Goal: Information Seeking & Learning: Learn about a topic

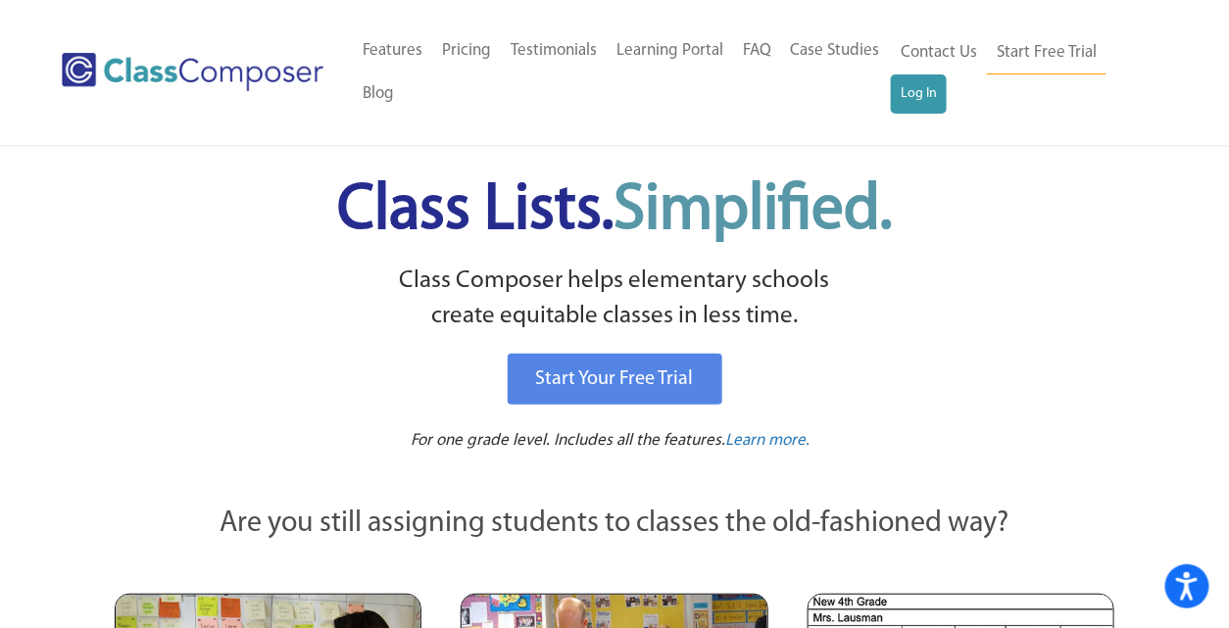
click at [934, 114] on div "Contact Us Start Free Trial Log In" at bounding box center [1029, 72] width 276 height 86
click at [932, 97] on link "Log In" at bounding box center [919, 94] width 56 height 39
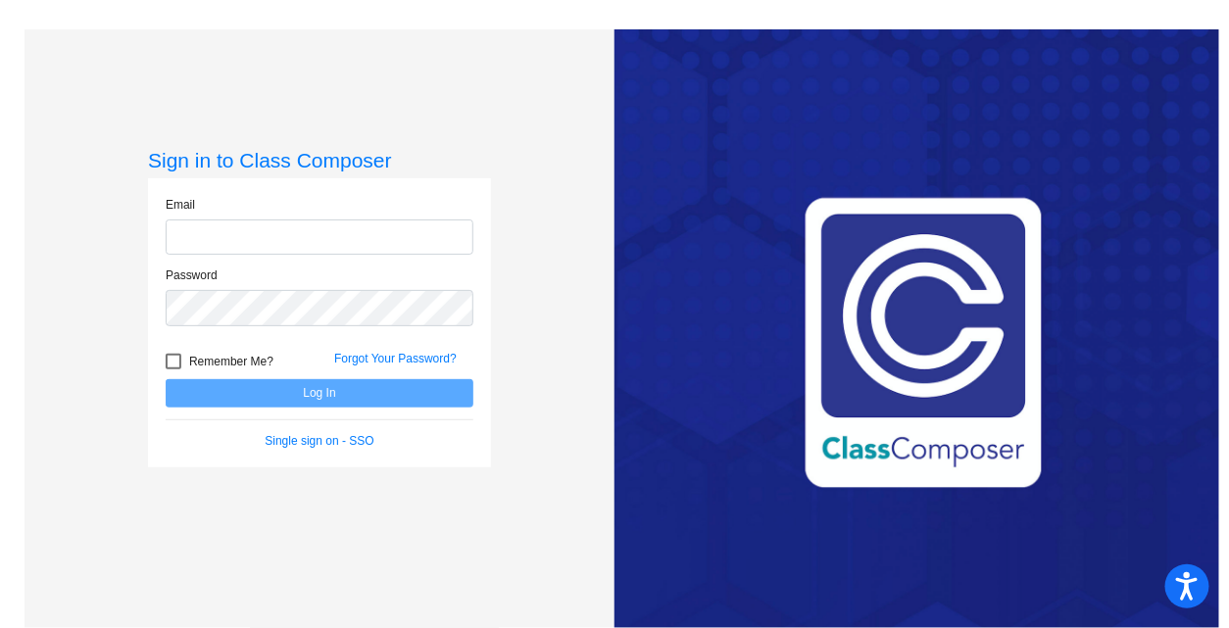
type input "[EMAIL_ADDRESS][DOMAIN_NAME]"
click at [403, 232] on input "[EMAIL_ADDRESS][DOMAIN_NAME]" at bounding box center [320, 238] width 308 height 36
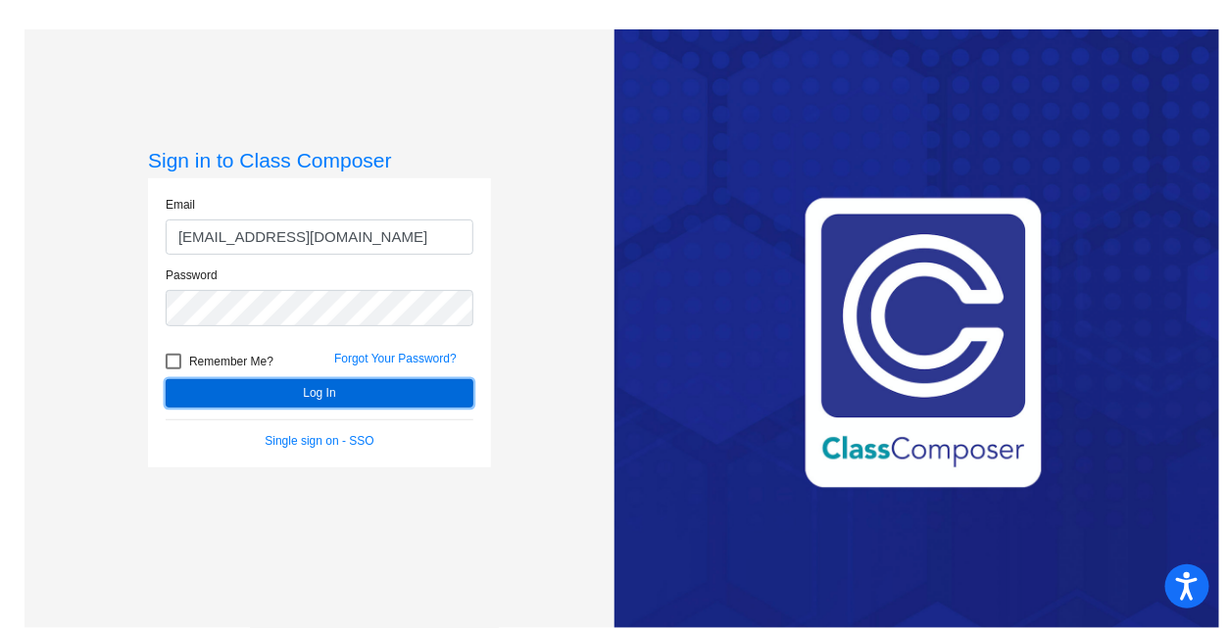
click at [369, 379] on button "Log In" at bounding box center [320, 393] width 308 height 28
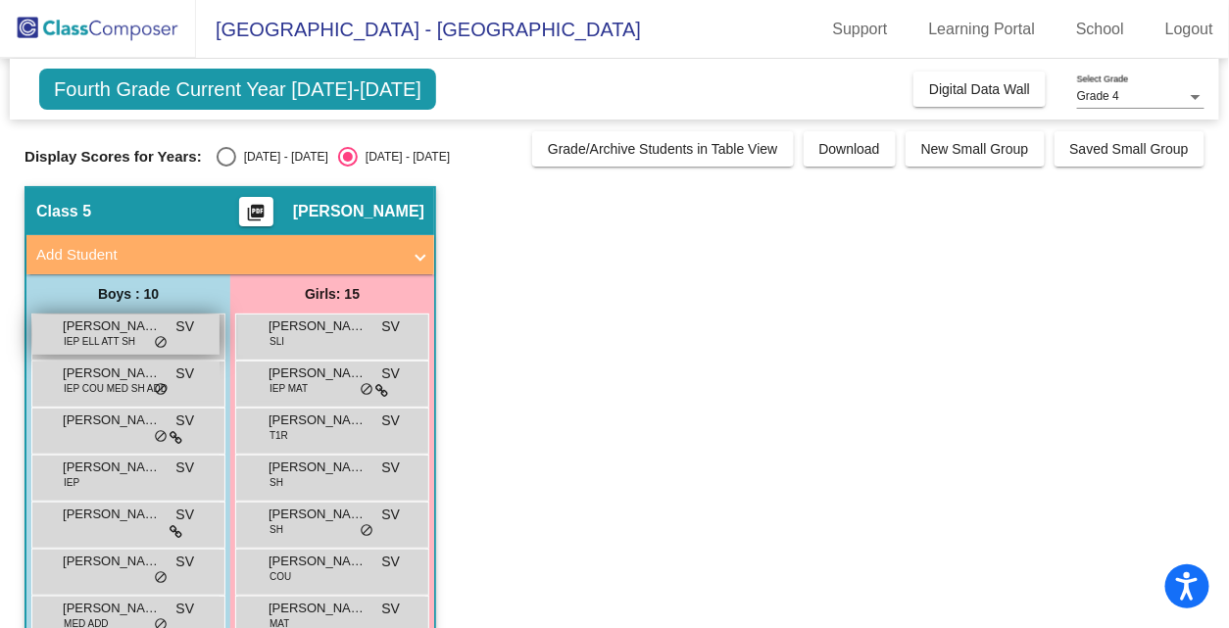
click at [123, 334] on span "IEP ELL ATT SH" at bounding box center [100, 341] width 72 height 15
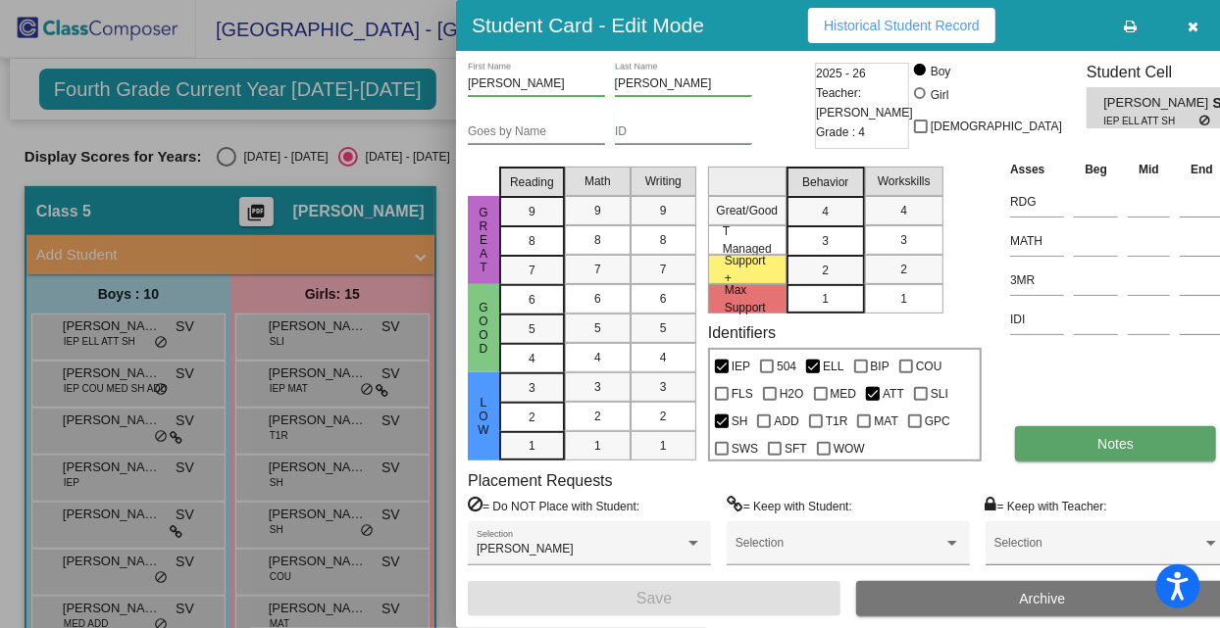
click at [1035, 449] on button "Notes" at bounding box center [1115, 443] width 201 height 35
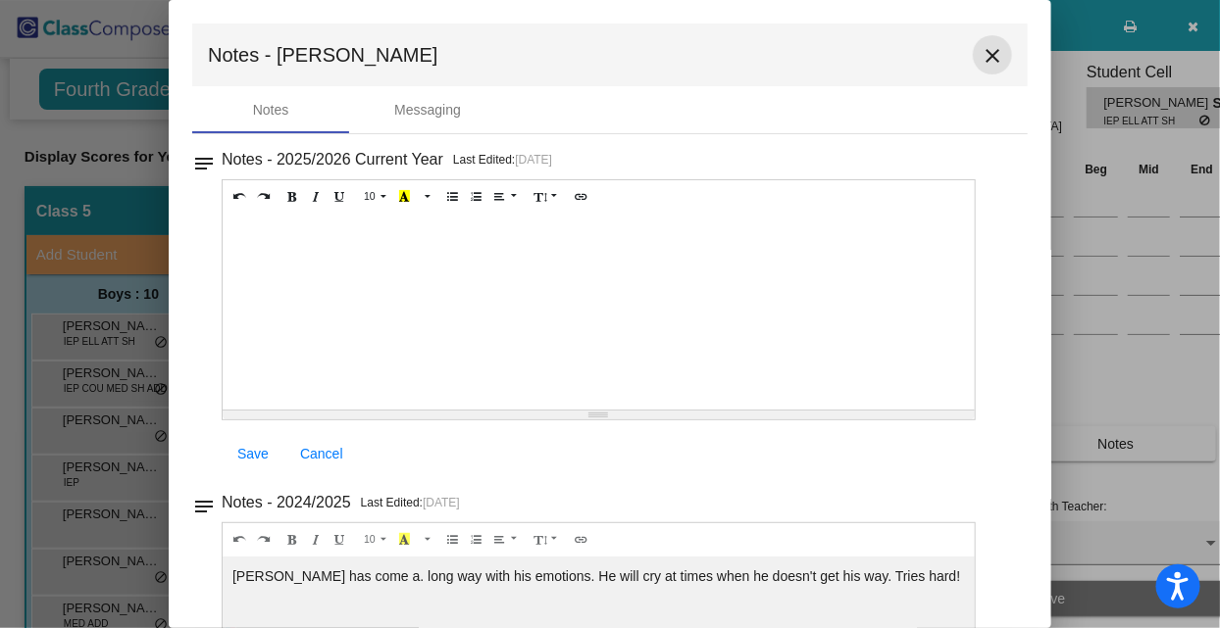
click at [990, 56] on mat-icon "close" at bounding box center [992, 56] width 24 height 24
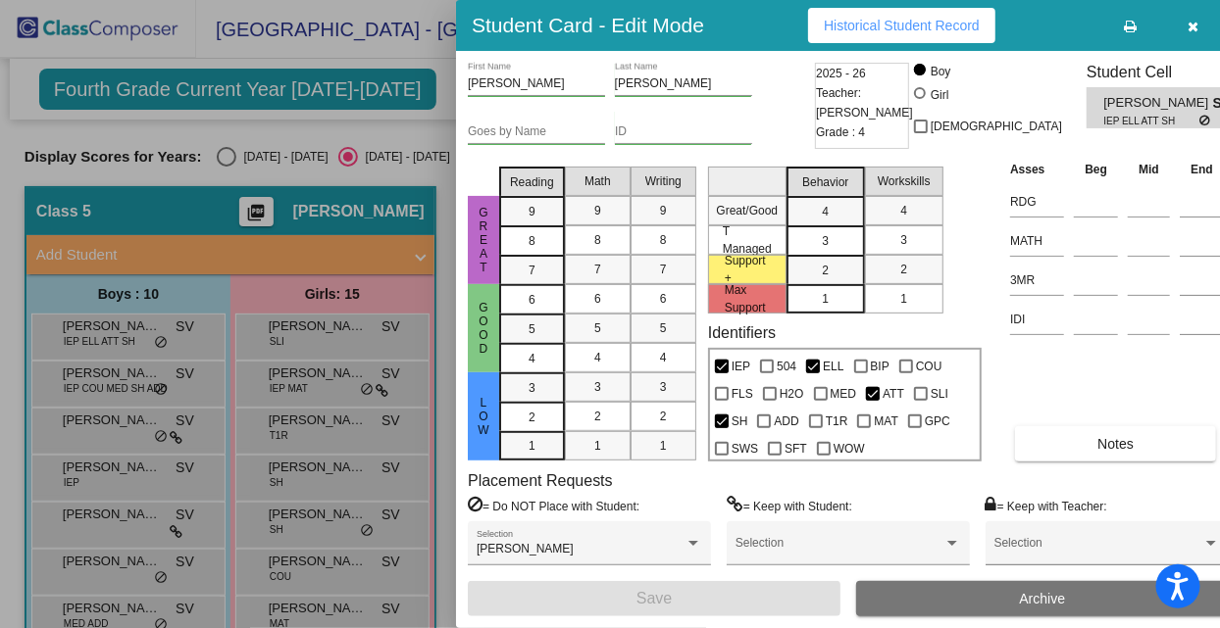
click at [126, 380] on div at bounding box center [610, 314] width 1220 height 628
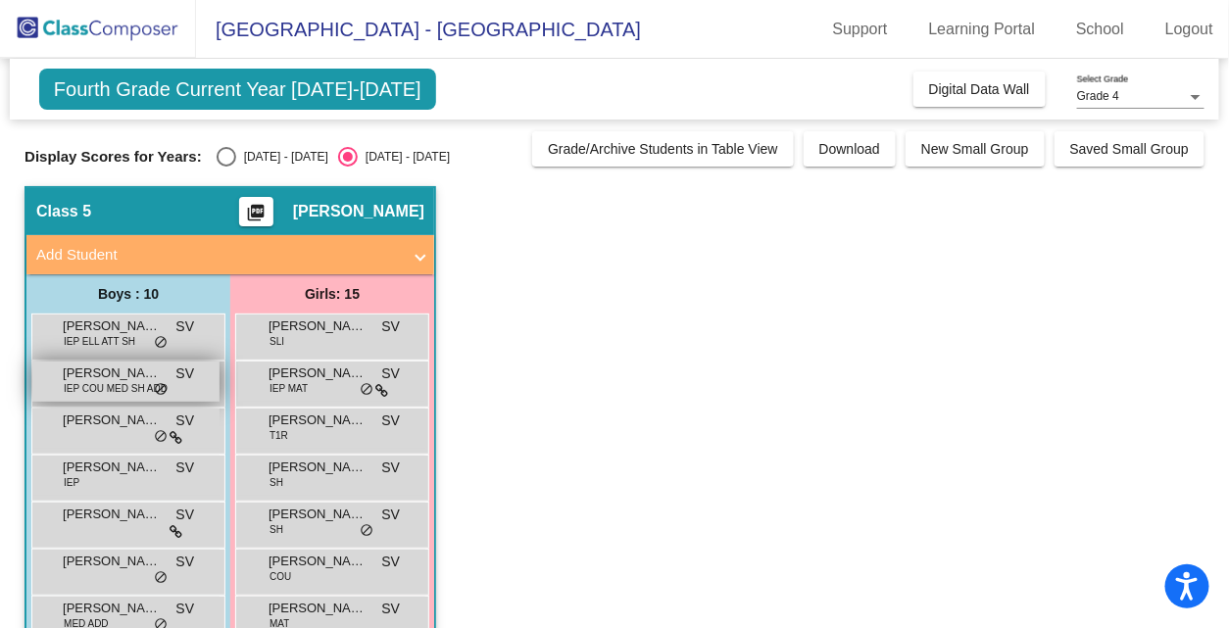
click at [125, 376] on span "[PERSON_NAME]" at bounding box center [112, 374] width 98 height 20
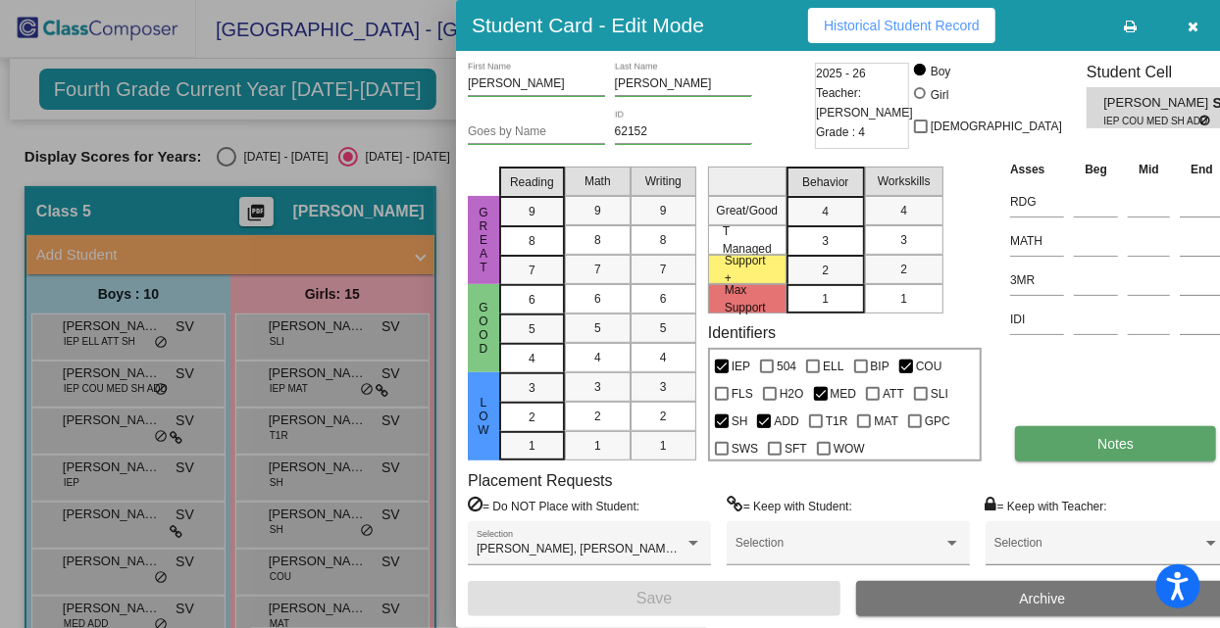
click at [1078, 449] on button "Notes" at bounding box center [1115, 443] width 201 height 35
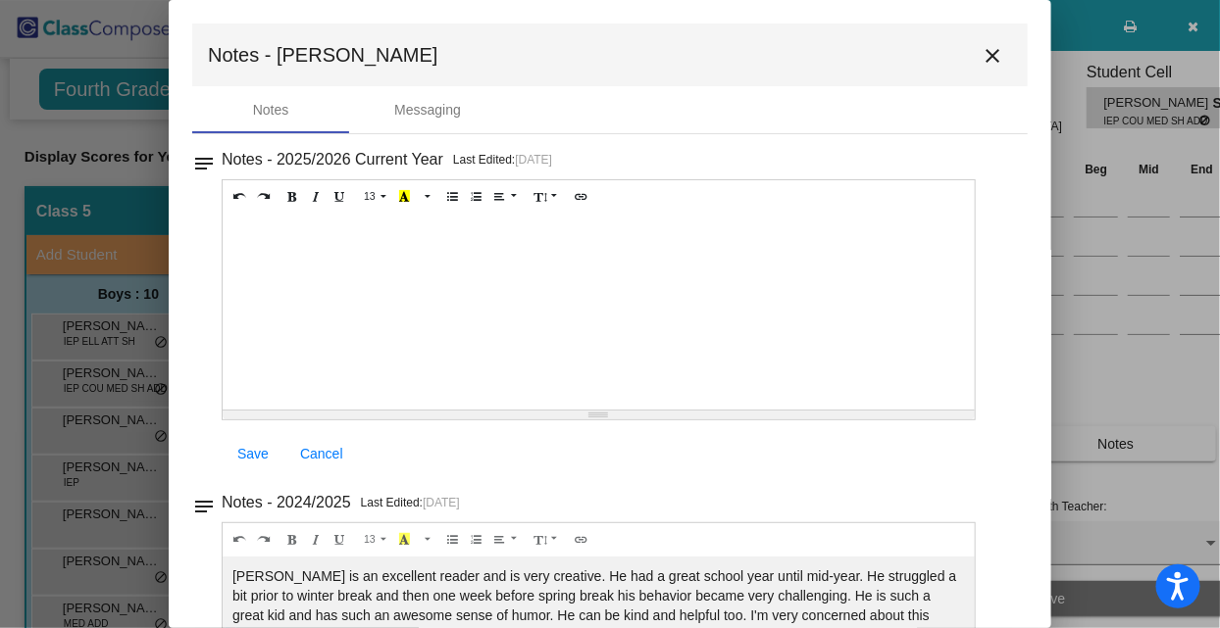
click at [980, 63] on mat-icon "close" at bounding box center [992, 56] width 24 height 24
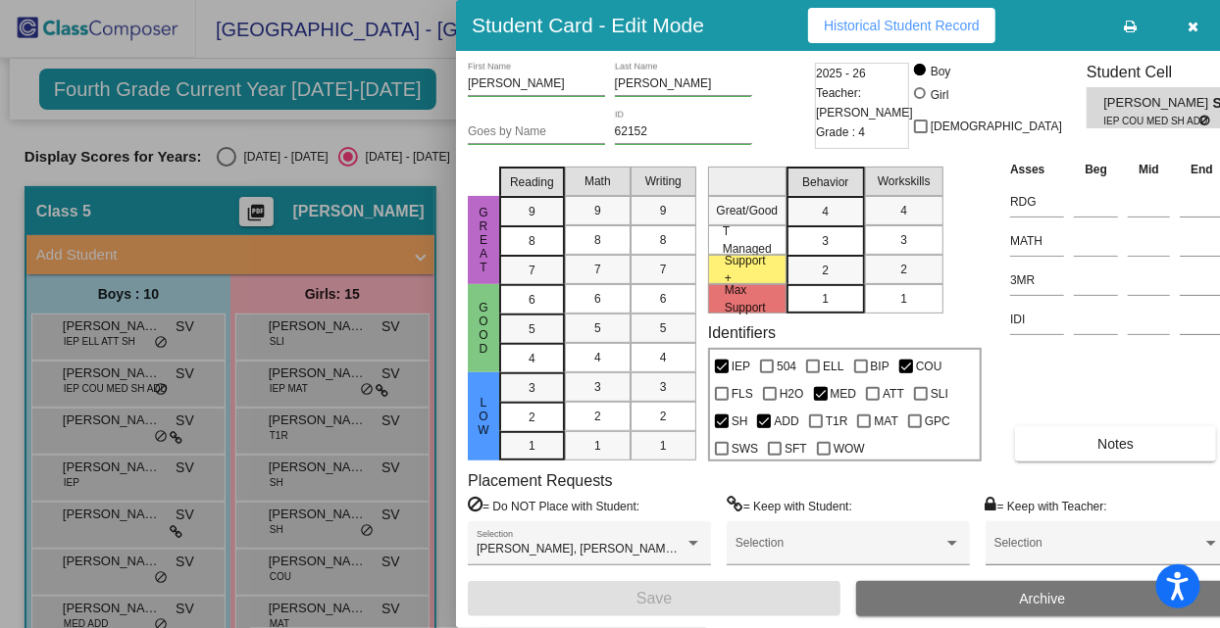
click at [115, 421] on div at bounding box center [610, 314] width 1220 height 628
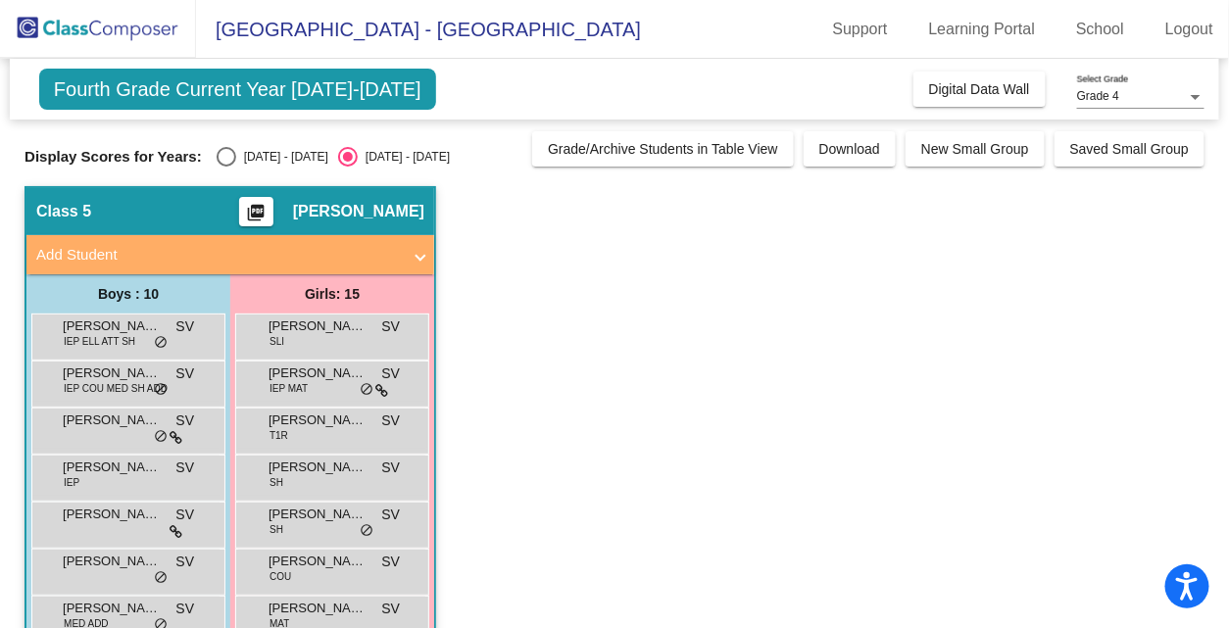
click at [115, 421] on span "[PERSON_NAME]" at bounding box center [112, 421] width 98 height 20
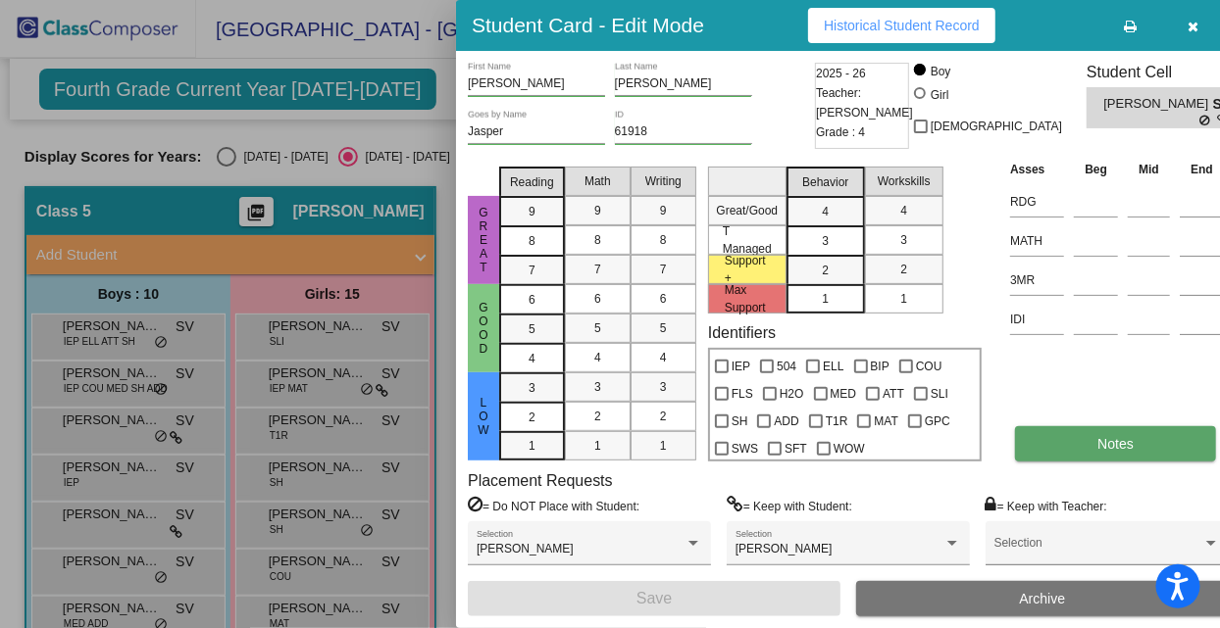
click at [1081, 427] on button "Notes" at bounding box center [1115, 443] width 201 height 35
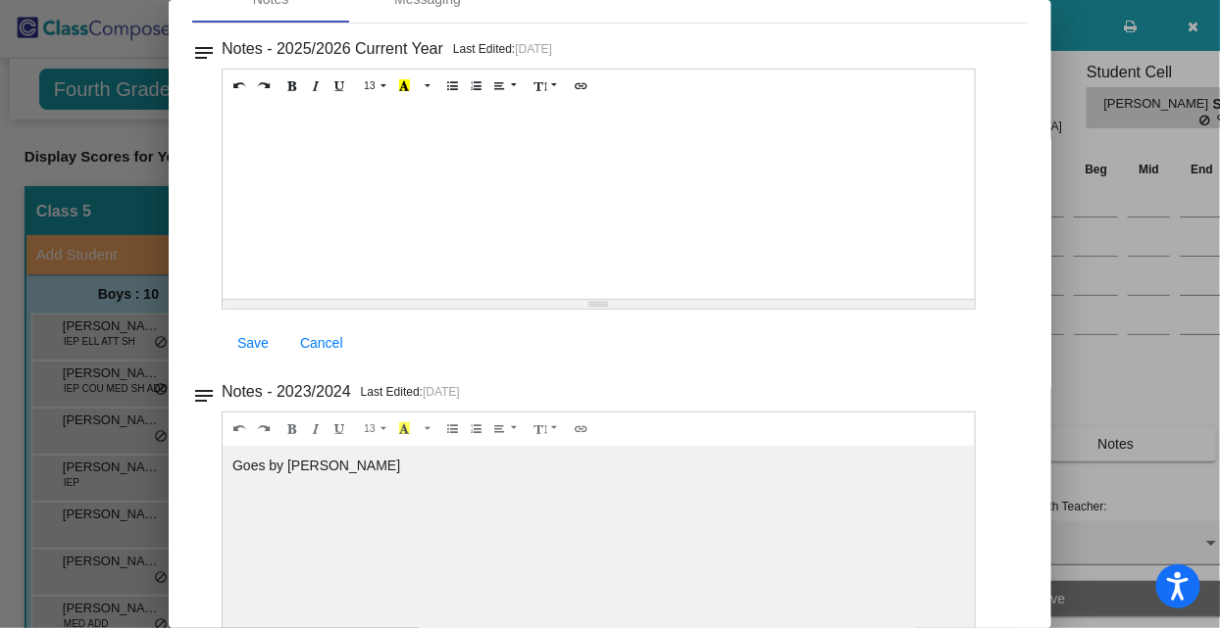
scroll to position [7, 0]
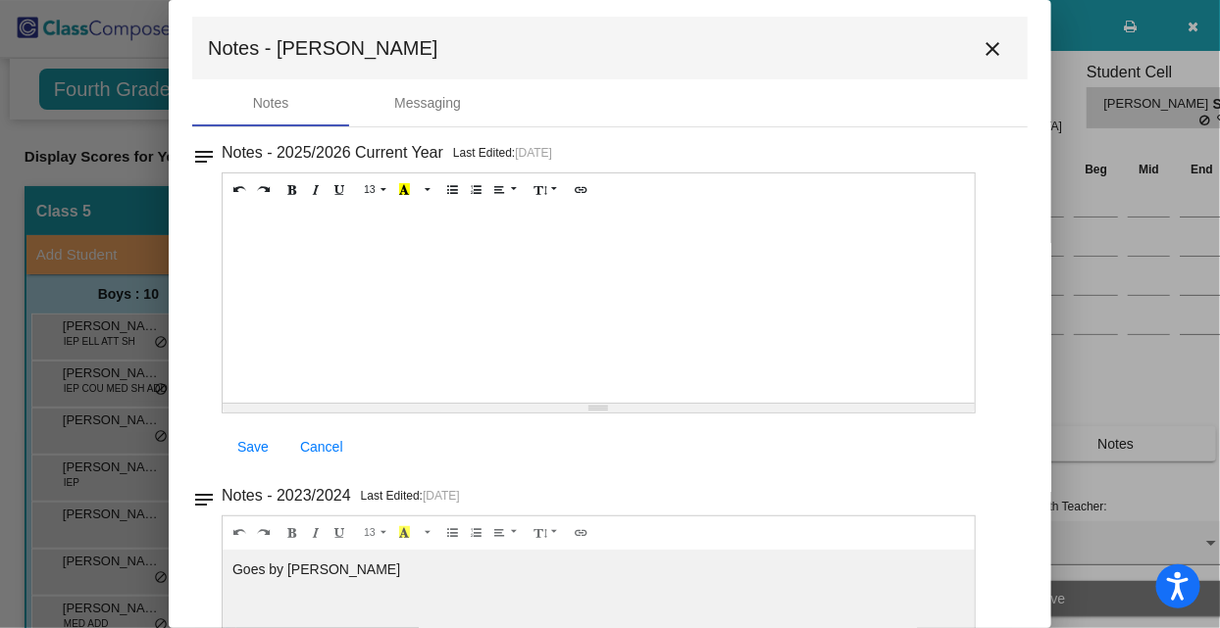
click at [983, 59] on mat-icon "close" at bounding box center [992, 49] width 24 height 24
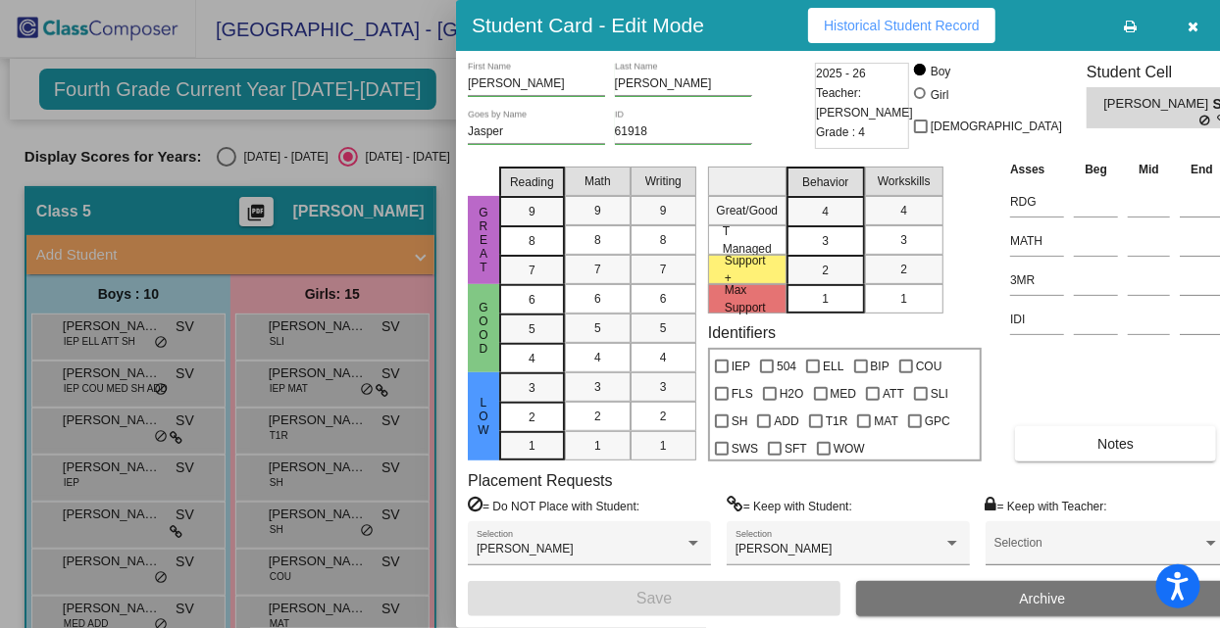
click at [113, 468] on div at bounding box center [610, 314] width 1220 height 628
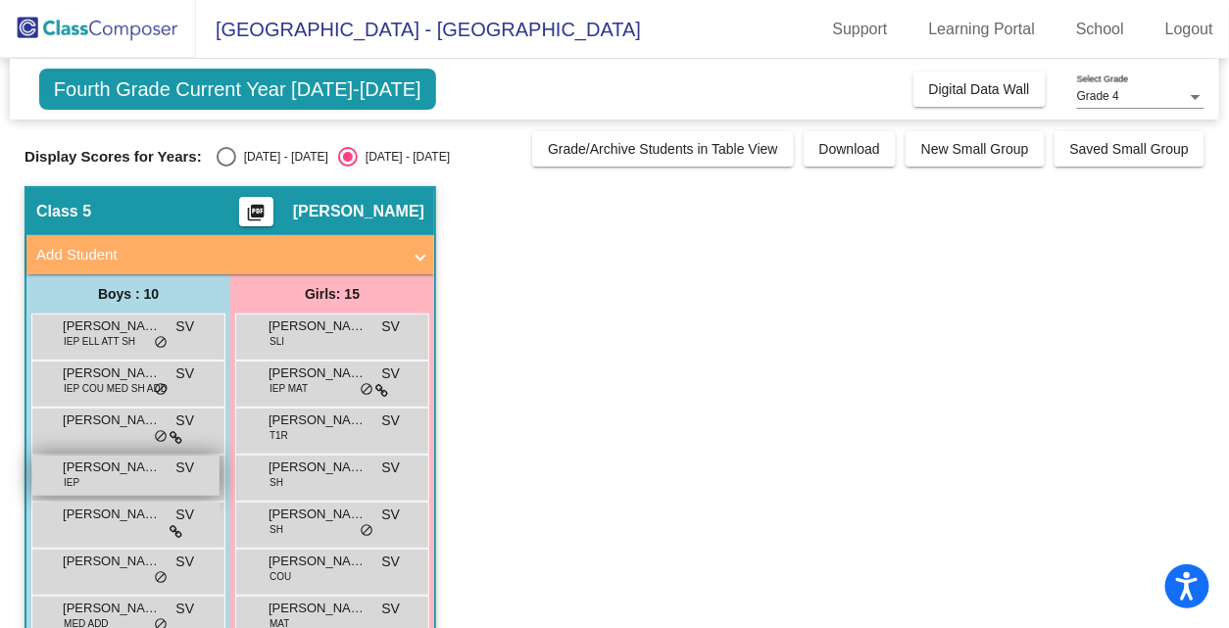
click at [113, 467] on span "[PERSON_NAME]" at bounding box center [112, 468] width 98 height 20
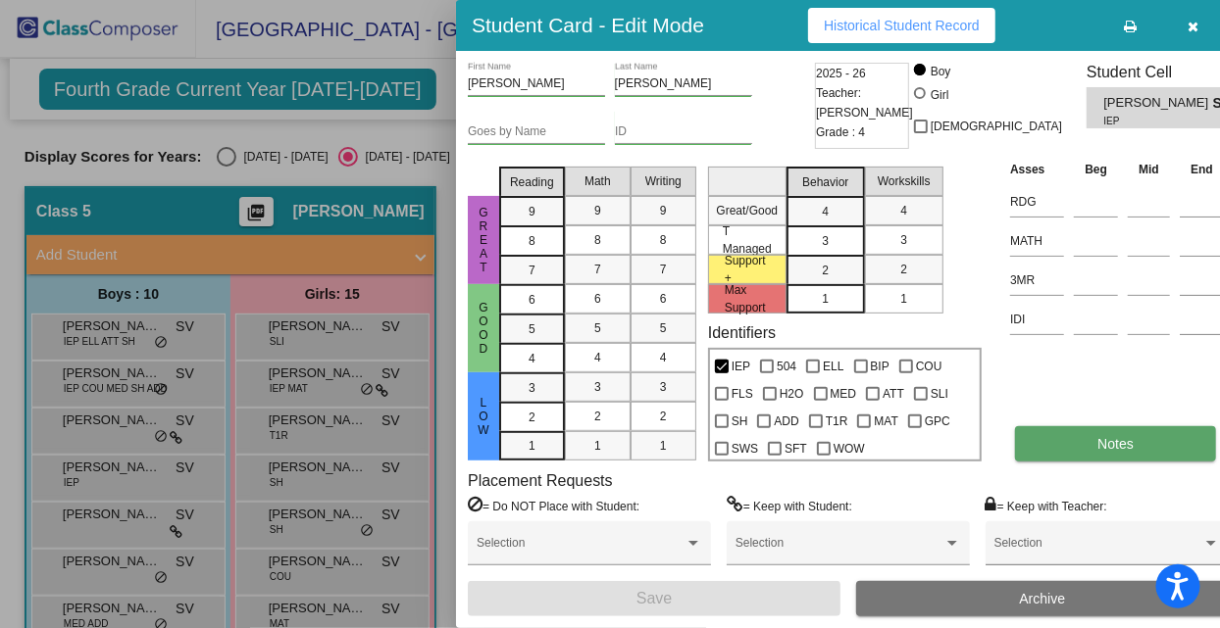
click at [1107, 434] on button "Notes" at bounding box center [1115, 443] width 201 height 35
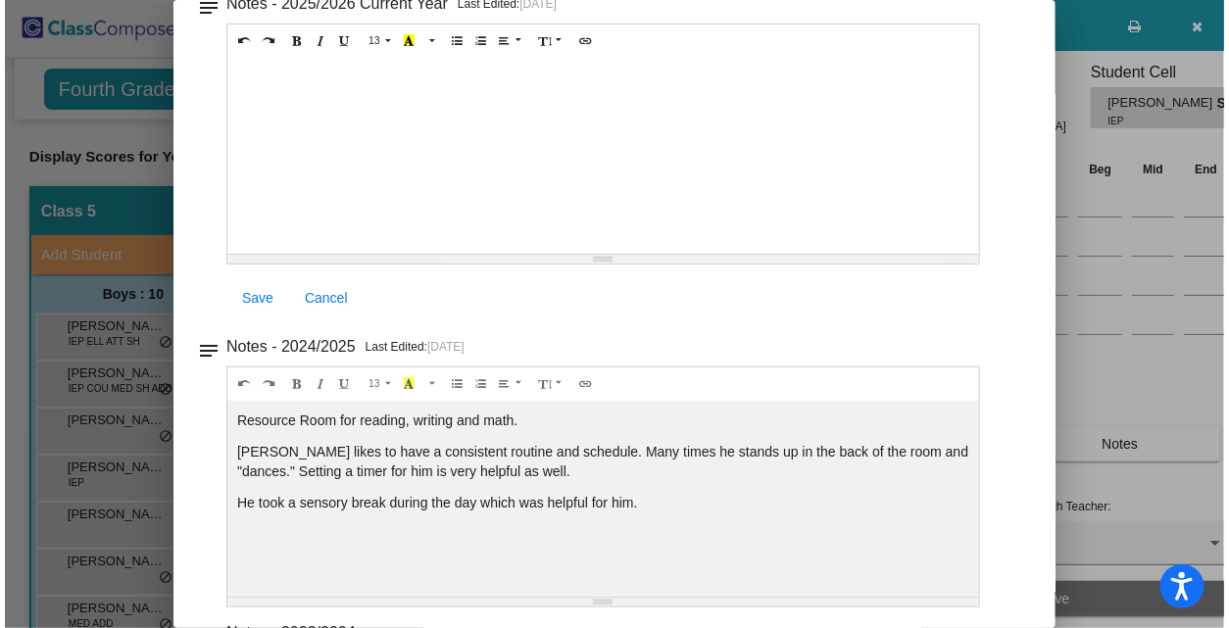
scroll to position [0, 0]
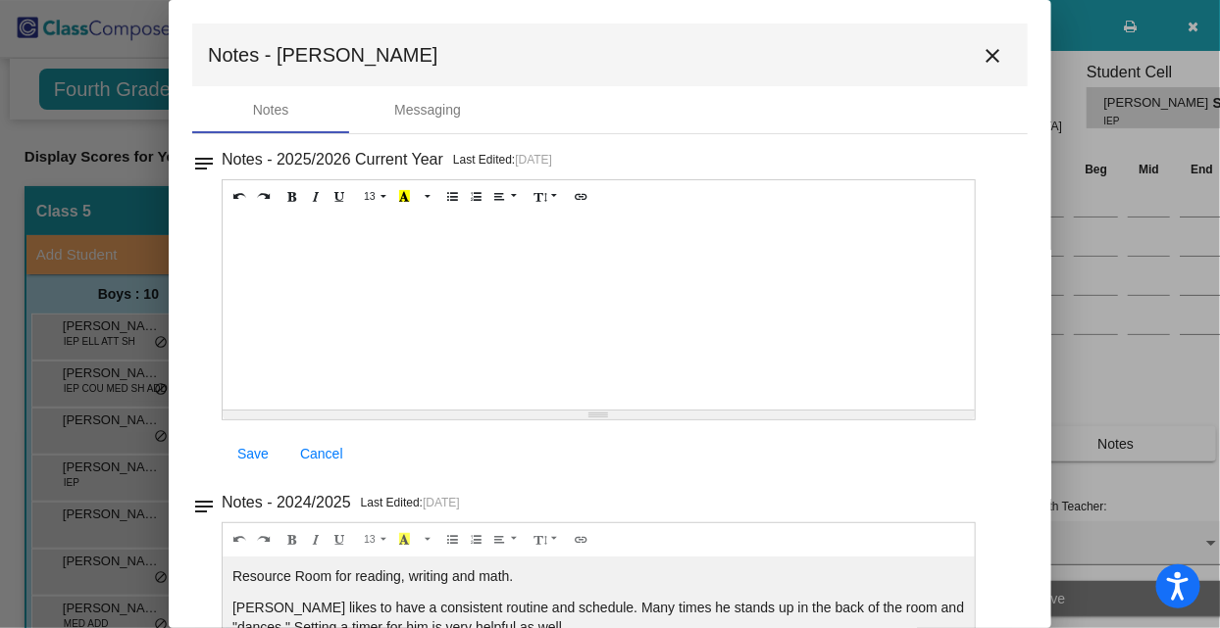
click at [981, 50] on mat-icon "close" at bounding box center [992, 56] width 24 height 24
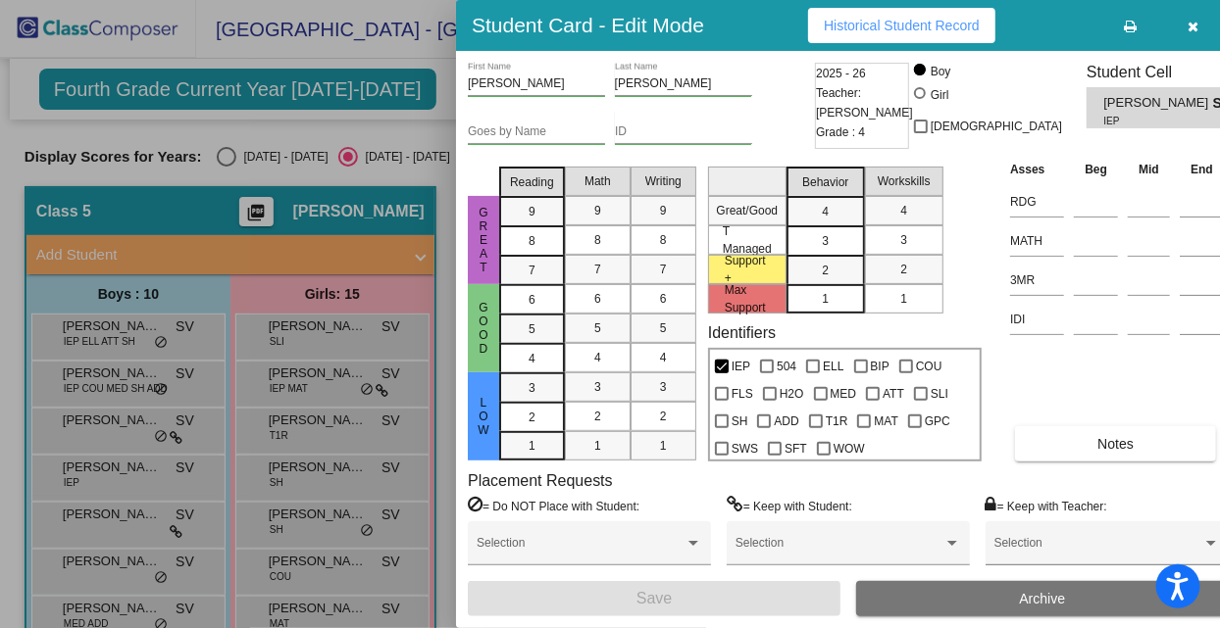
click at [124, 523] on div at bounding box center [610, 314] width 1220 height 628
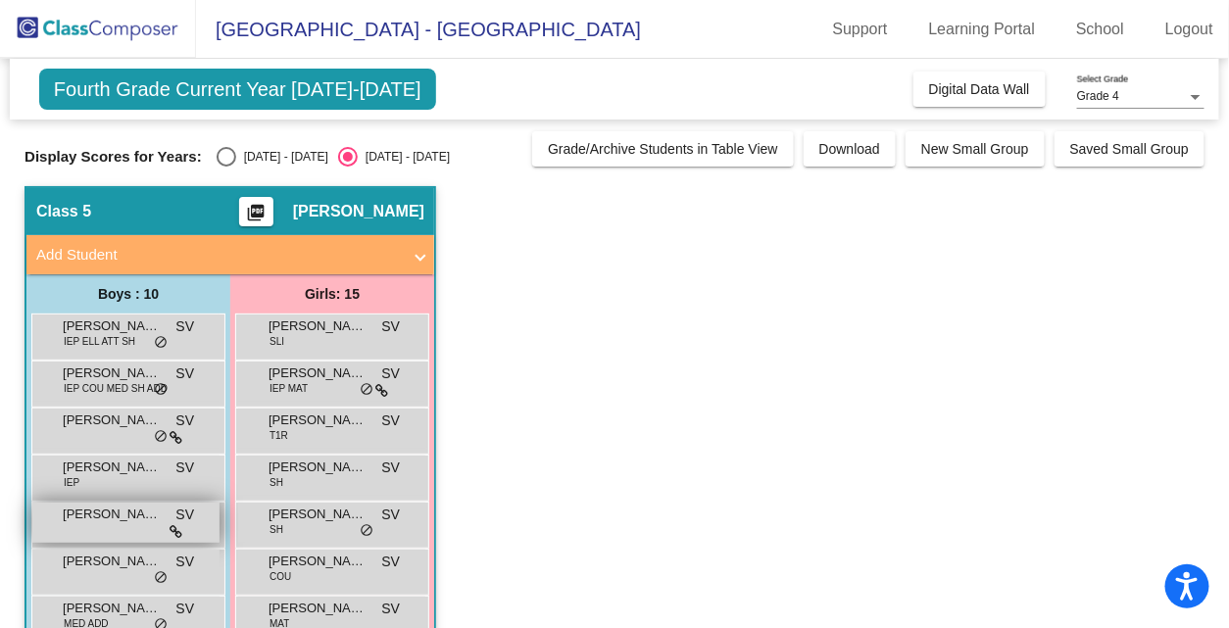
click at [125, 516] on span "[PERSON_NAME]" at bounding box center [112, 515] width 98 height 20
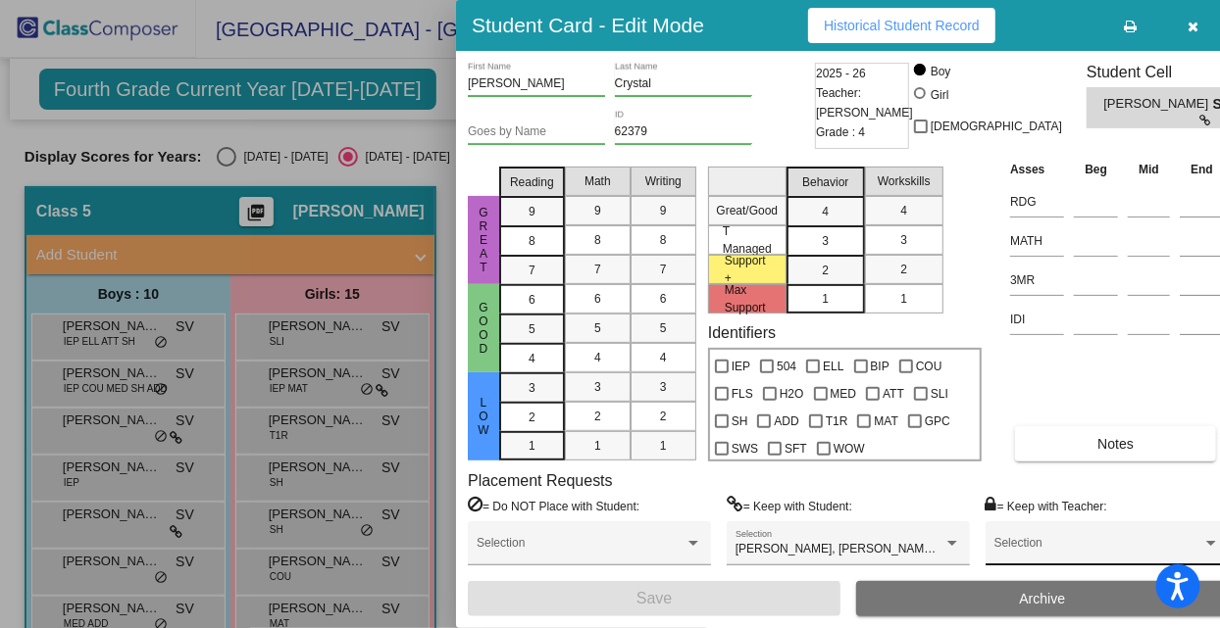
click at [1088, 535] on div "Selection" at bounding box center [1107, 547] width 226 height 35
click at [1067, 454] on div at bounding box center [610, 314] width 1220 height 628
click at [1067, 454] on button "Notes" at bounding box center [1115, 443] width 201 height 35
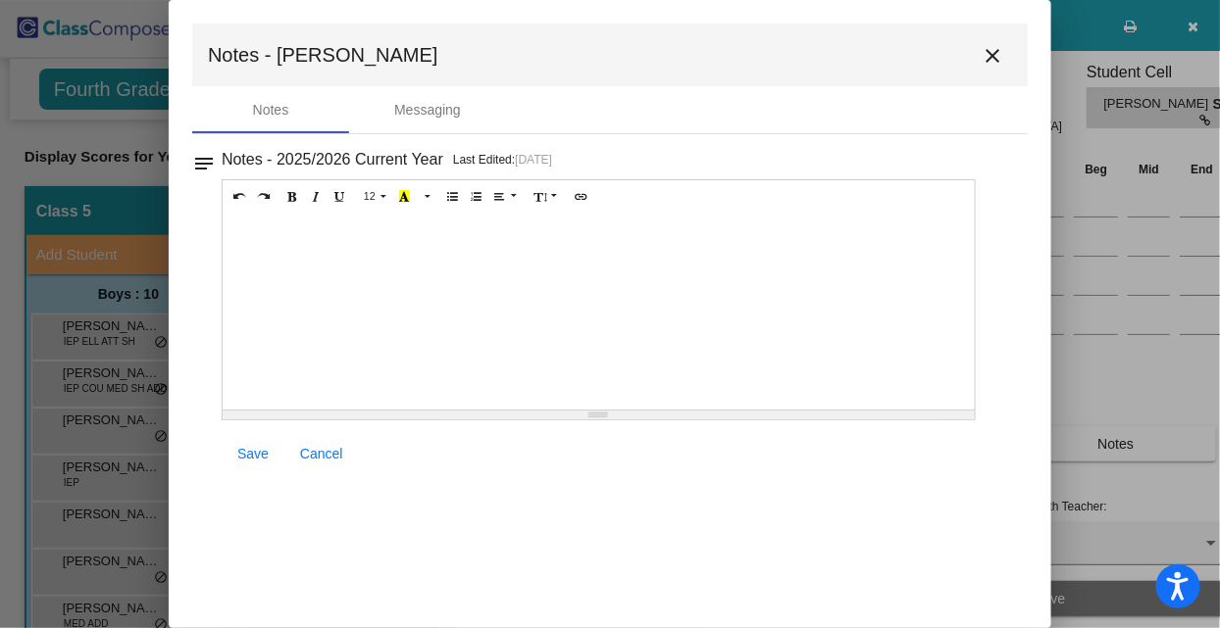
click at [998, 54] on mat-icon "close" at bounding box center [992, 56] width 24 height 24
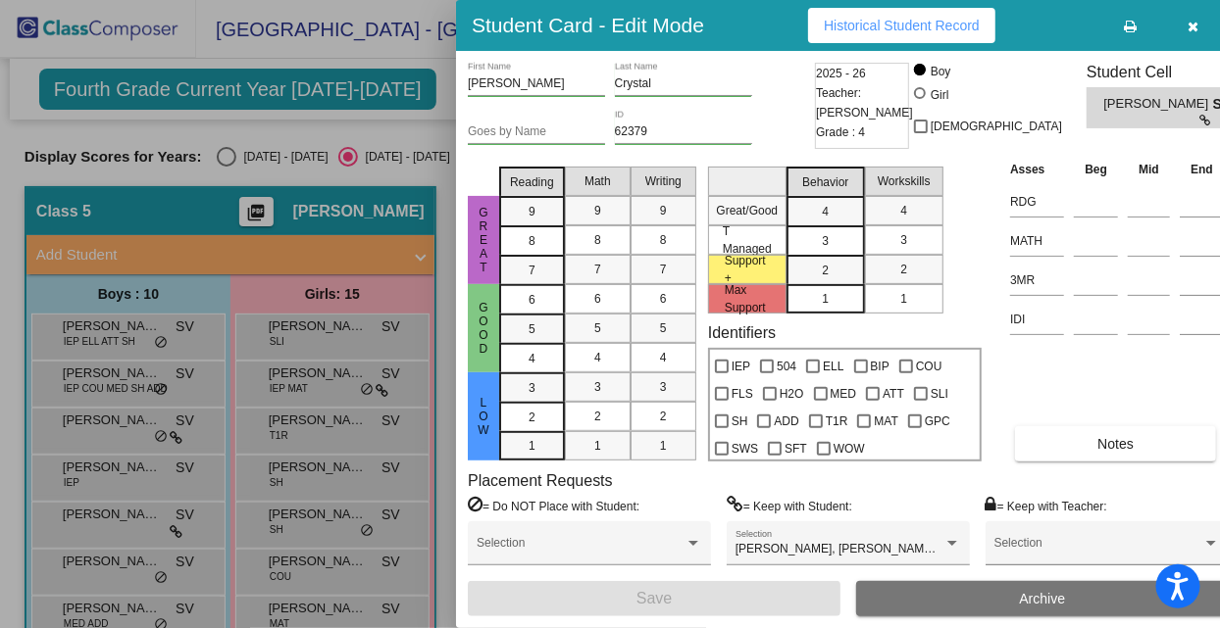
click at [138, 561] on div at bounding box center [610, 314] width 1220 height 628
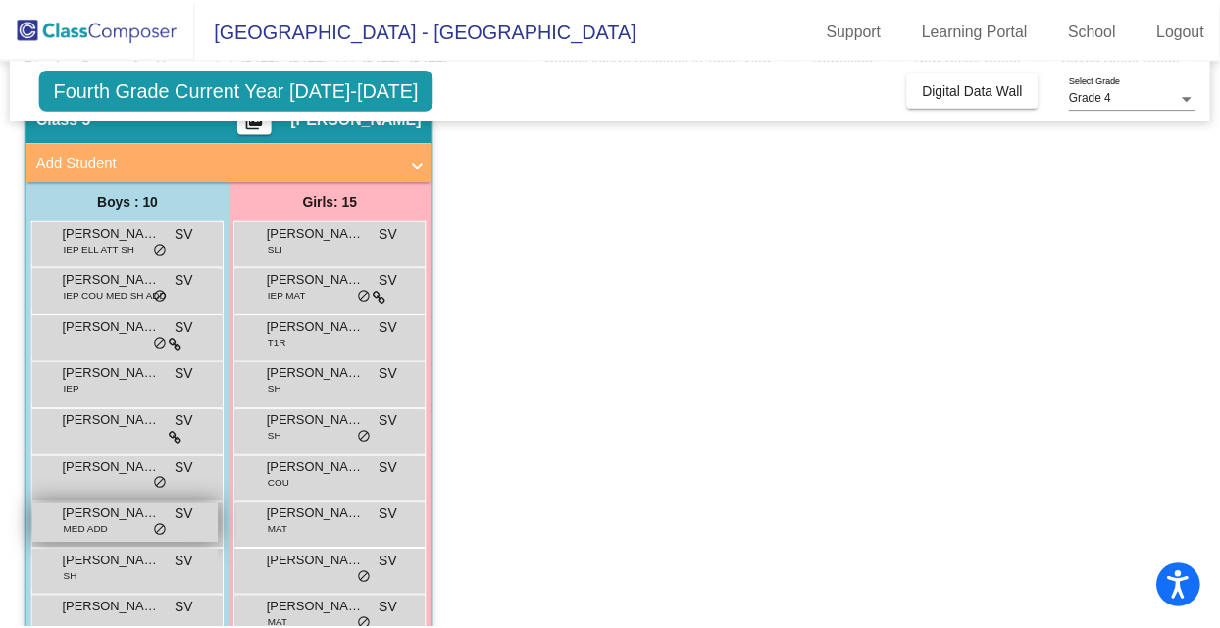
scroll to position [95, 0]
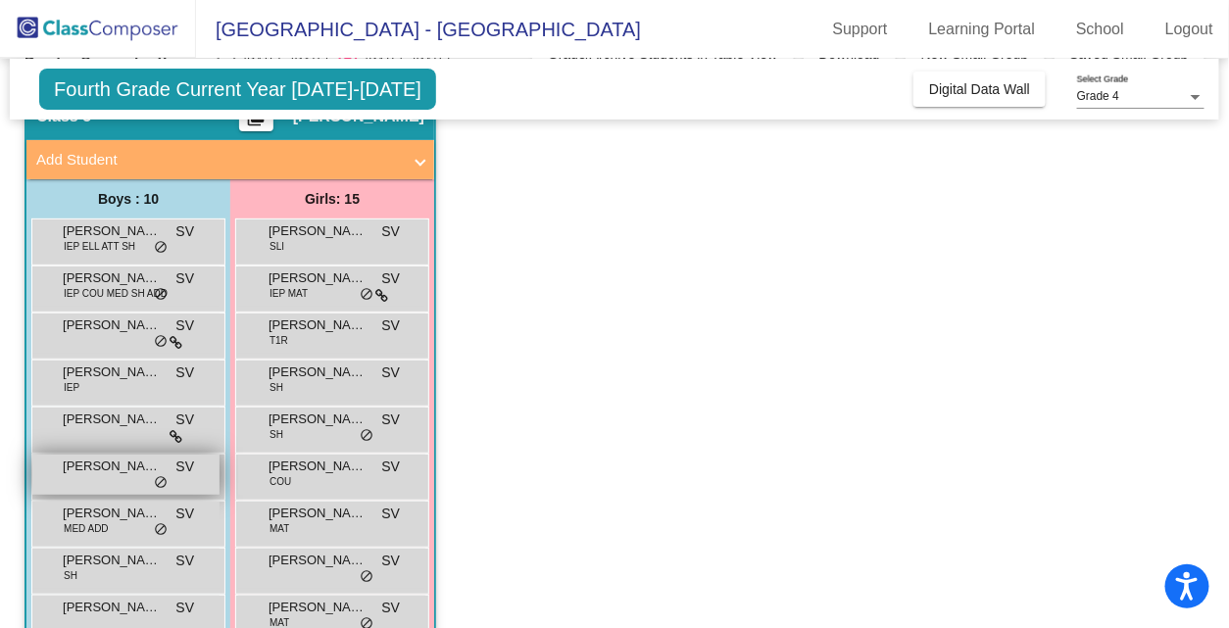
click at [109, 466] on span "[PERSON_NAME]" at bounding box center [112, 467] width 98 height 20
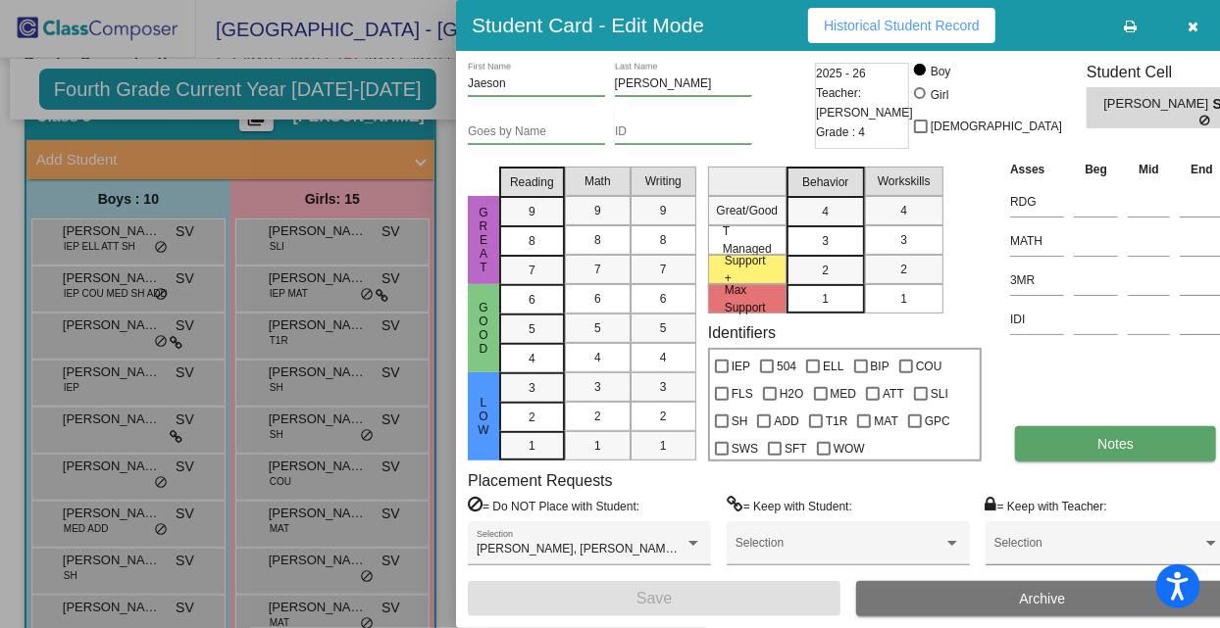
click at [1097, 448] on span "Notes" at bounding box center [1115, 444] width 36 height 16
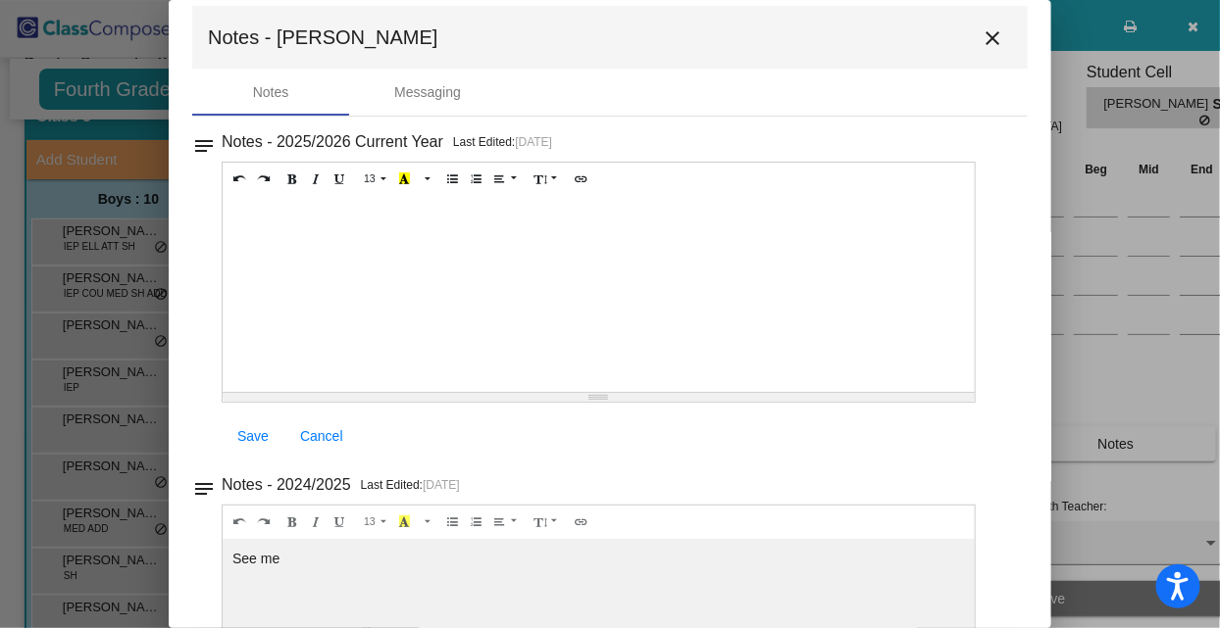
scroll to position [0, 0]
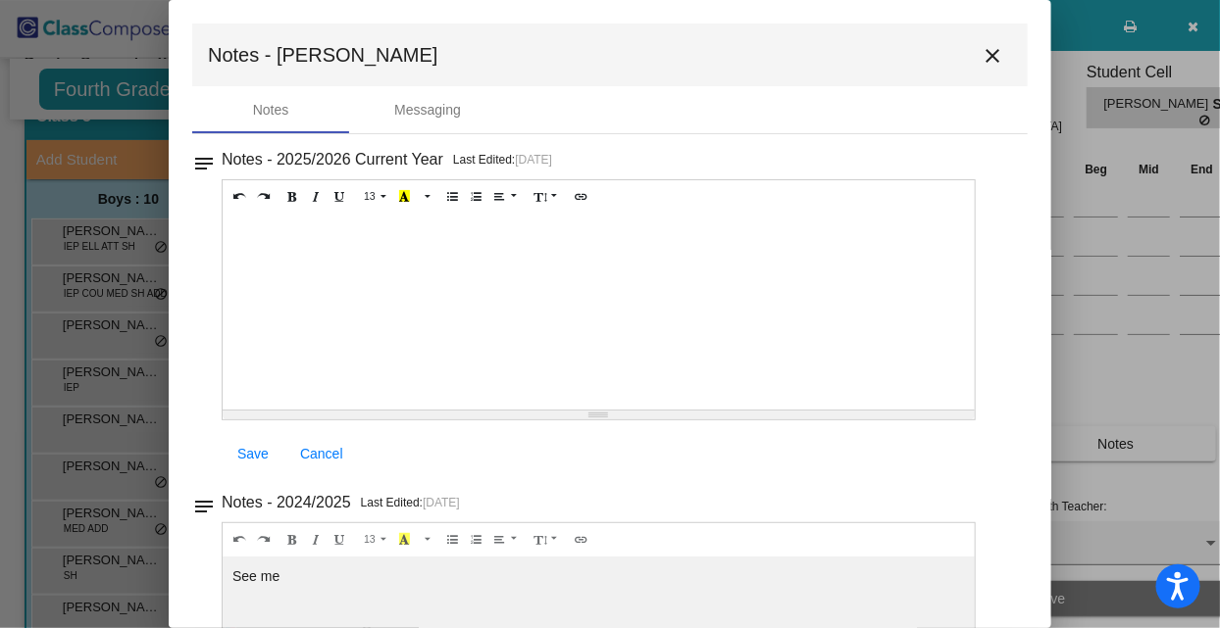
click at [984, 57] on mat-icon "close" at bounding box center [992, 56] width 24 height 24
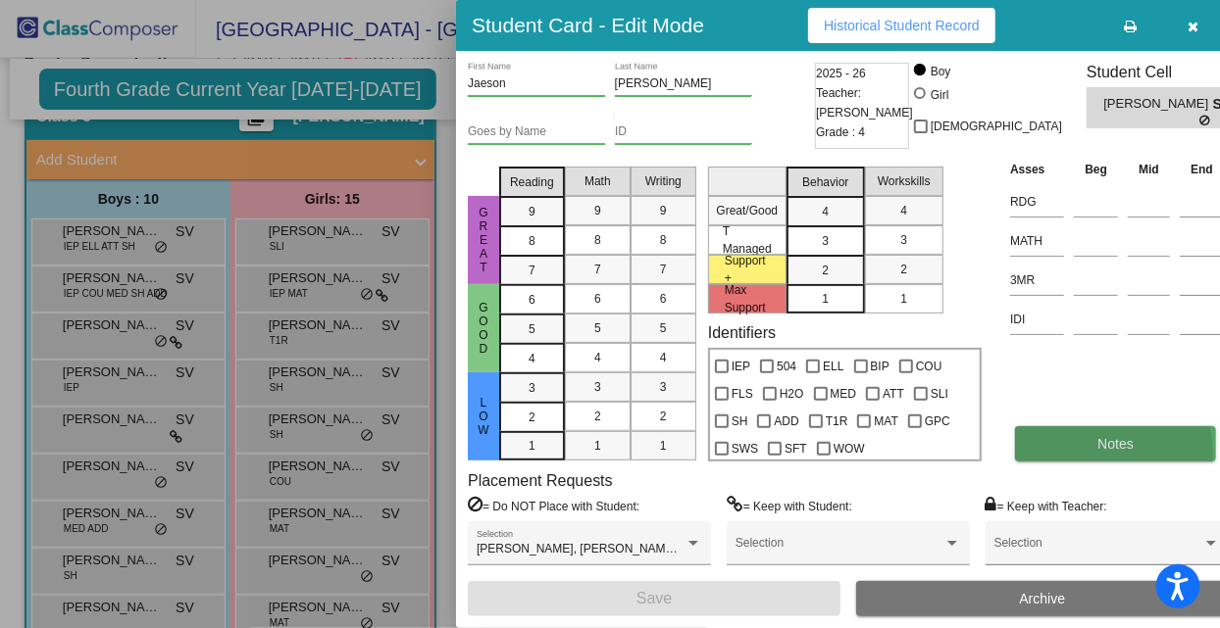
click at [1058, 456] on button "Notes" at bounding box center [1115, 443] width 201 height 35
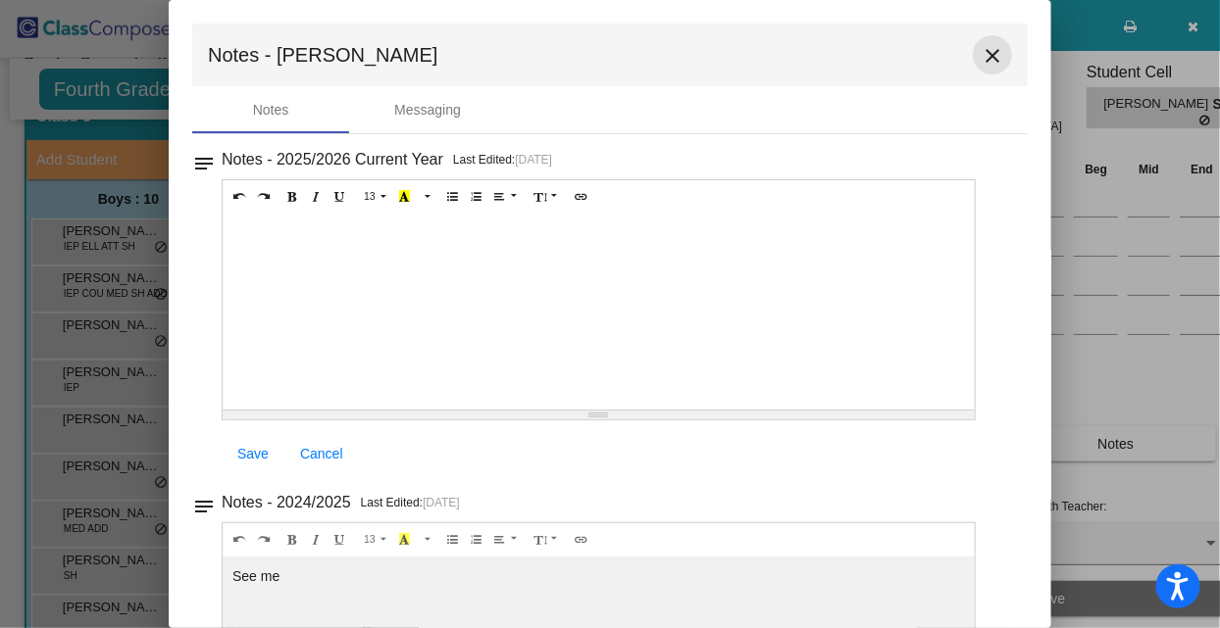
click at [988, 55] on mat-icon "close" at bounding box center [992, 56] width 24 height 24
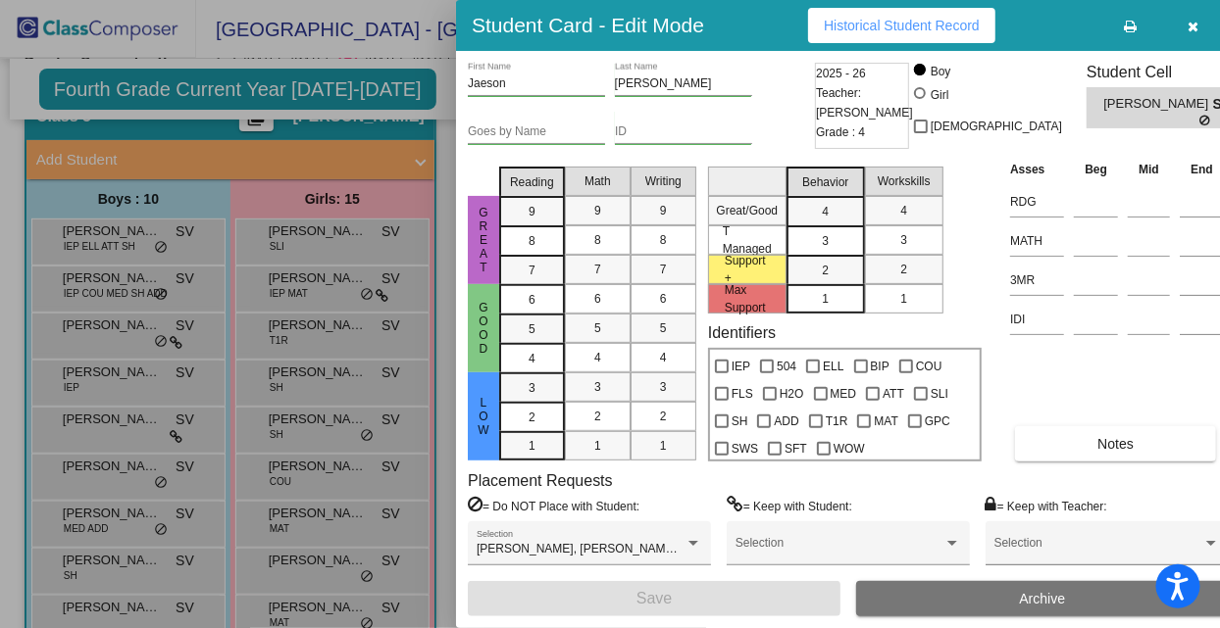
click at [1104, 105] on span "[PERSON_NAME]" at bounding box center [1158, 104] width 109 height 21
click at [904, 25] on span "Historical Student Record" at bounding box center [902, 26] width 156 height 16
click at [142, 521] on div at bounding box center [610, 314] width 1220 height 628
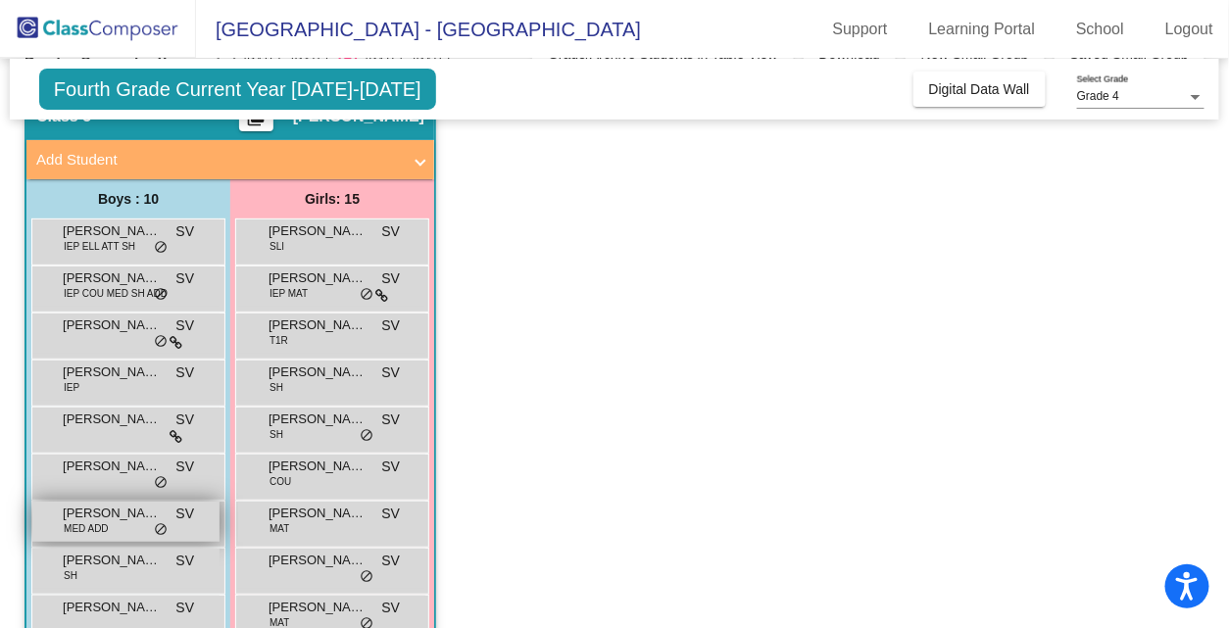
click at [137, 515] on span "[PERSON_NAME]" at bounding box center [112, 514] width 98 height 20
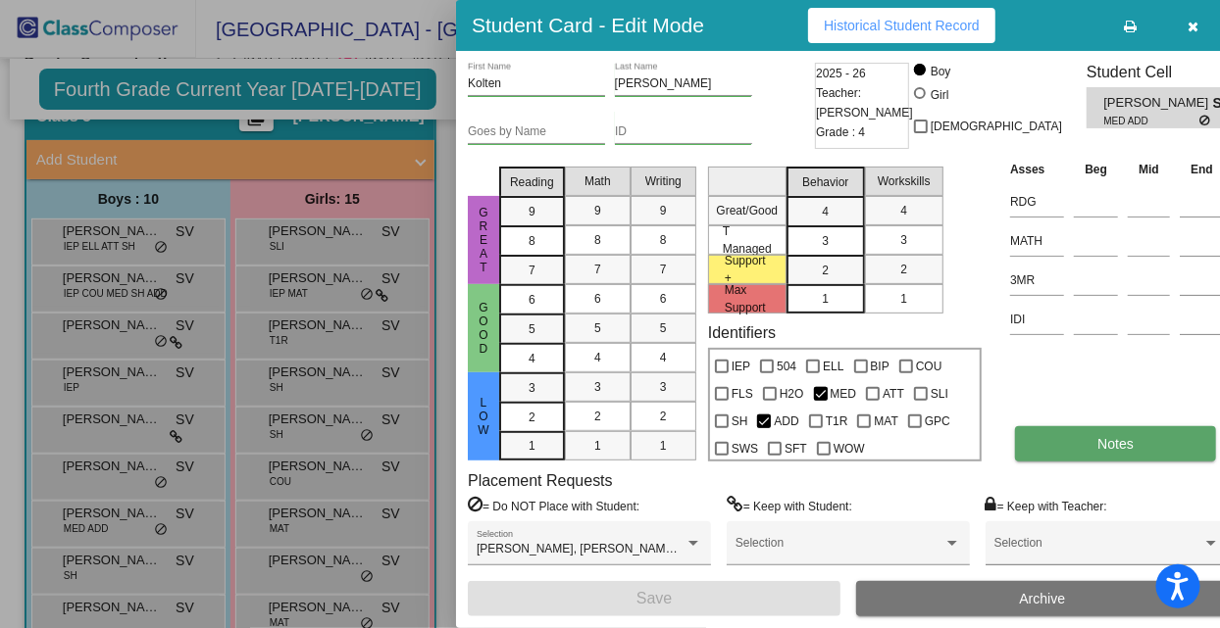
click at [1072, 453] on button "Notes" at bounding box center [1115, 443] width 201 height 35
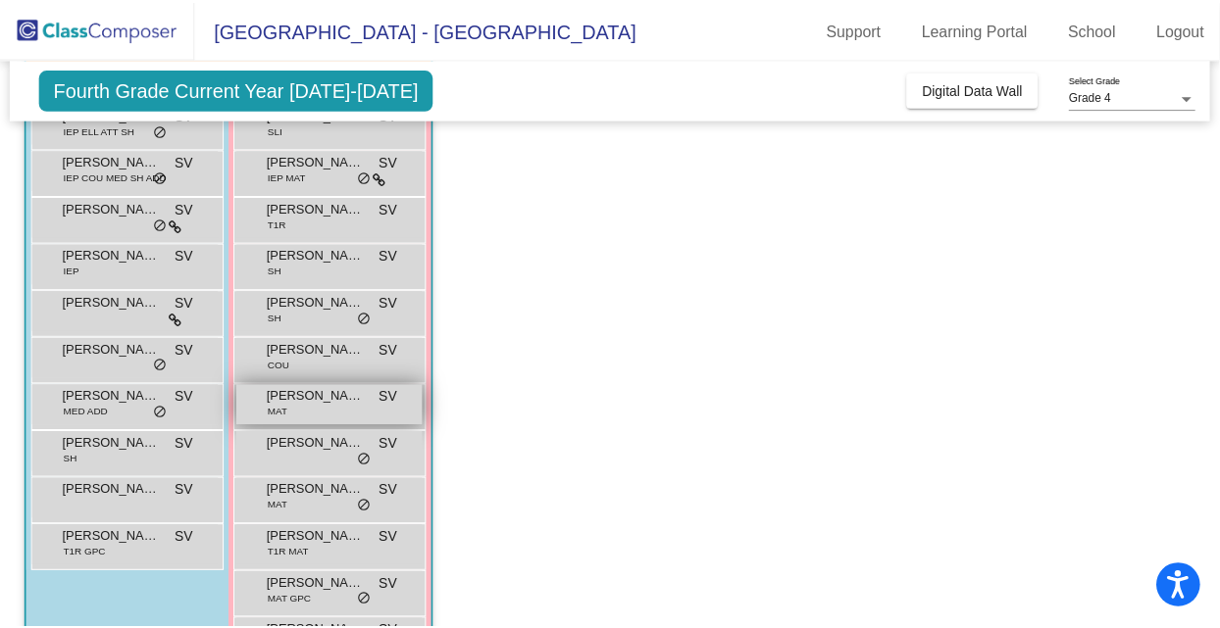
scroll to position [211, 0]
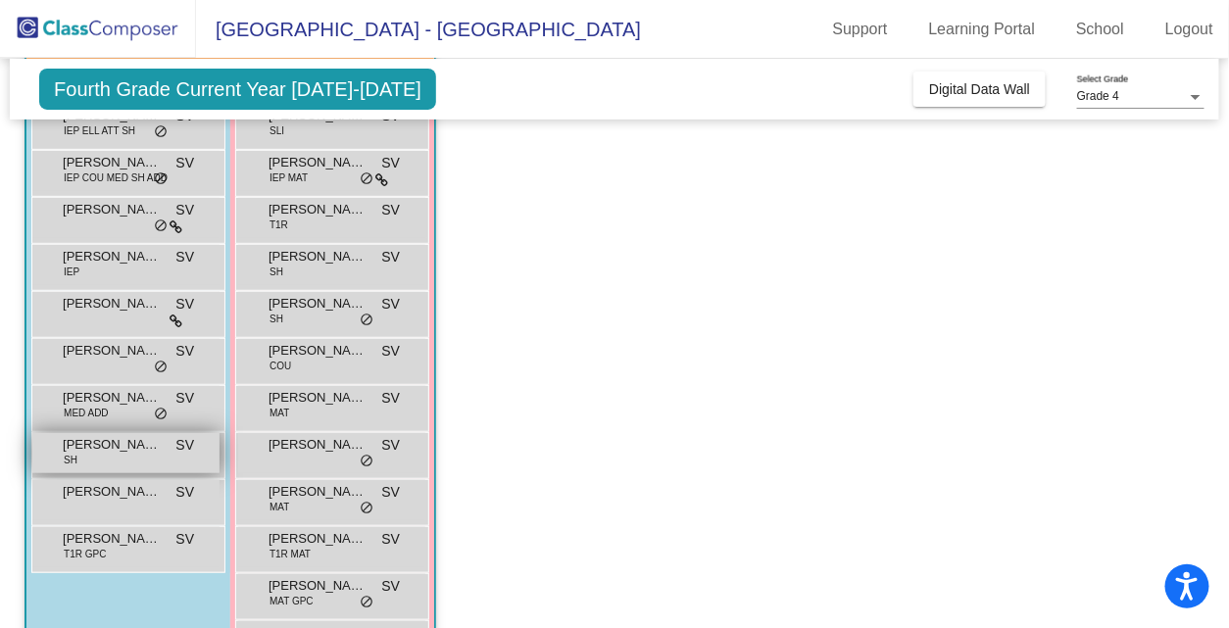
click at [119, 446] on span "[PERSON_NAME]" at bounding box center [112, 445] width 98 height 20
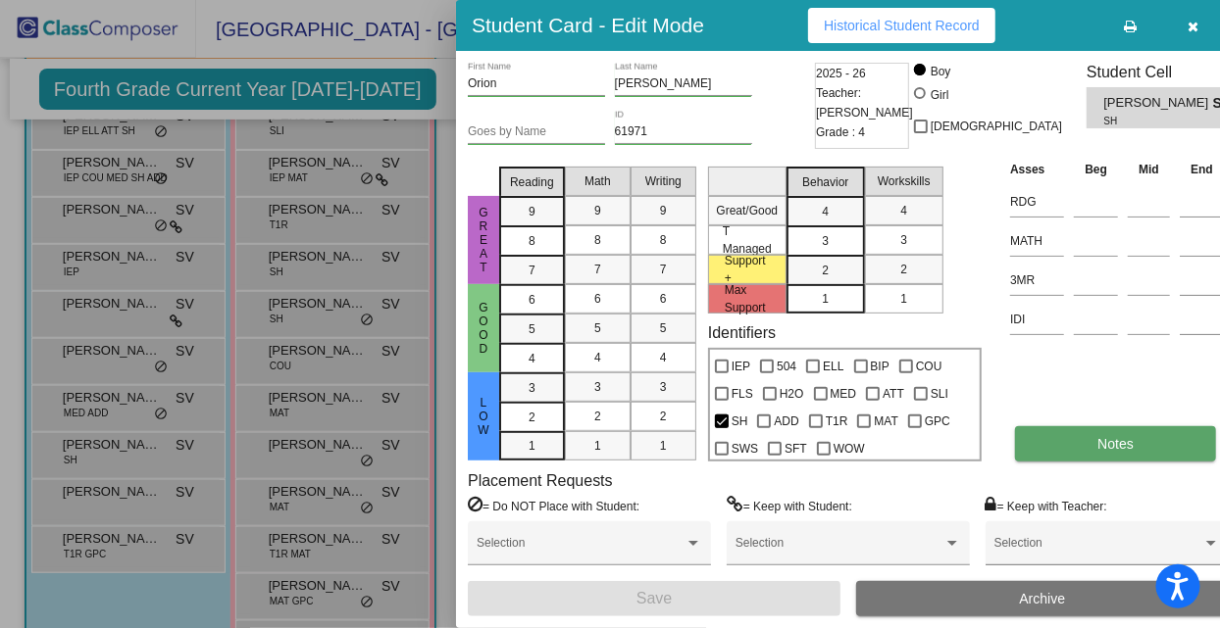
click at [1050, 437] on button "Notes" at bounding box center [1115, 443] width 201 height 35
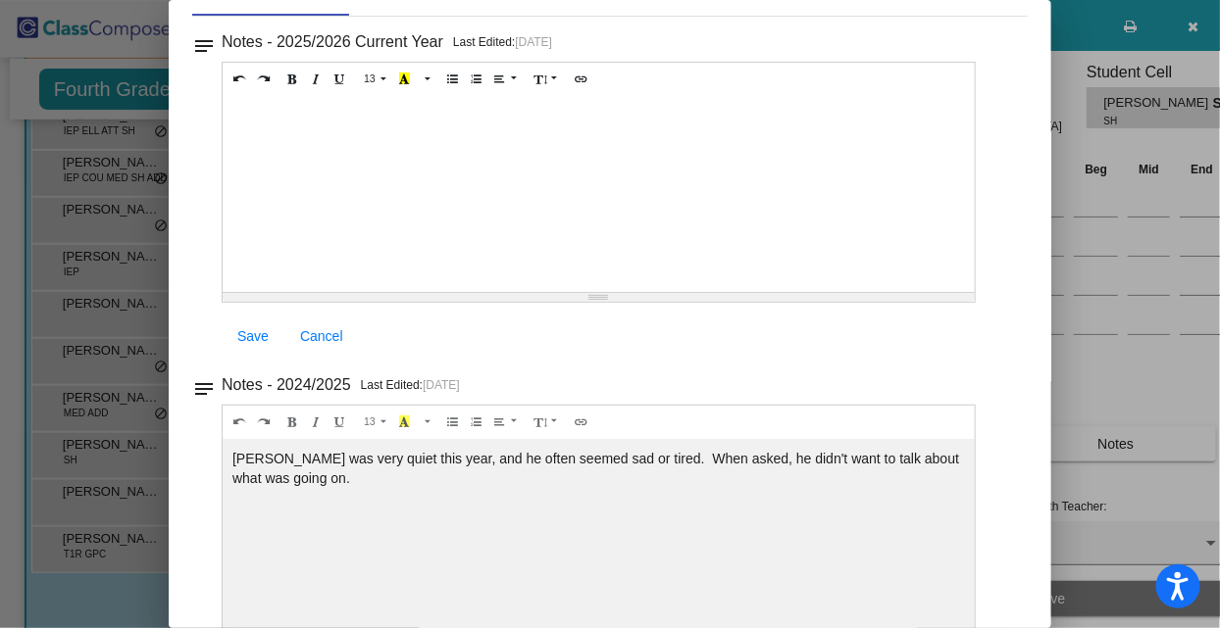
scroll to position [0, 0]
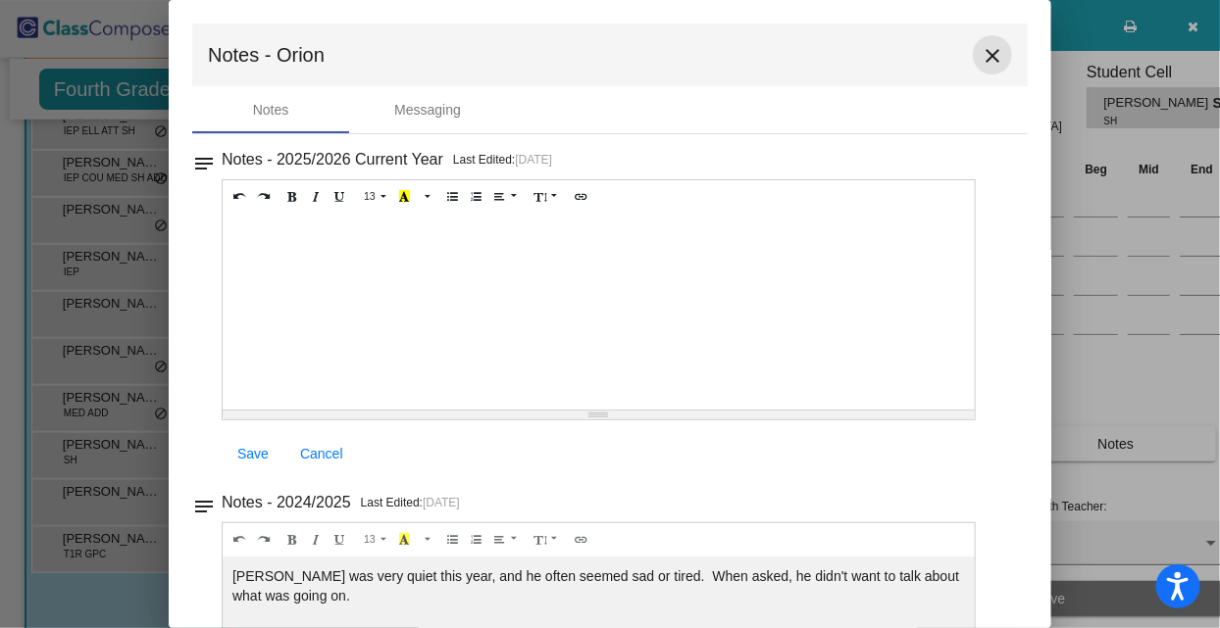
click at [980, 52] on mat-icon "close" at bounding box center [992, 56] width 24 height 24
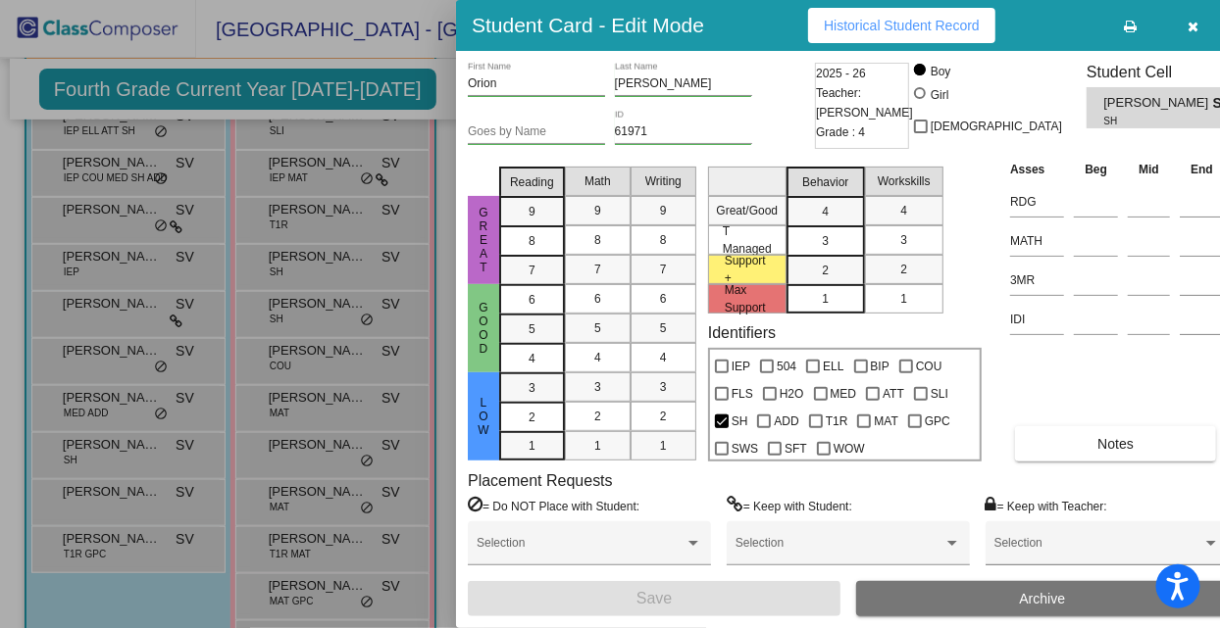
click at [95, 495] on div at bounding box center [610, 314] width 1220 height 628
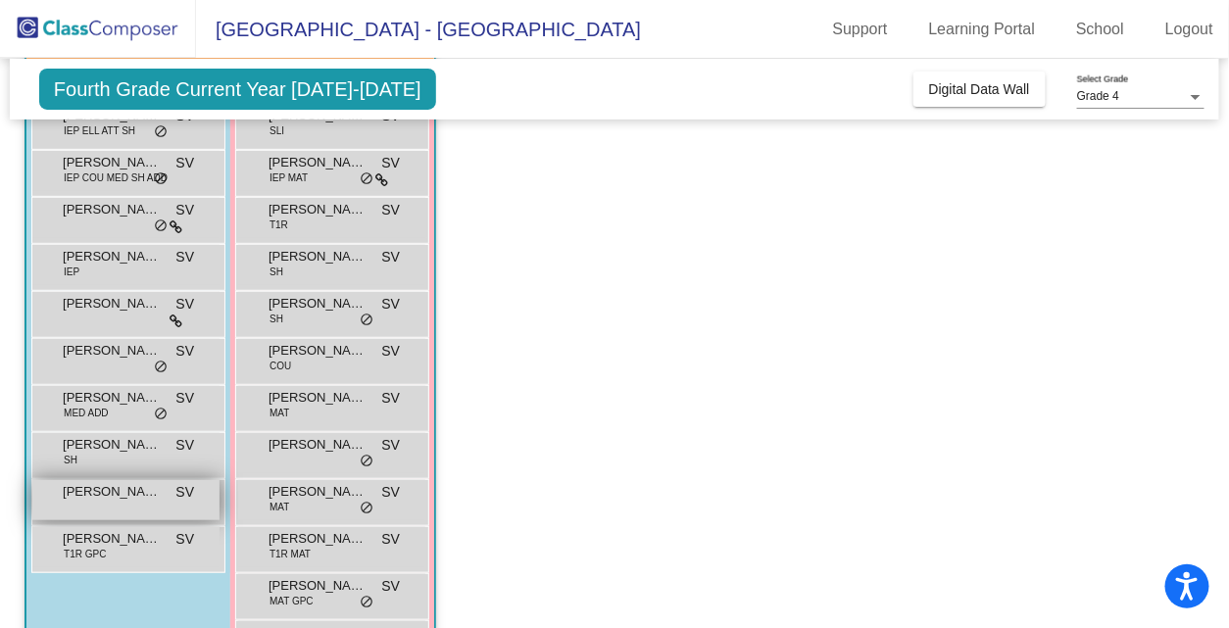
click at [99, 492] on span "[PERSON_NAME]" at bounding box center [112, 492] width 98 height 20
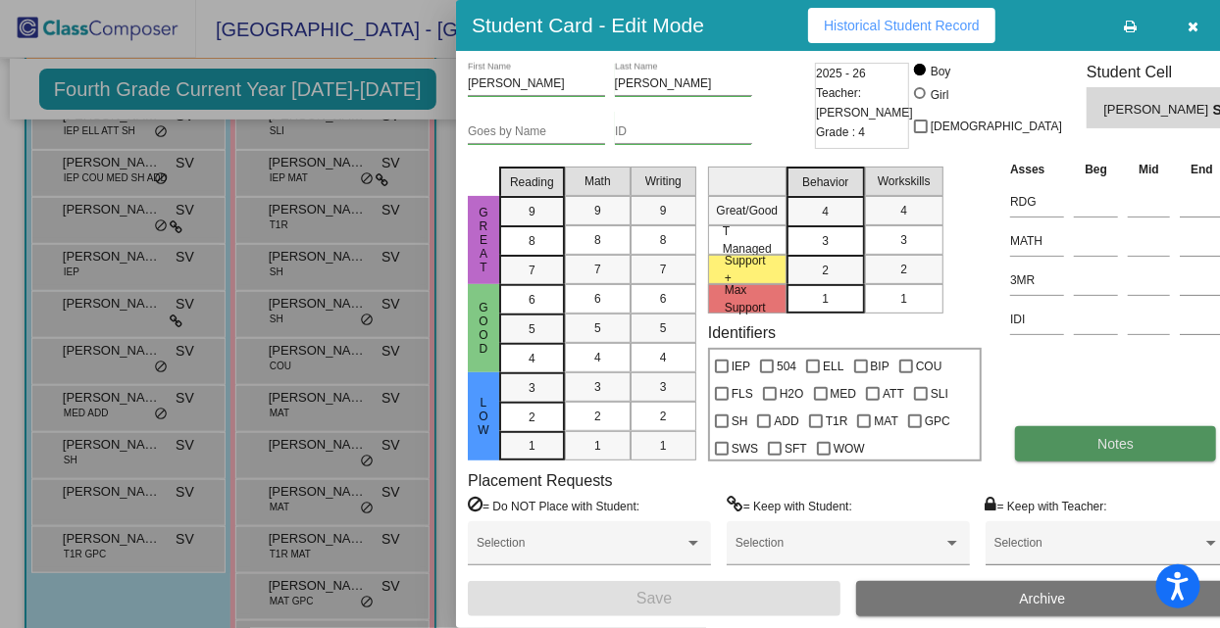
click at [1117, 454] on button "Notes" at bounding box center [1115, 443] width 201 height 35
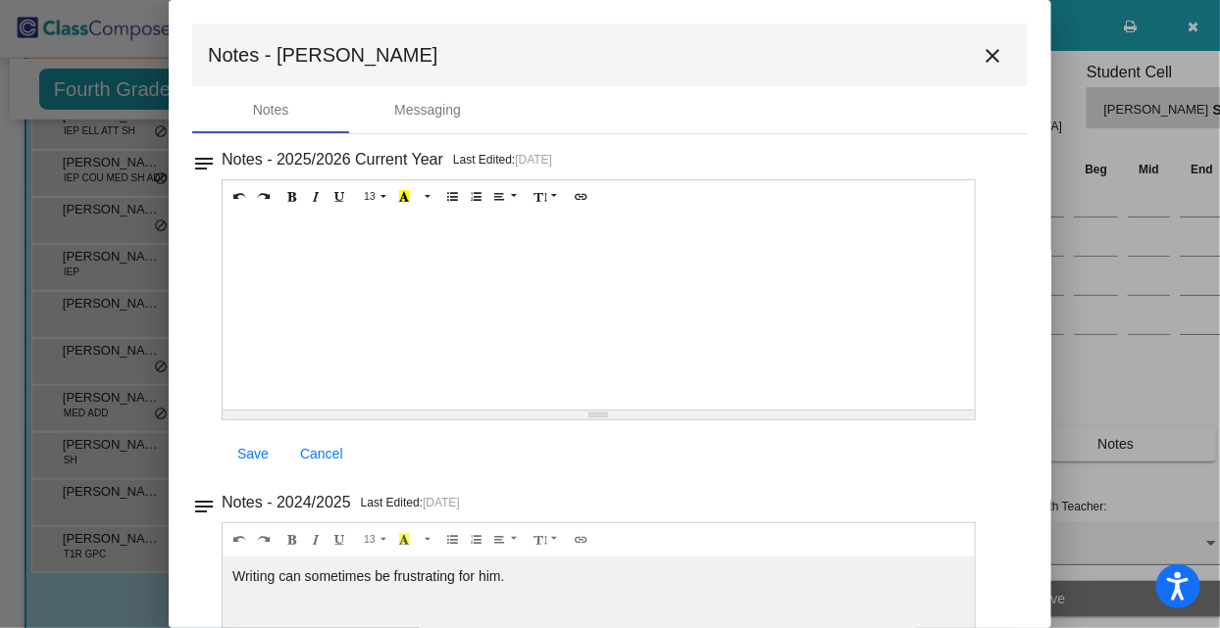
click at [988, 41] on button "close" at bounding box center [992, 54] width 39 height 39
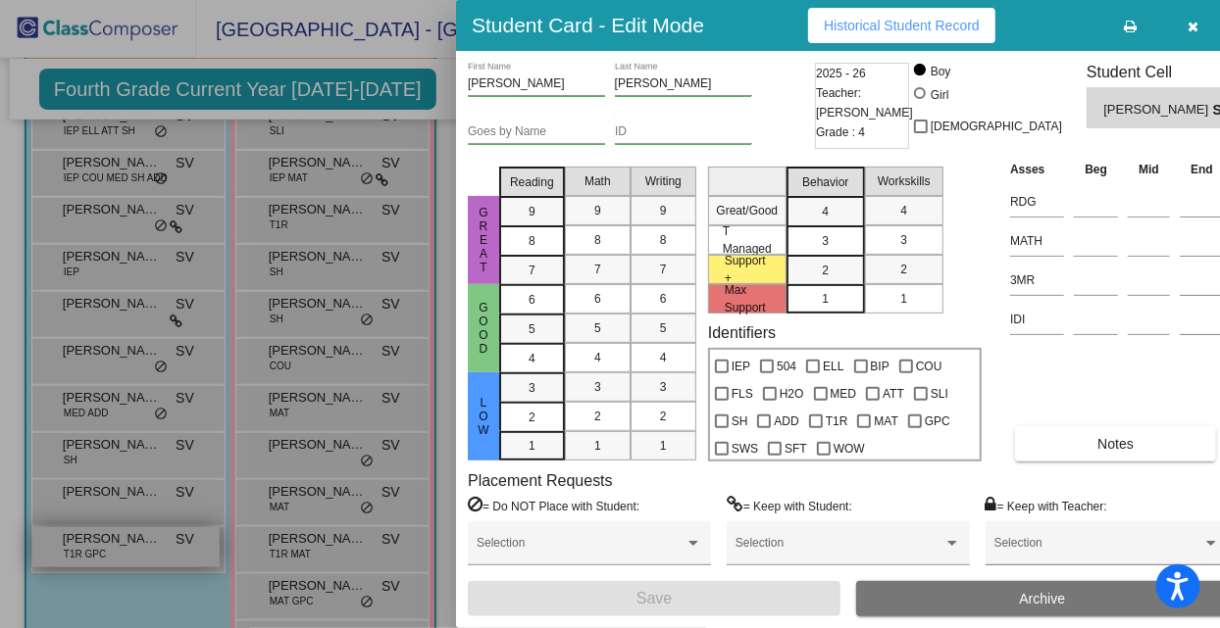
click at [125, 551] on div at bounding box center [610, 314] width 1220 height 628
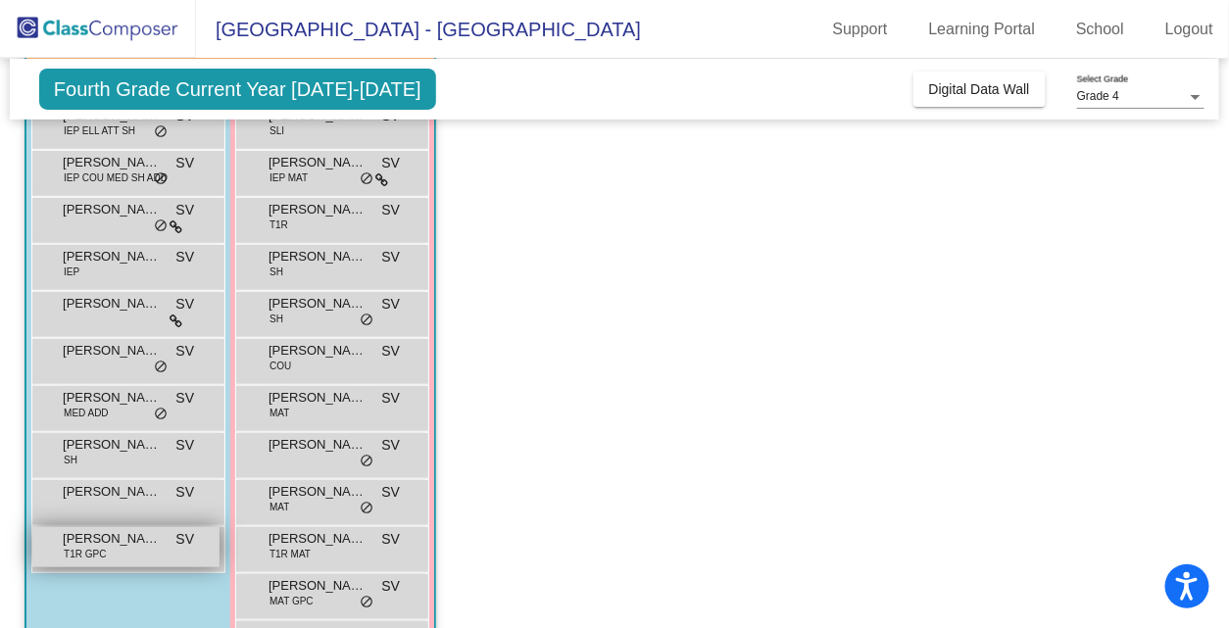
click at [125, 536] on span "[PERSON_NAME]" at bounding box center [112, 539] width 98 height 20
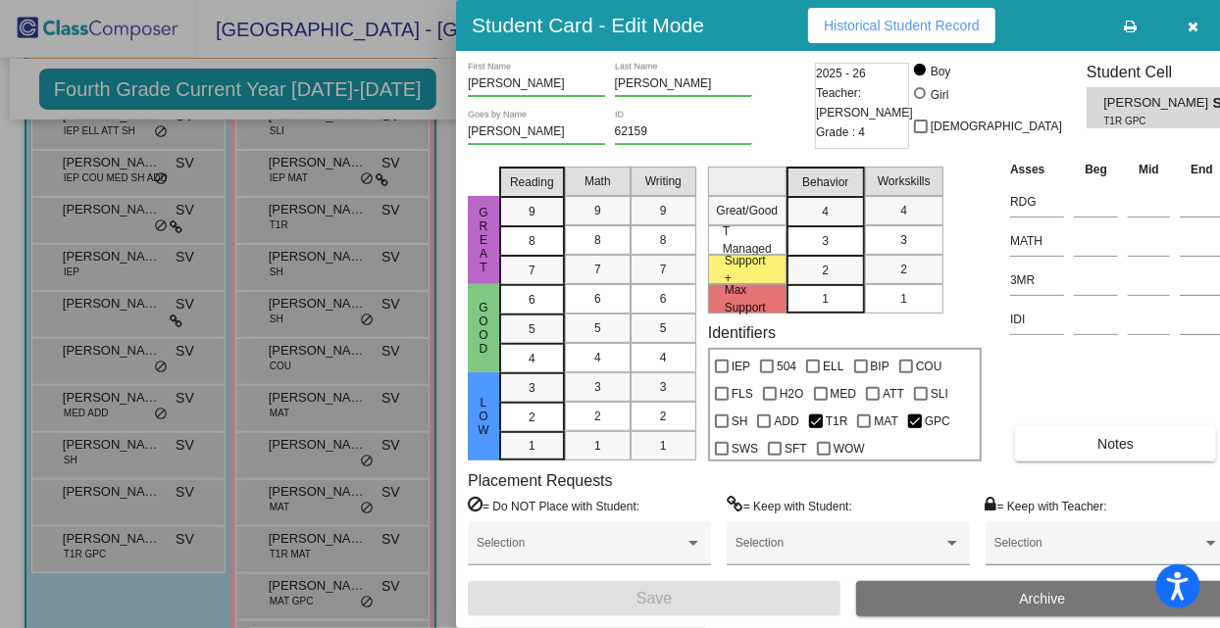
click at [1079, 424] on div "Asses Beg Mid End RDG MATH 3MR IDI Notes" at bounding box center [1117, 310] width 224 height 303
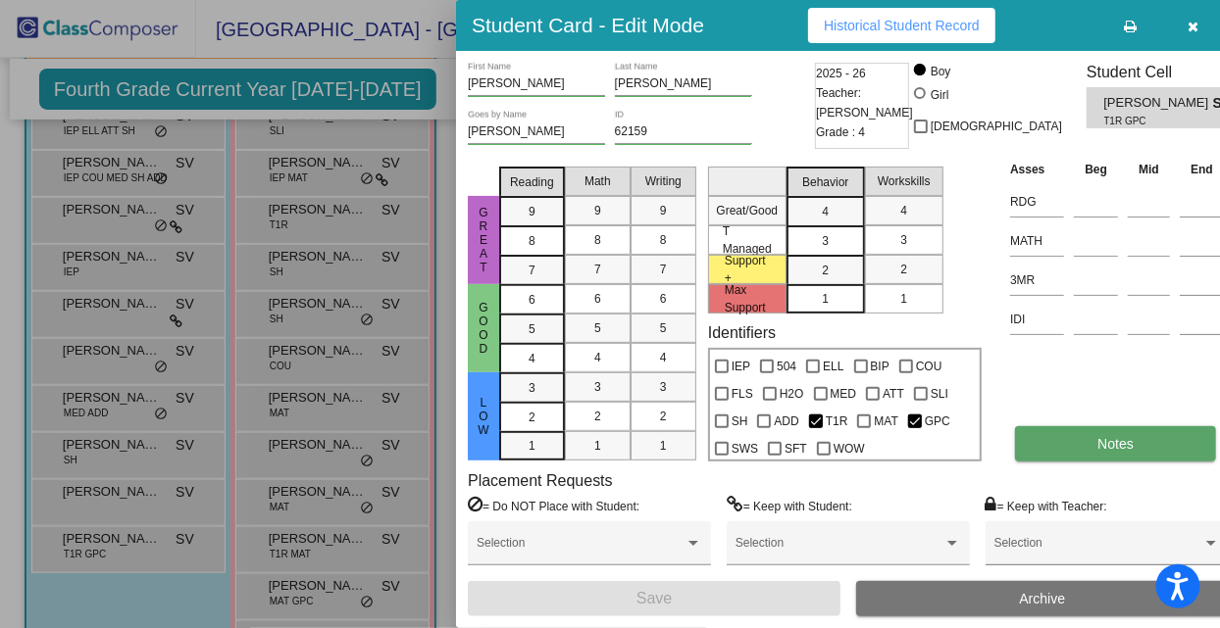
click at [1076, 437] on button "Notes" at bounding box center [1115, 443] width 201 height 35
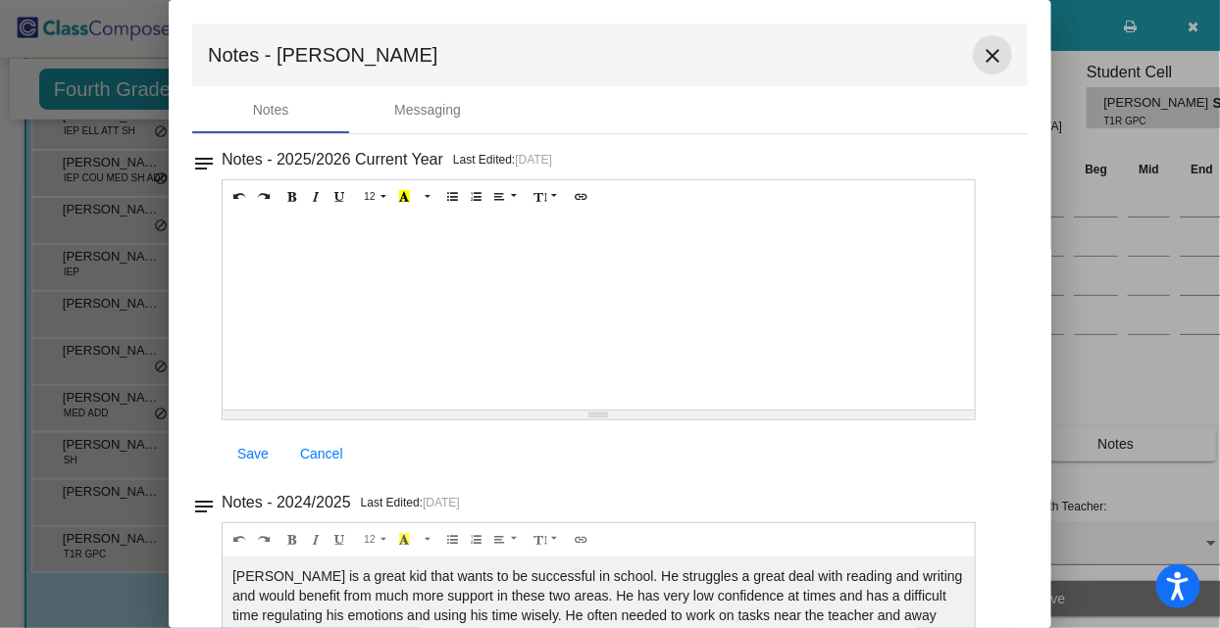
click at [980, 54] on mat-icon "close" at bounding box center [992, 56] width 24 height 24
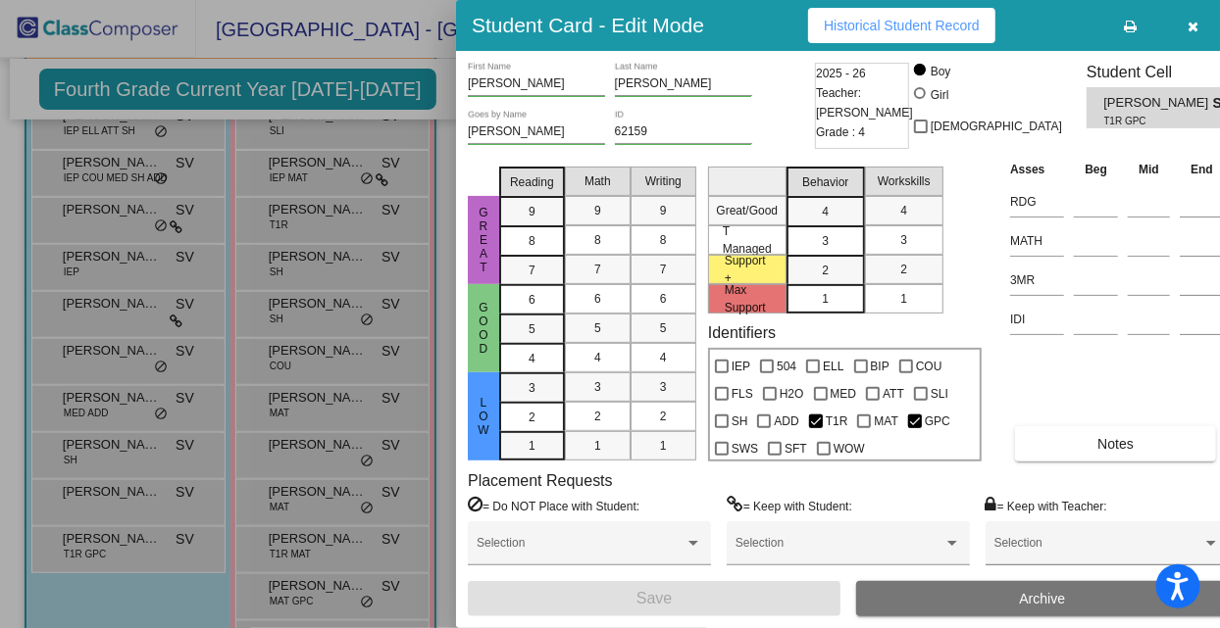
click at [333, 254] on div at bounding box center [610, 314] width 1220 height 628
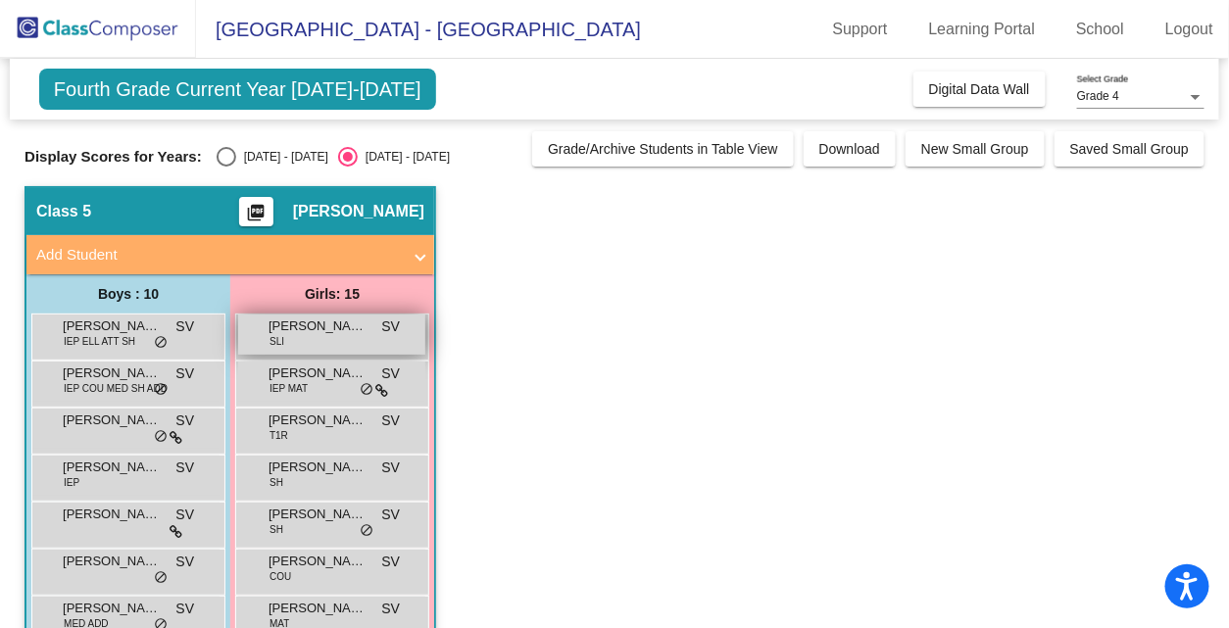
click at [326, 321] on span "[PERSON_NAME]" at bounding box center [318, 327] width 98 height 20
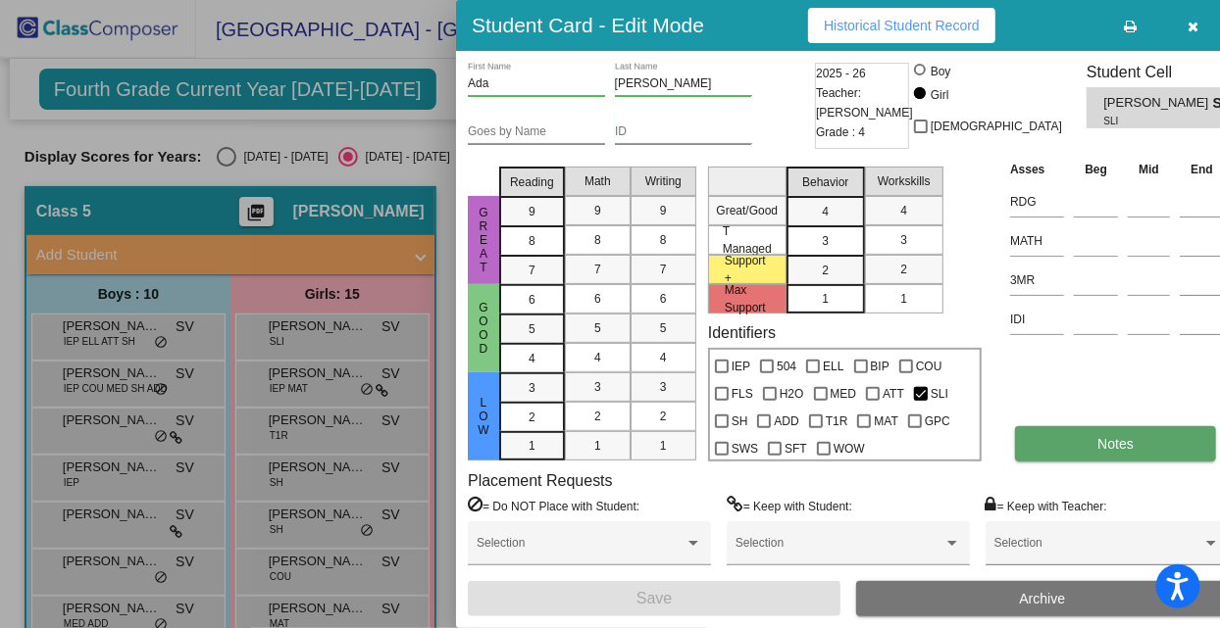
click at [1048, 447] on button "Notes" at bounding box center [1115, 443] width 201 height 35
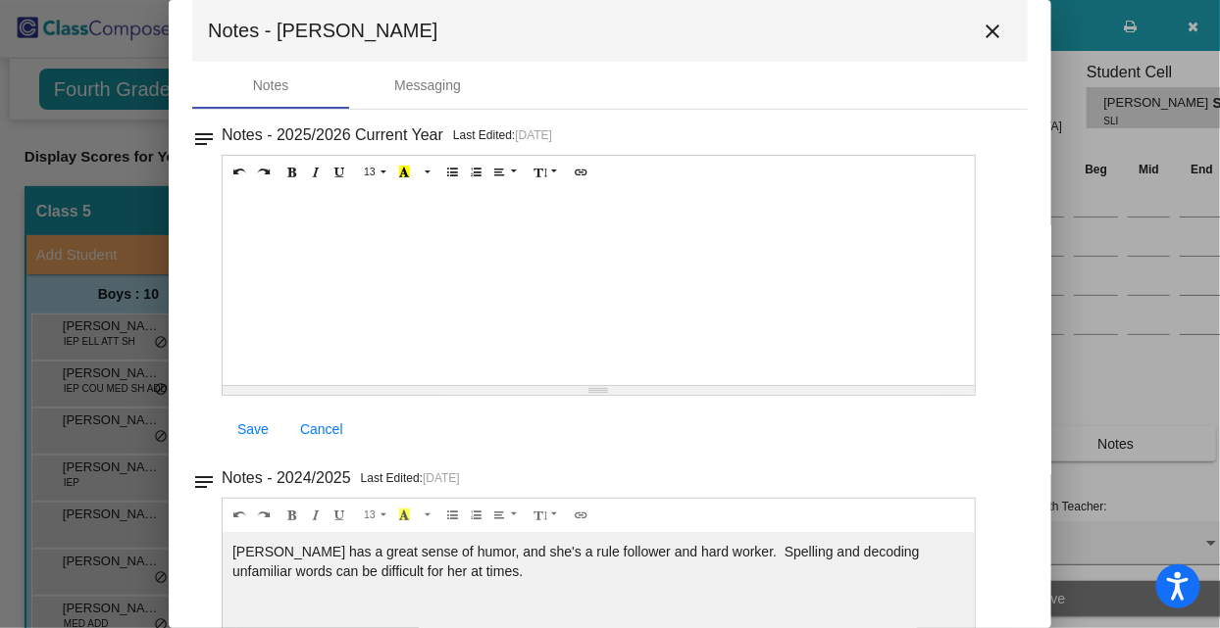
scroll to position [27, 0]
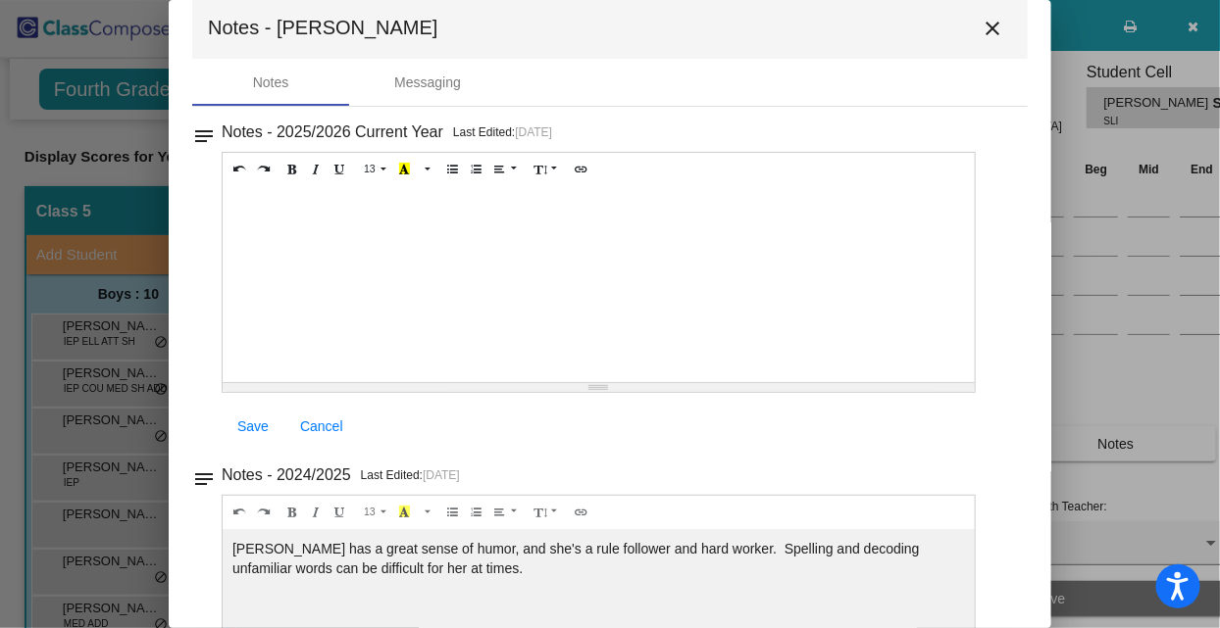
click at [984, 24] on mat-icon "close" at bounding box center [992, 29] width 24 height 24
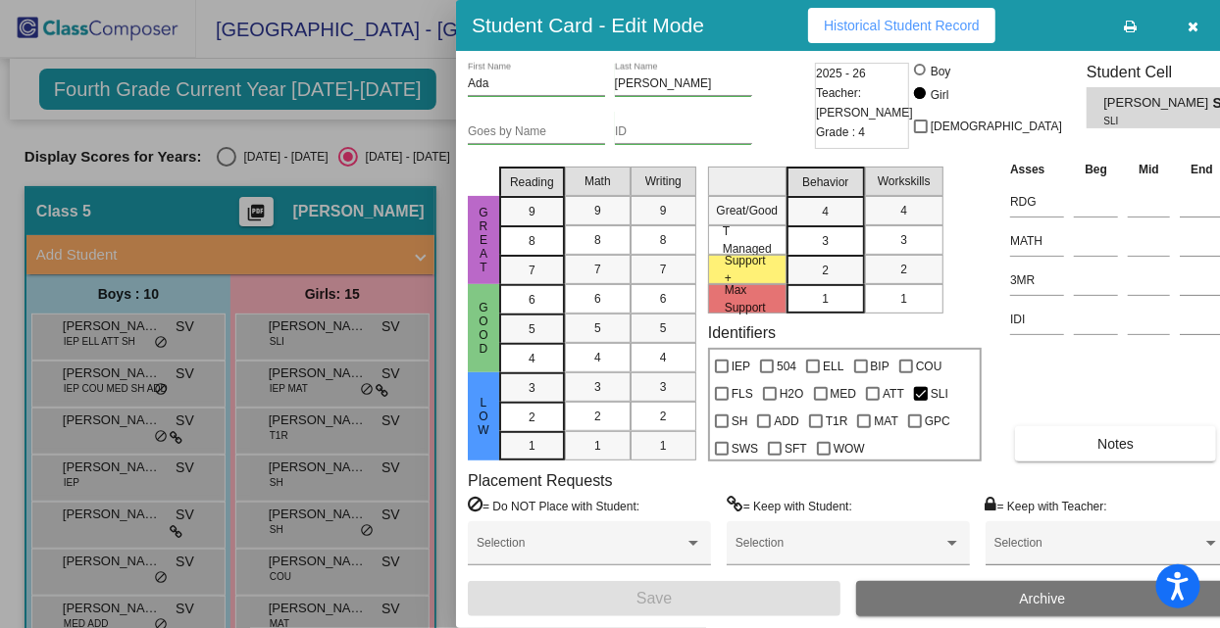
click at [312, 381] on div at bounding box center [610, 314] width 1220 height 628
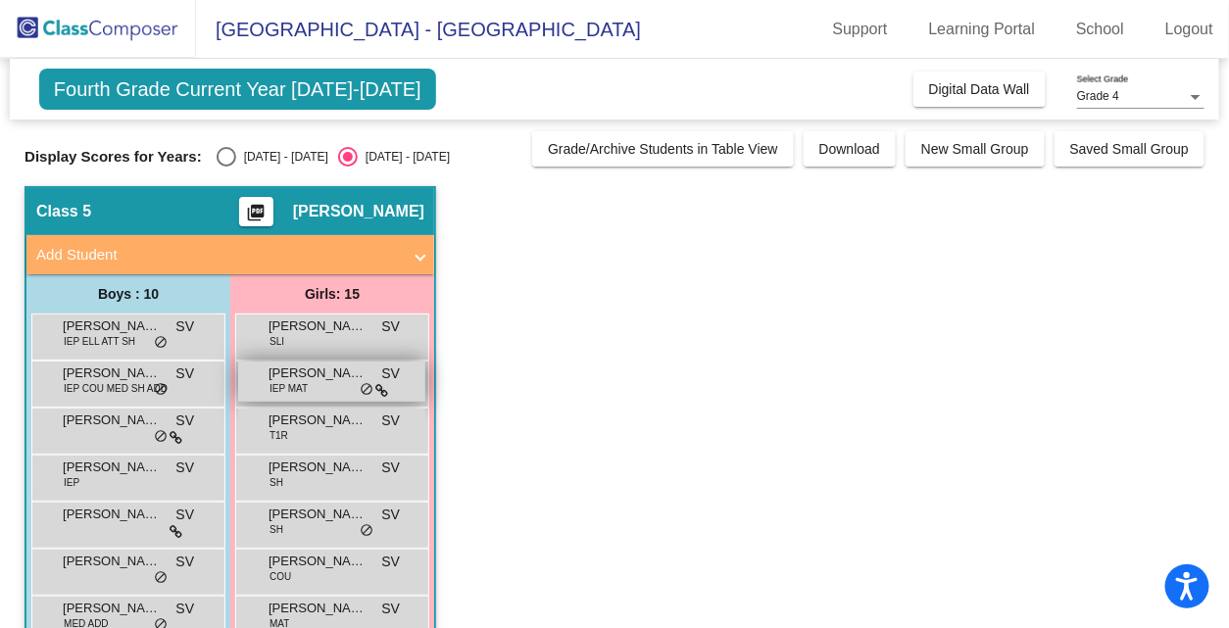
click at [311, 377] on span "[PERSON_NAME]" at bounding box center [318, 374] width 98 height 20
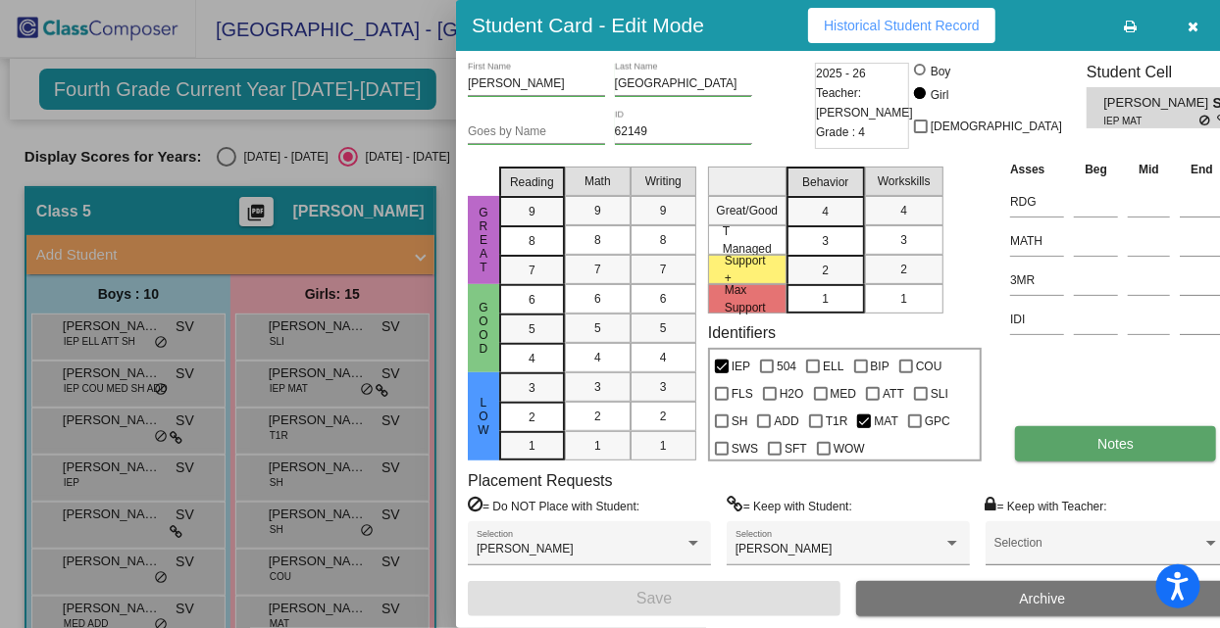
click at [1097, 452] on span "Notes" at bounding box center [1115, 444] width 36 height 16
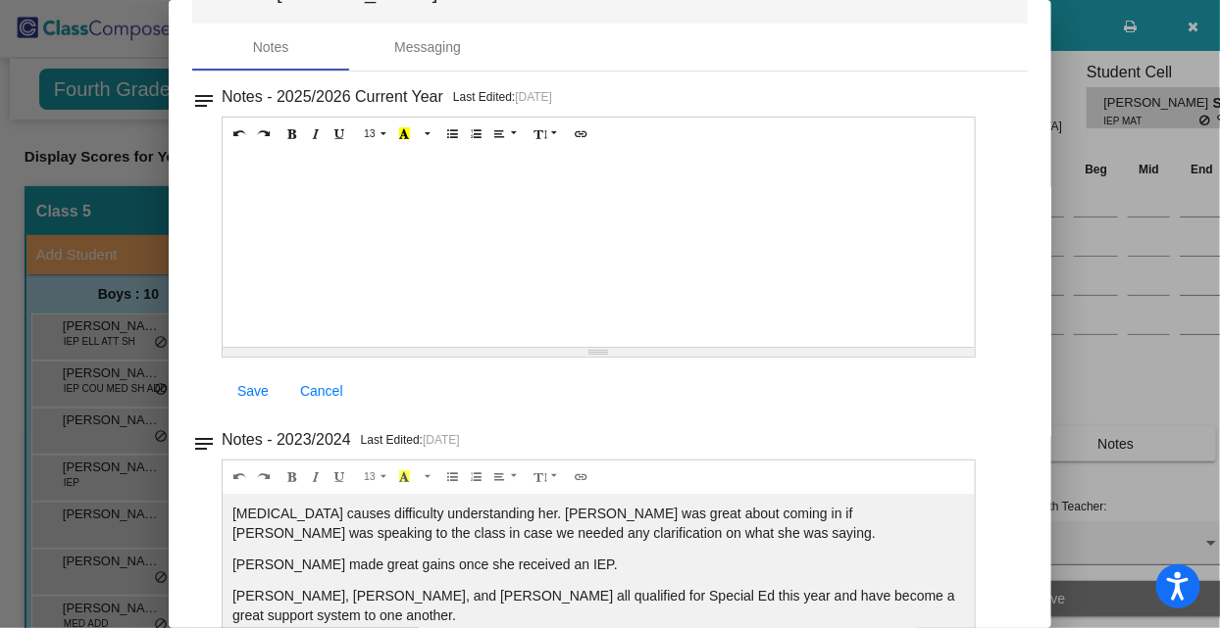
scroll to position [75, 0]
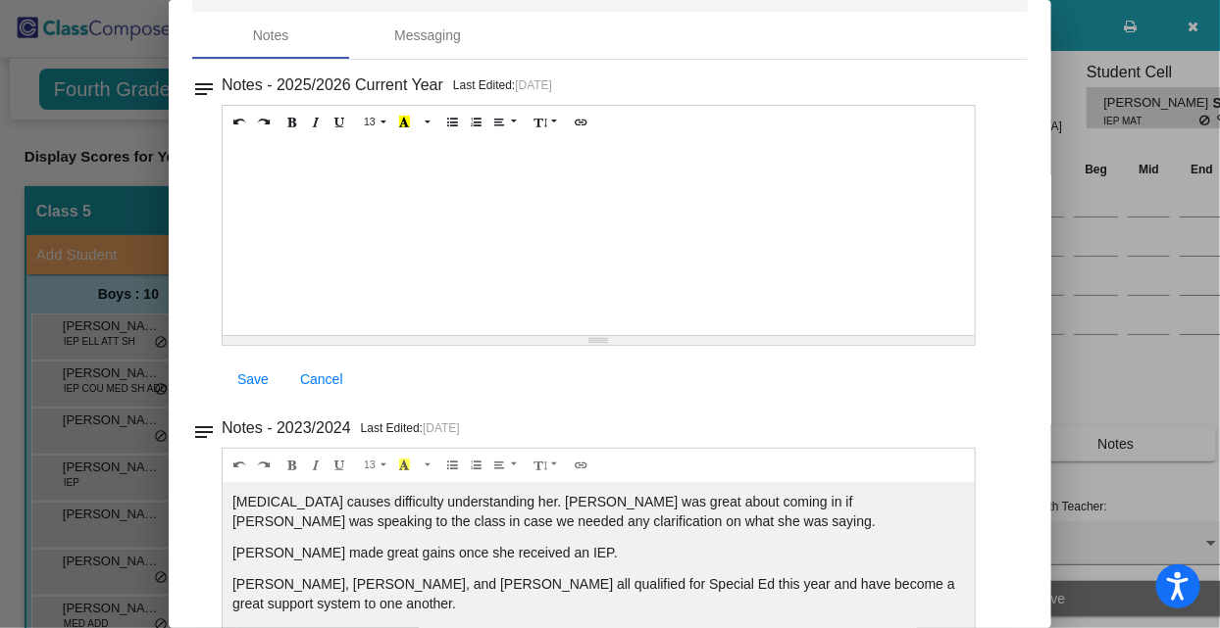
click at [983, 58] on div "Notes Messaging" at bounding box center [609, 35] width 835 height 47
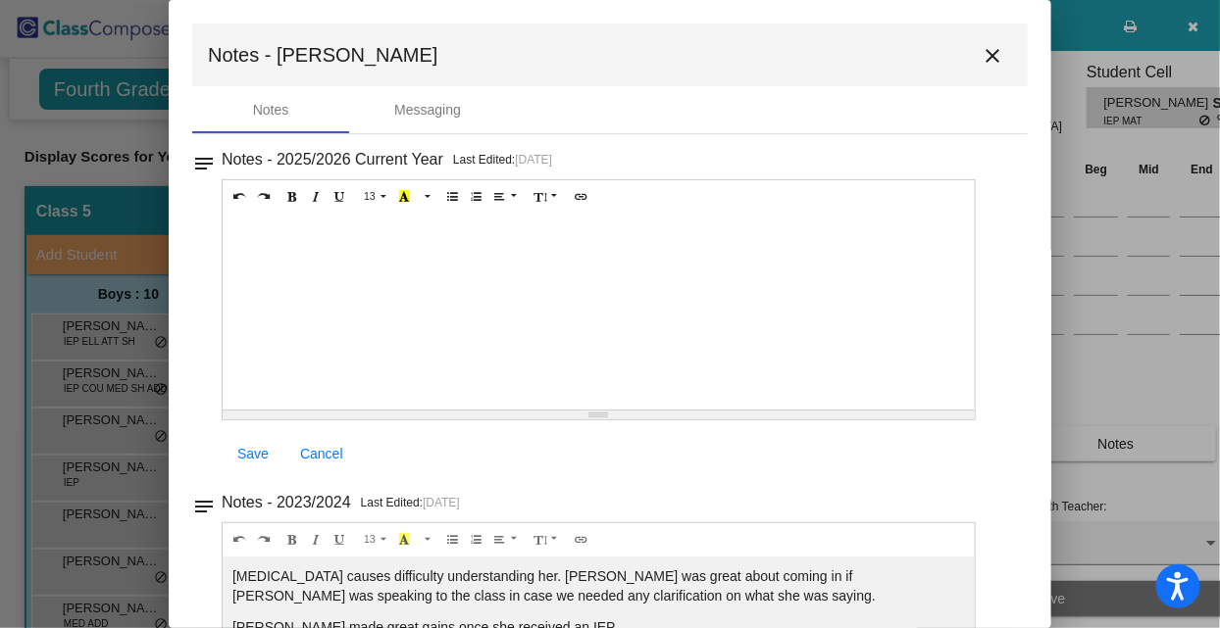
click at [986, 61] on mat-icon "close" at bounding box center [992, 56] width 24 height 24
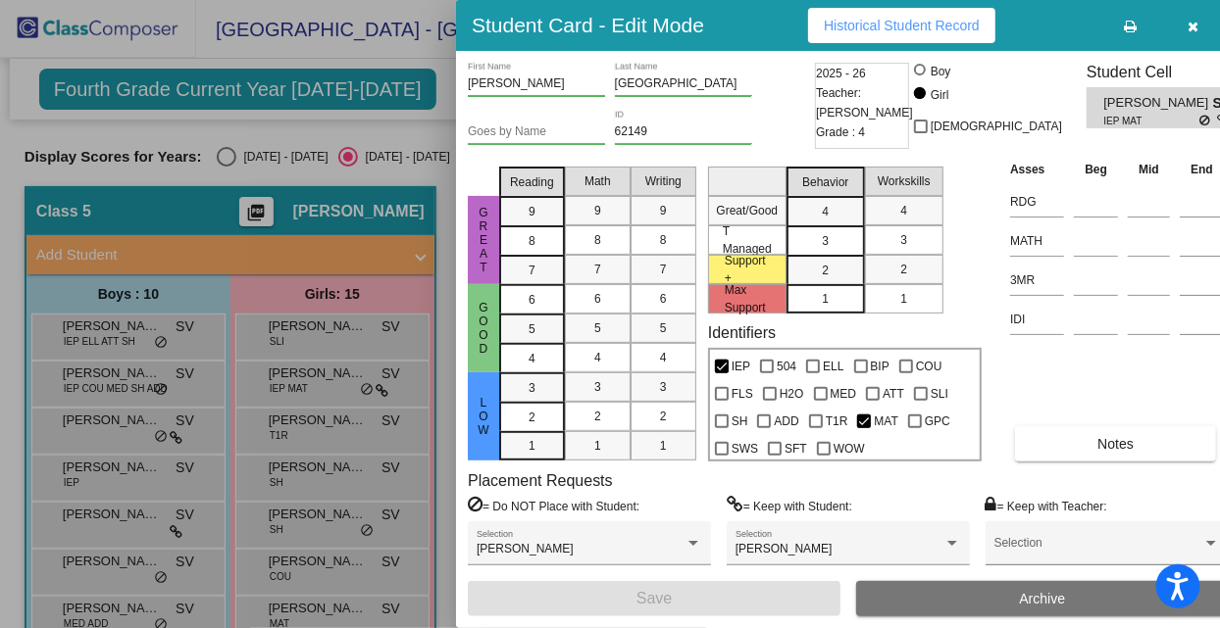
click at [342, 432] on div at bounding box center [610, 314] width 1220 height 628
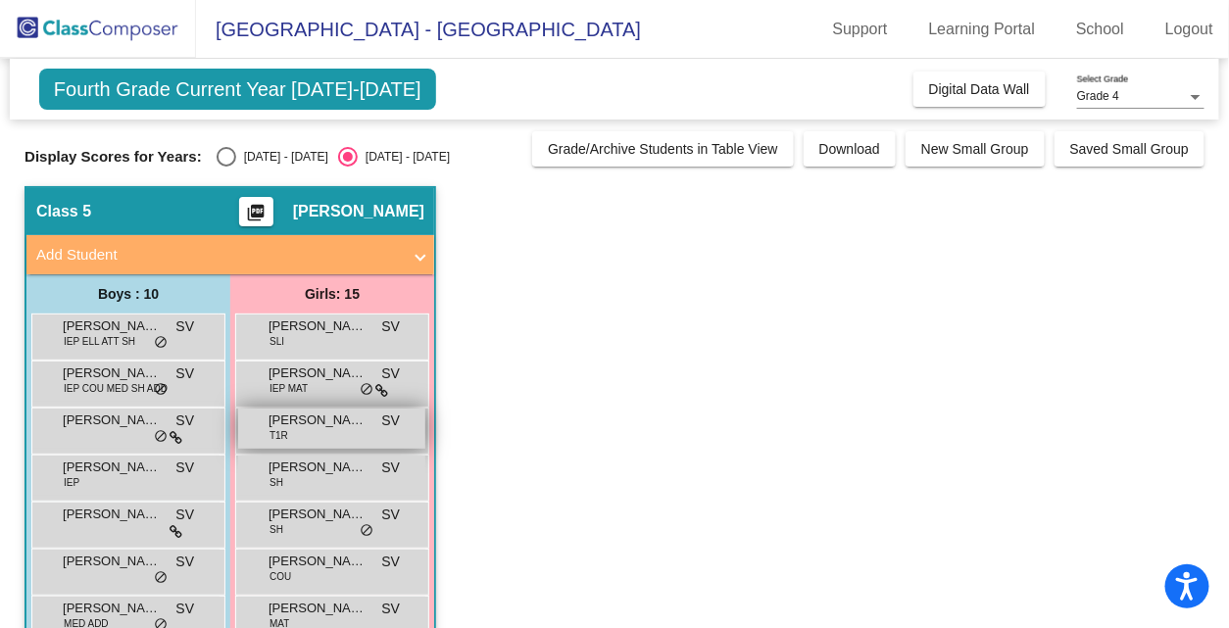
click at [331, 430] on div "[PERSON_NAME] T1R SV lock do_not_disturb_alt" at bounding box center [331, 429] width 187 height 40
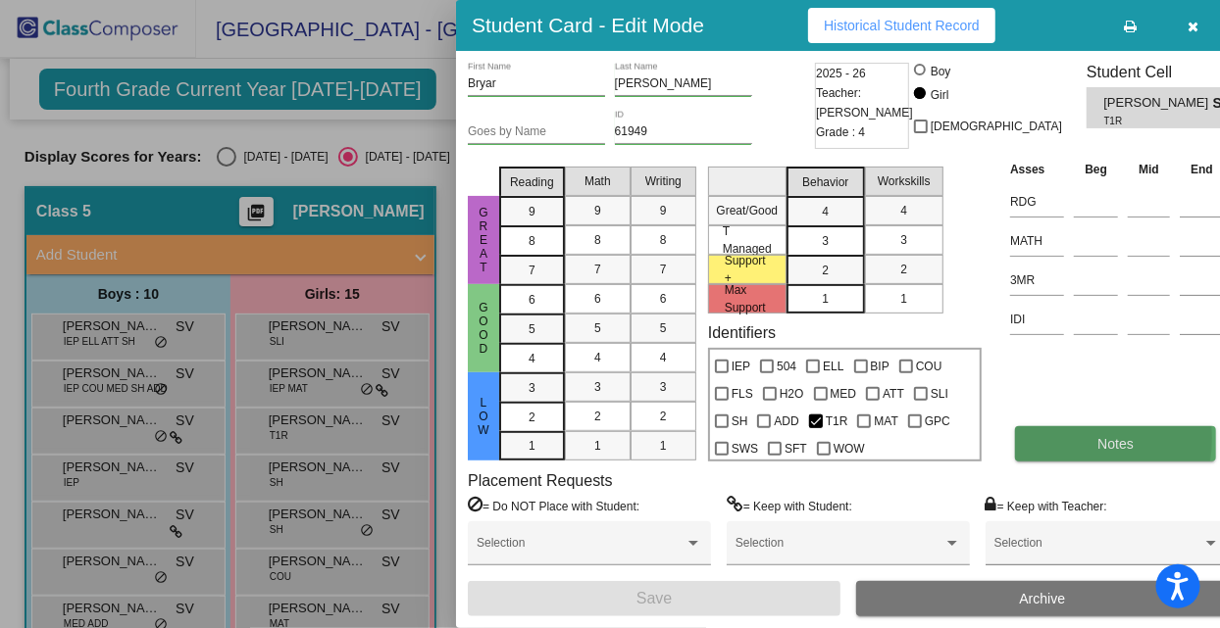
click at [1050, 438] on button "Notes" at bounding box center [1115, 443] width 201 height 35
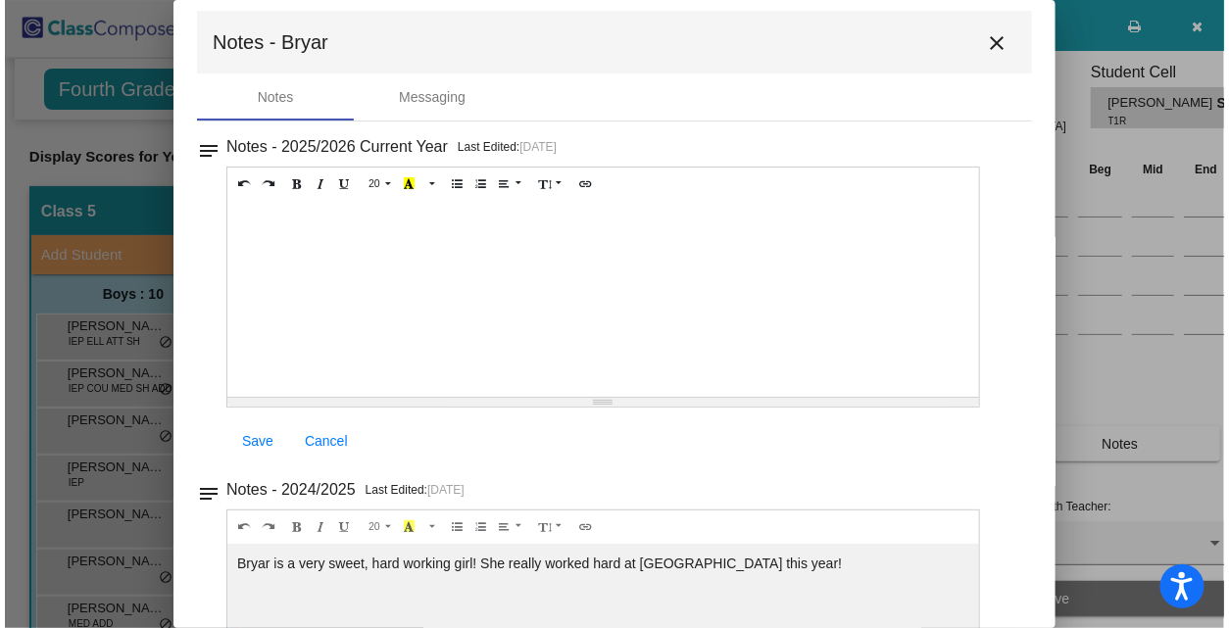
scroll to position [12, 0]
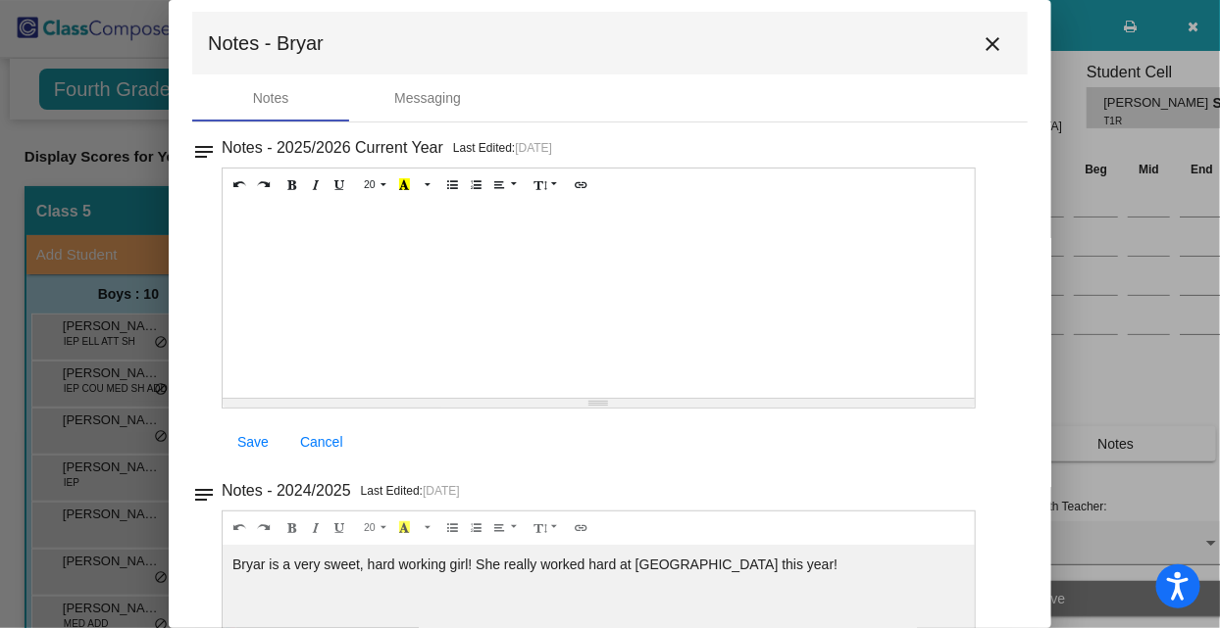
click at [984, 40] on mat-icon "close" at bounding box center [992, 44] width 24 height 24
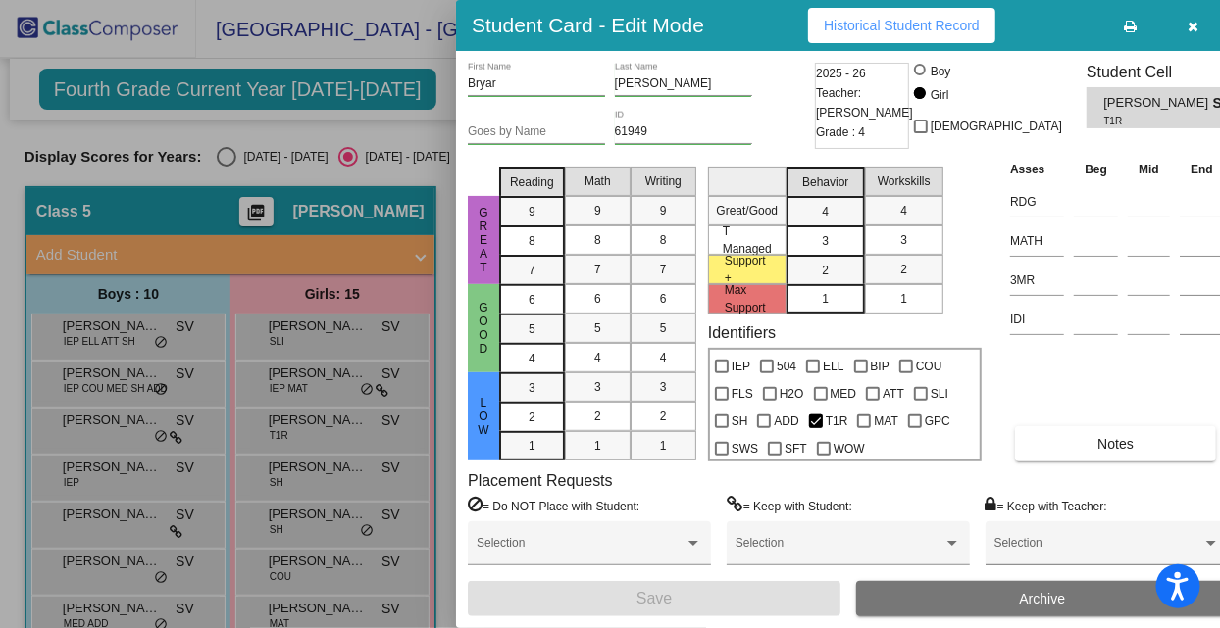
click at [316, 476] on div at bounding box center [610, 314] width 1220 height 628
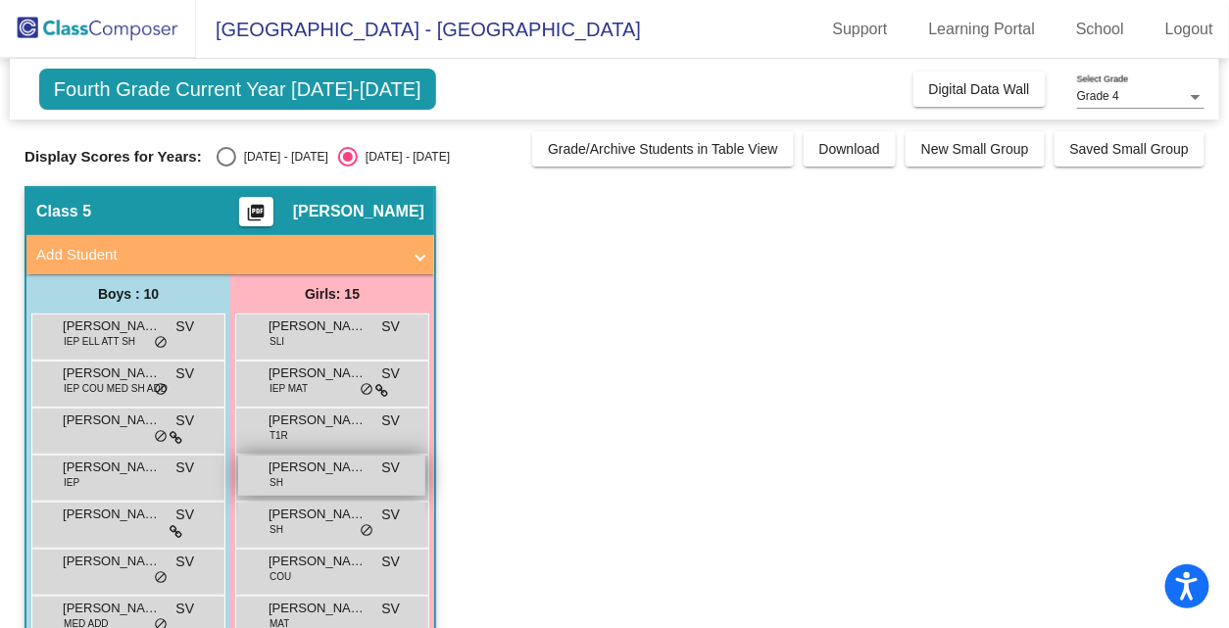
click at [315, 468] on span "[PERSON_NAME]" at bounding box center [318, 468] width 98 height 20
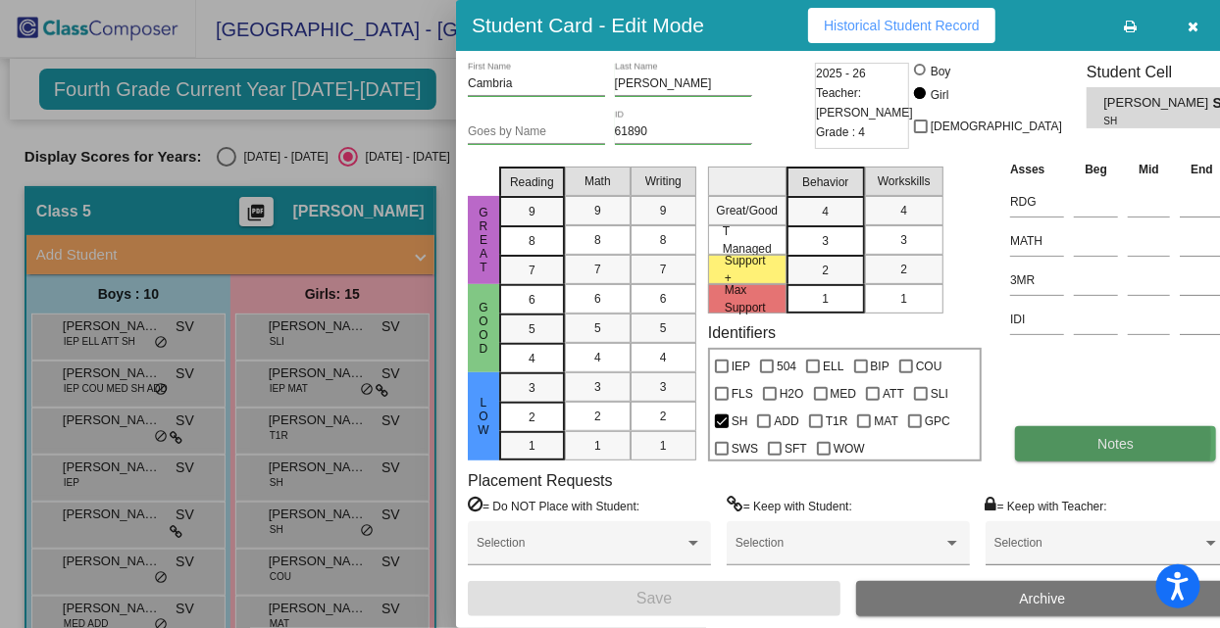
click at [1041, 442] on button "Notes" at bounding box center [1115, 443] width 201 height 35
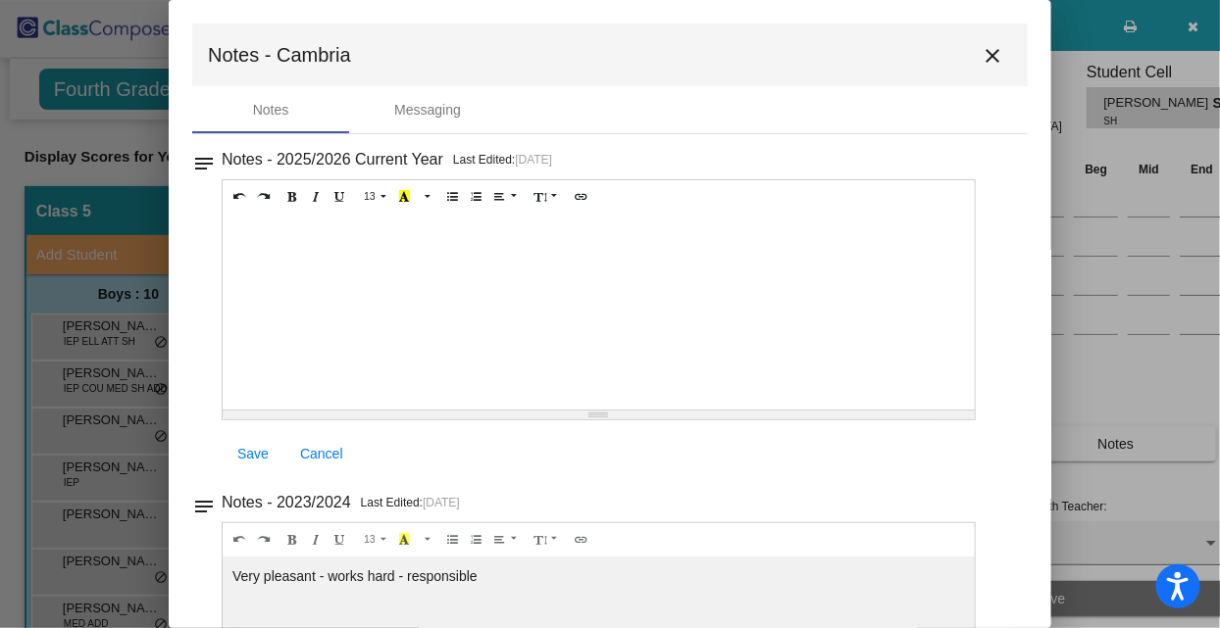
click at [981, 54] on mat-icon "close" at bounding box center [992, 56] width 24 height 24
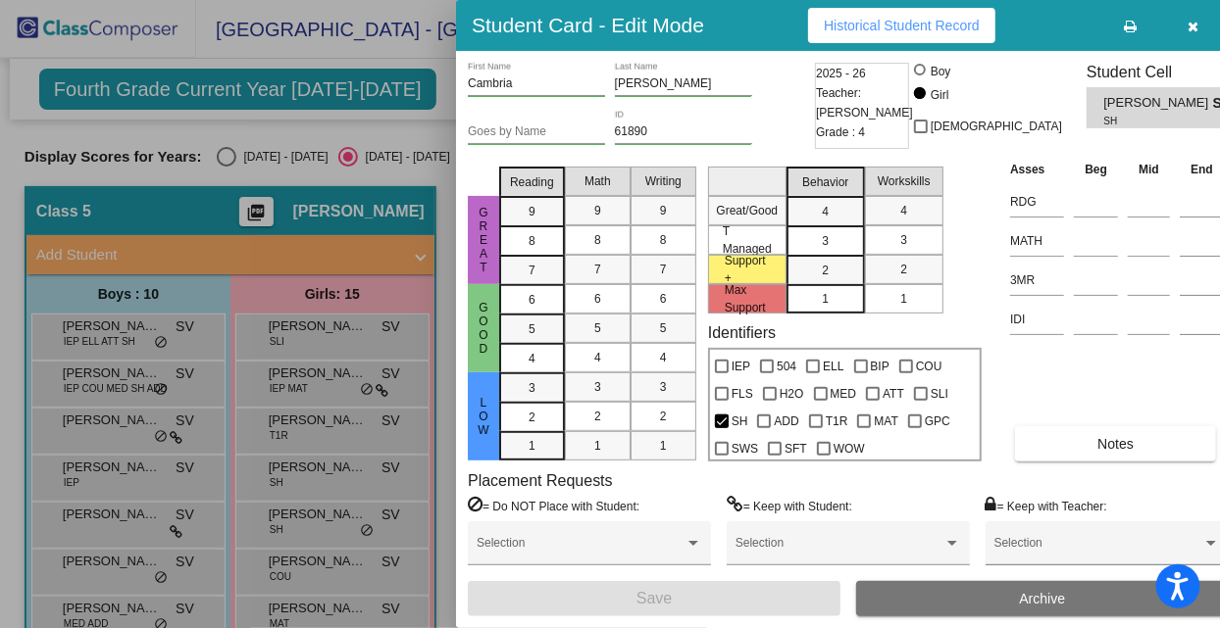
click at [318, 514] on div at bounding box center [610, 314] width 1220 height 628
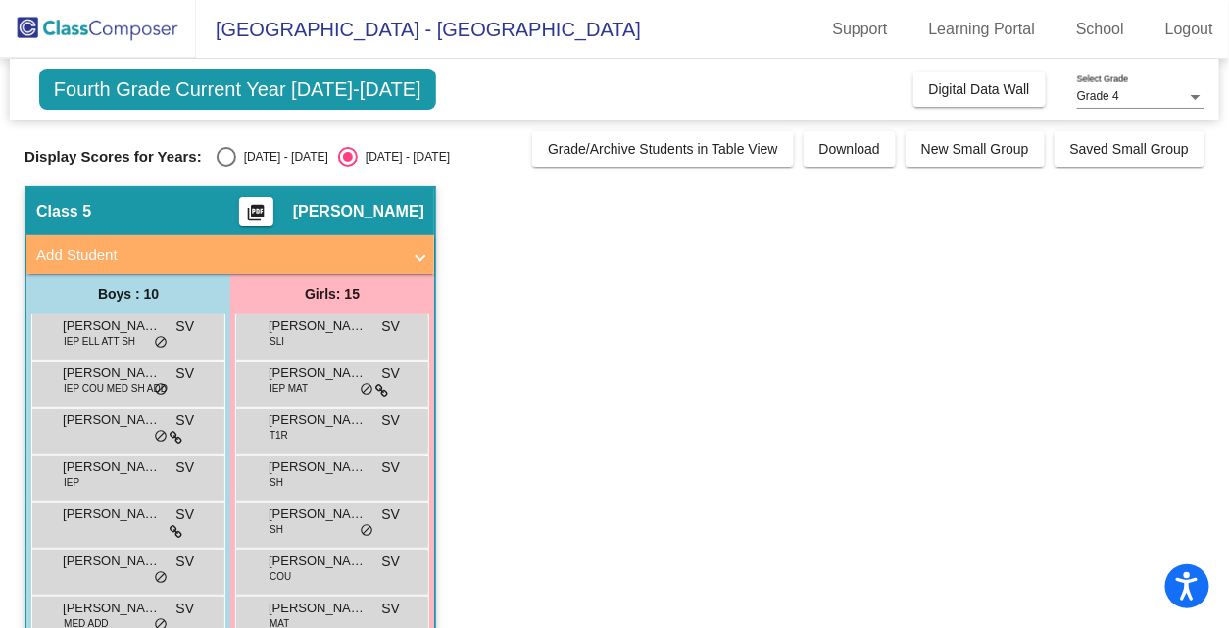
click at [318, 514] on span "[PERSON_NAME]" at bounding box center [318, 515] width 98 height 20
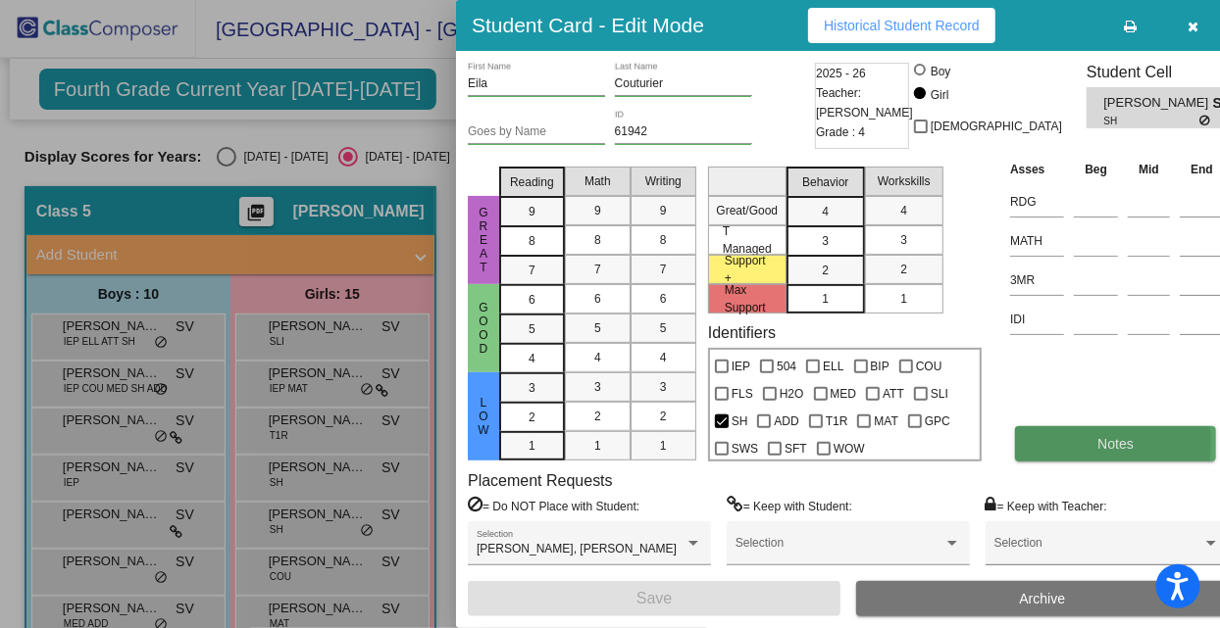
click at [1065, 443] on button "Notes" at bounding box center [1115, 443] width 201 height 35
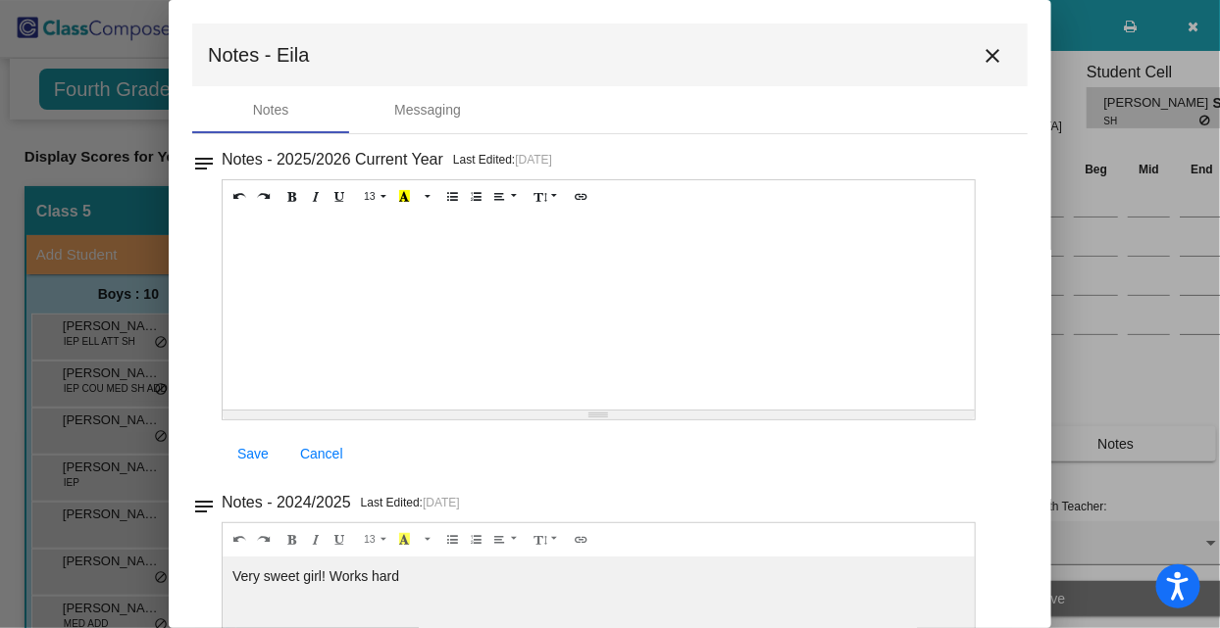
click at [990, 53] on mat-icon "close" at bounding box center [992, 56] width 24 height 24
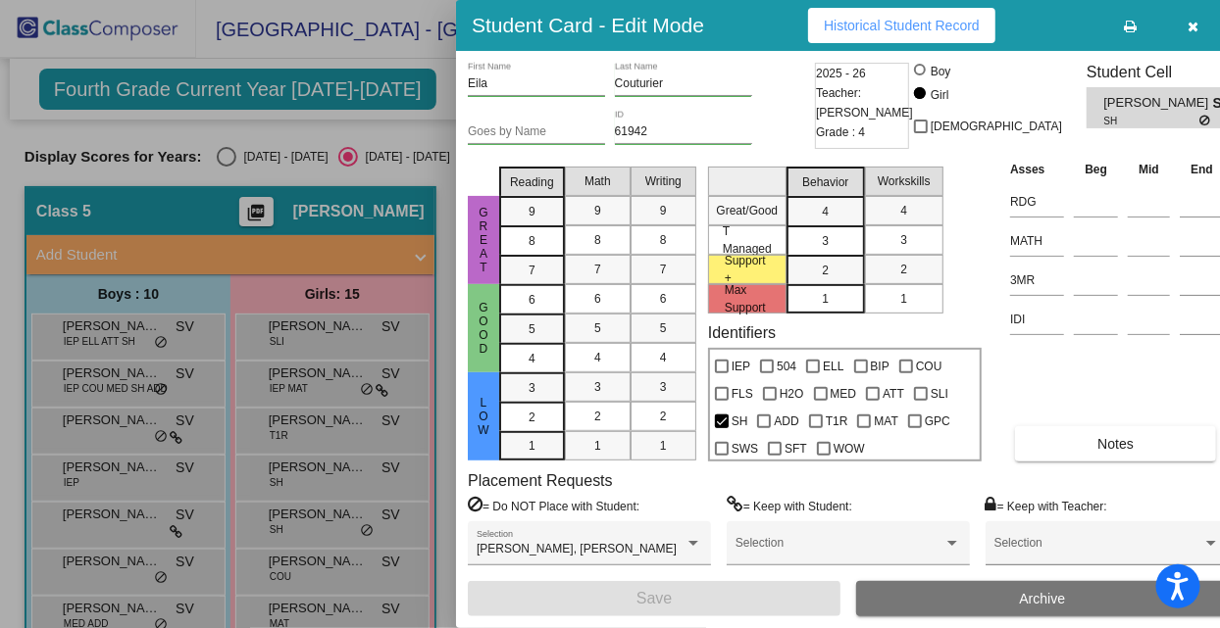
click at [316, 561] on div at bounding box center [610, 314] width 1220 height 628
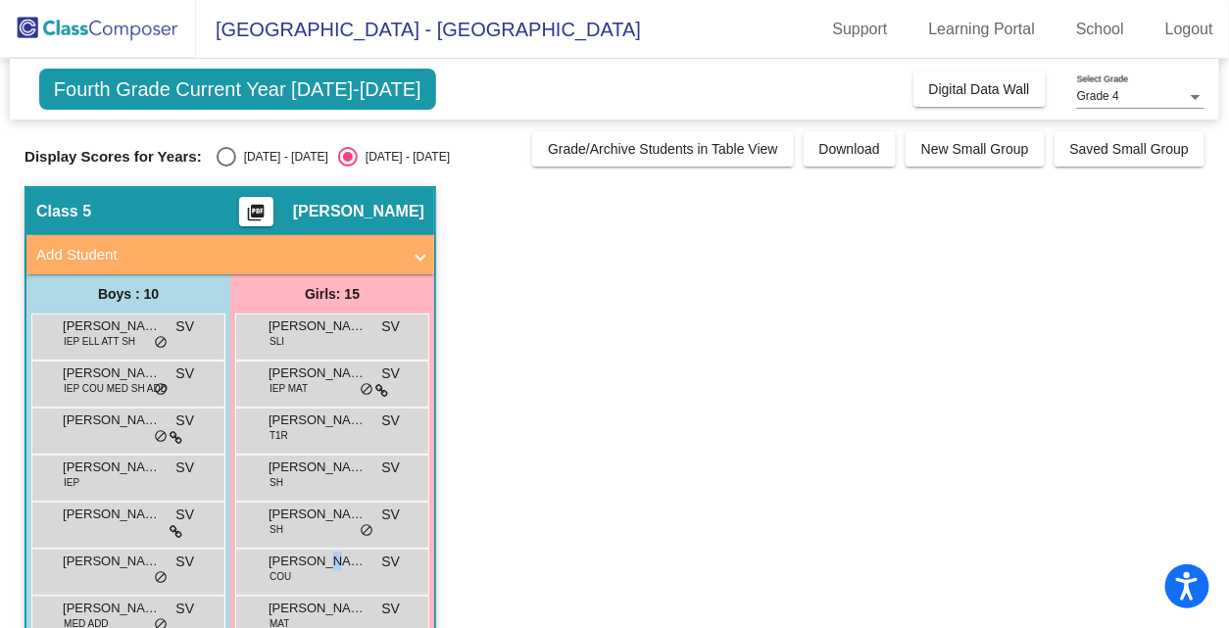
click at [316, 561] on span "[PERSON_NAME]" at bounding box center [318, 562] width 98 height 20
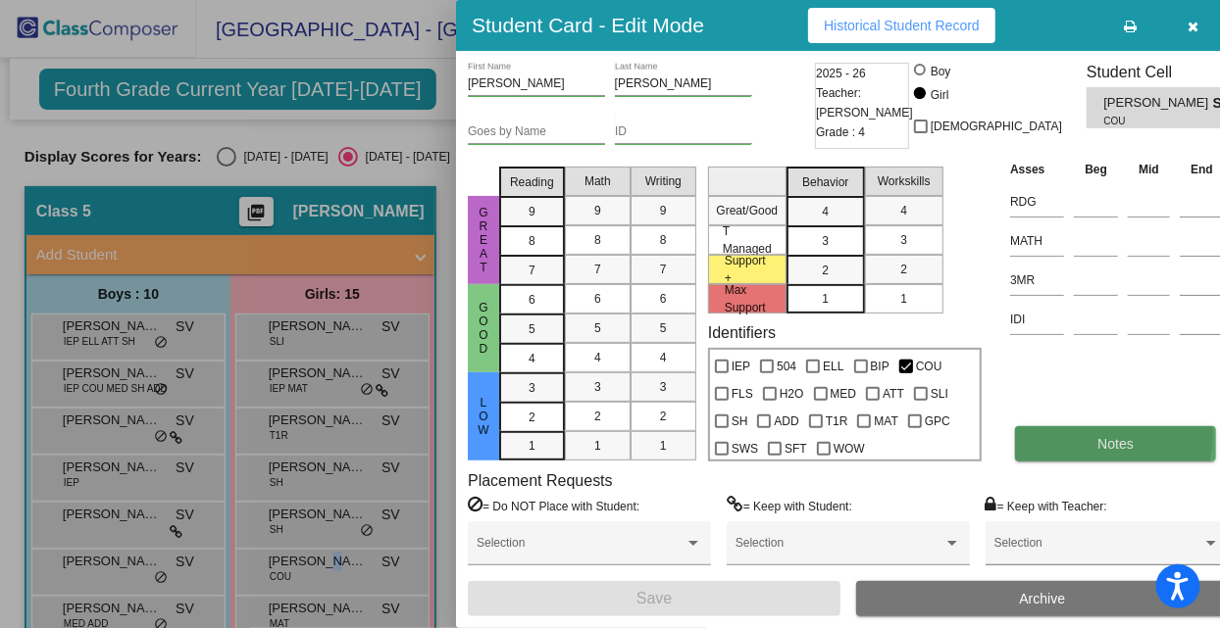
click at [1077, 434] on button "Notes" at bounding box center [1115, 443] width 201 height 35
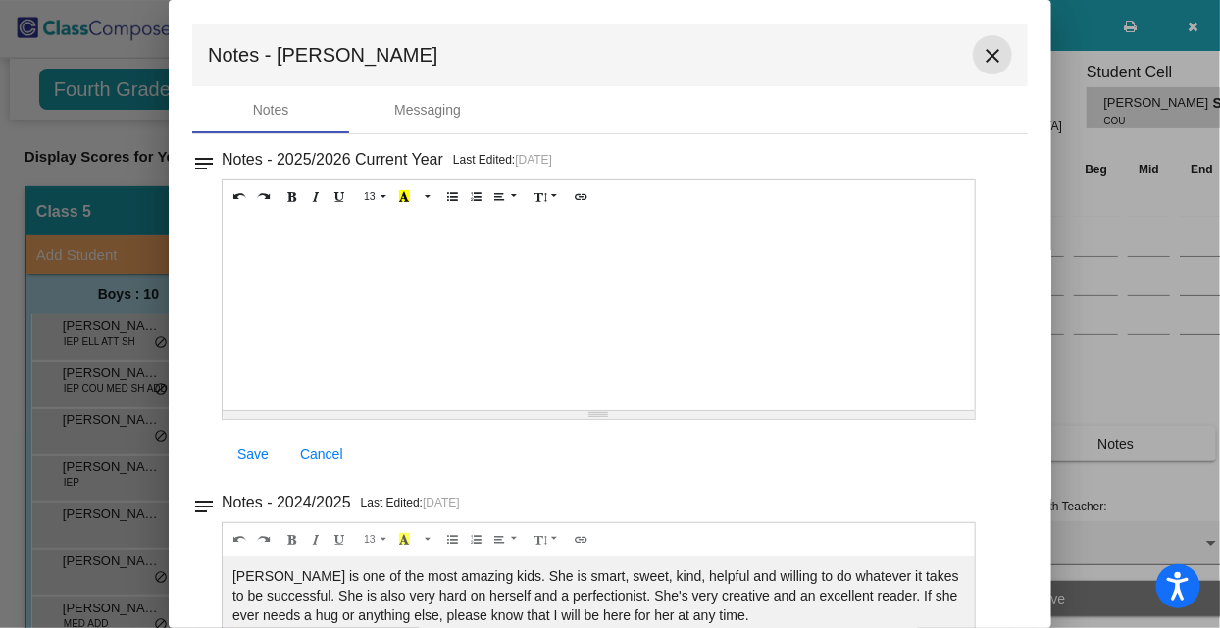
click at [986, 59] on mat-icon "close" at bounding box center [992, 56] width 24 height 24
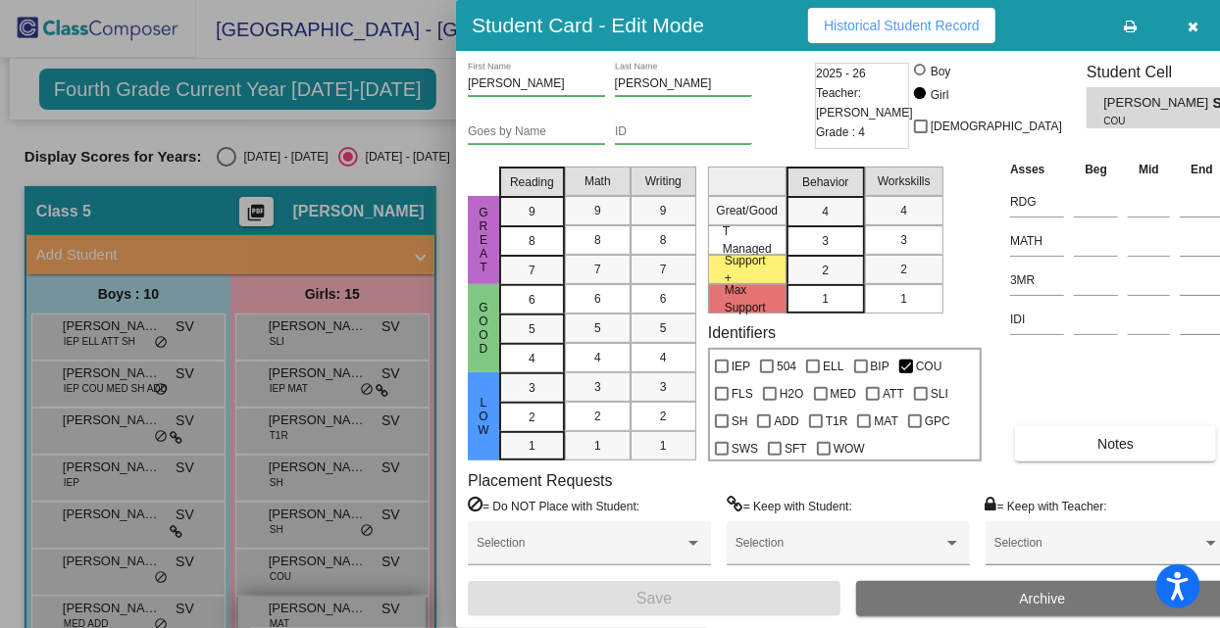
click at [323, 608] on div at bounding box center [610, 314] width 1220 height 628
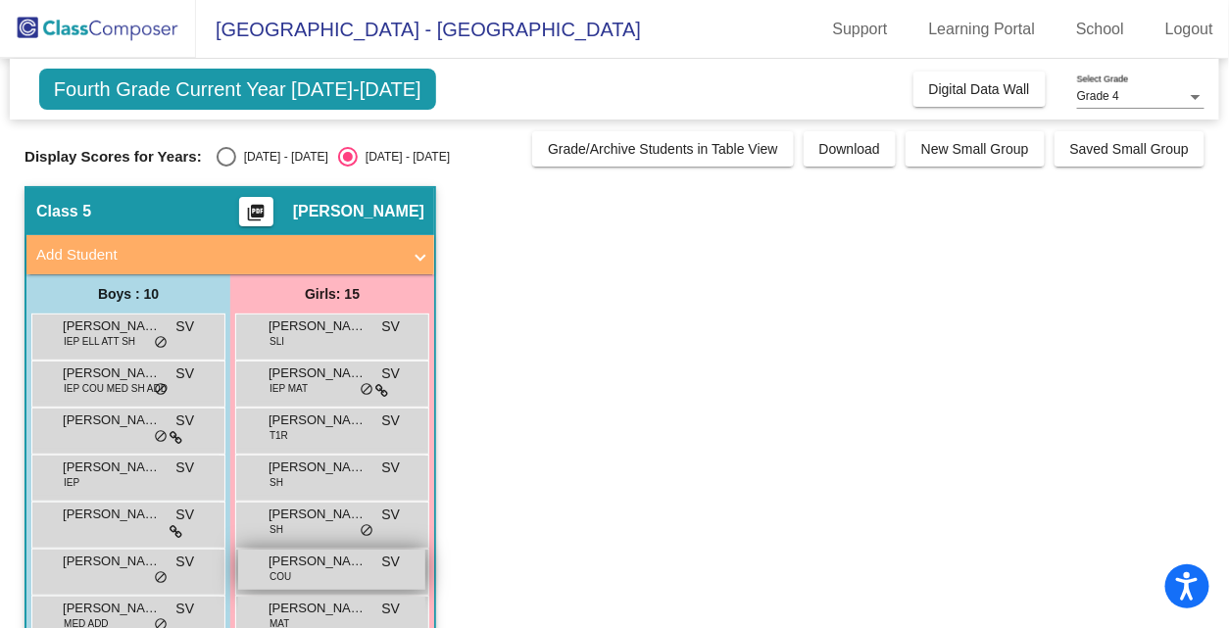
click at [323, 583] on div "[PERSON_NAME] COU SV lock do_not_disturb_alt" at bounding box center [331, 570] width 187 height 40
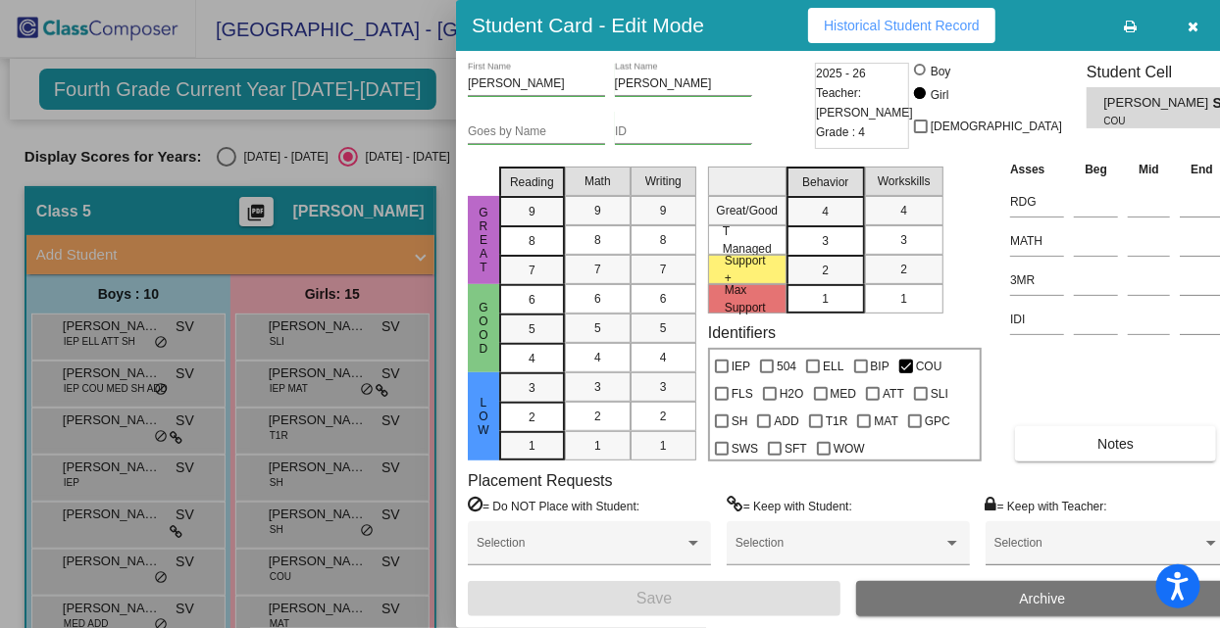
click at [1165, 28] on button "button" at bounding box center [1193, 25] width 63 height 35
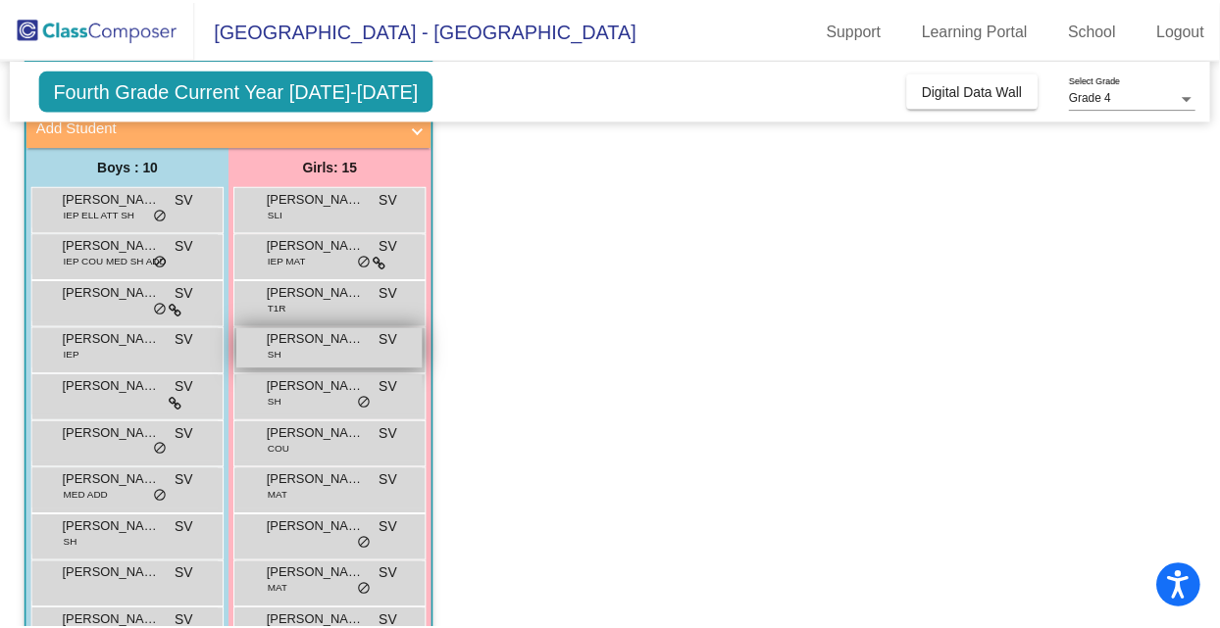
scroll to position [131, 0]
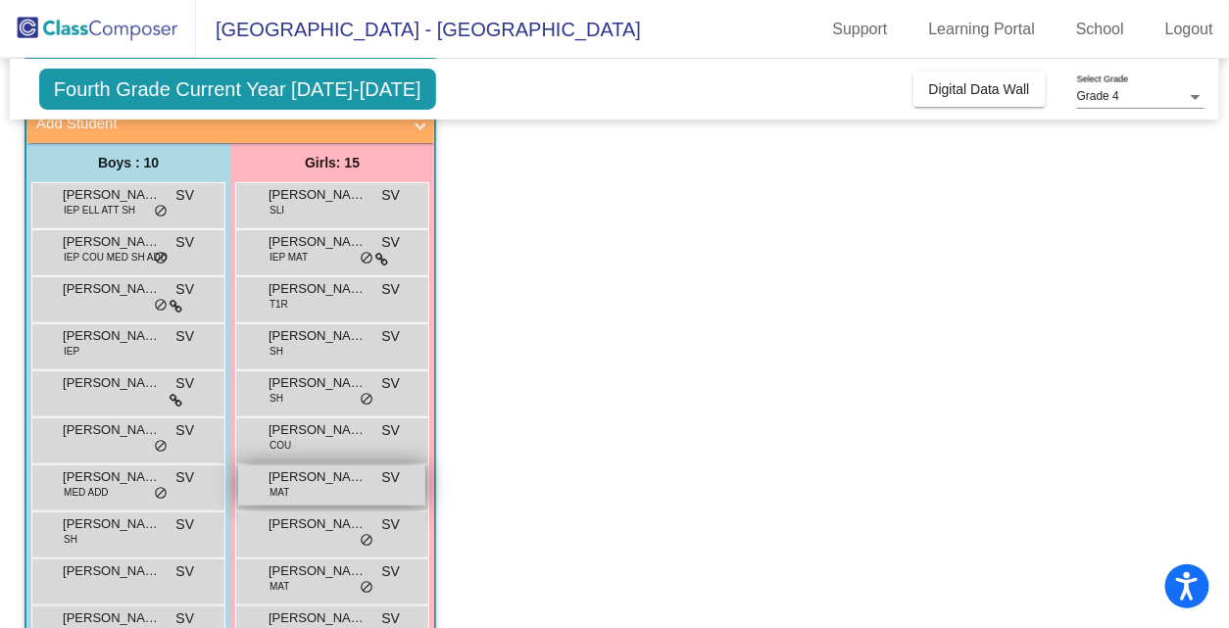
click at [350, 476] on span "[PERSON_NAME]" at bounding box center [318, 478] width 98 height 20
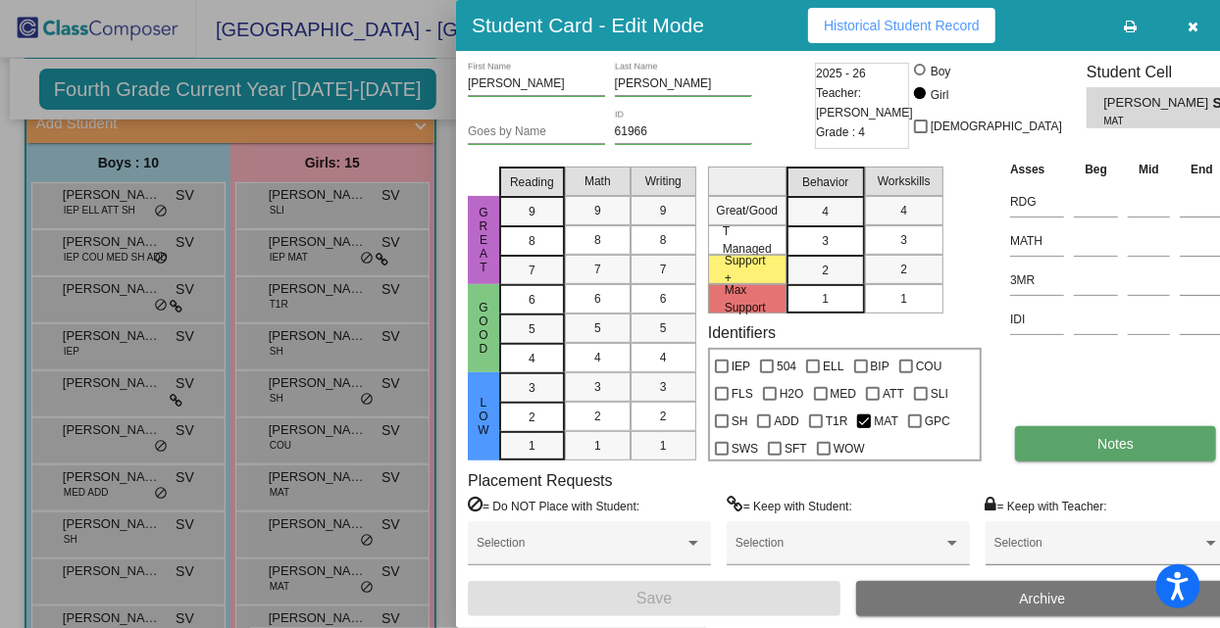
click at [1107, 450] on span "Notes" at bounding box center [1115, 444] width 36 height 16
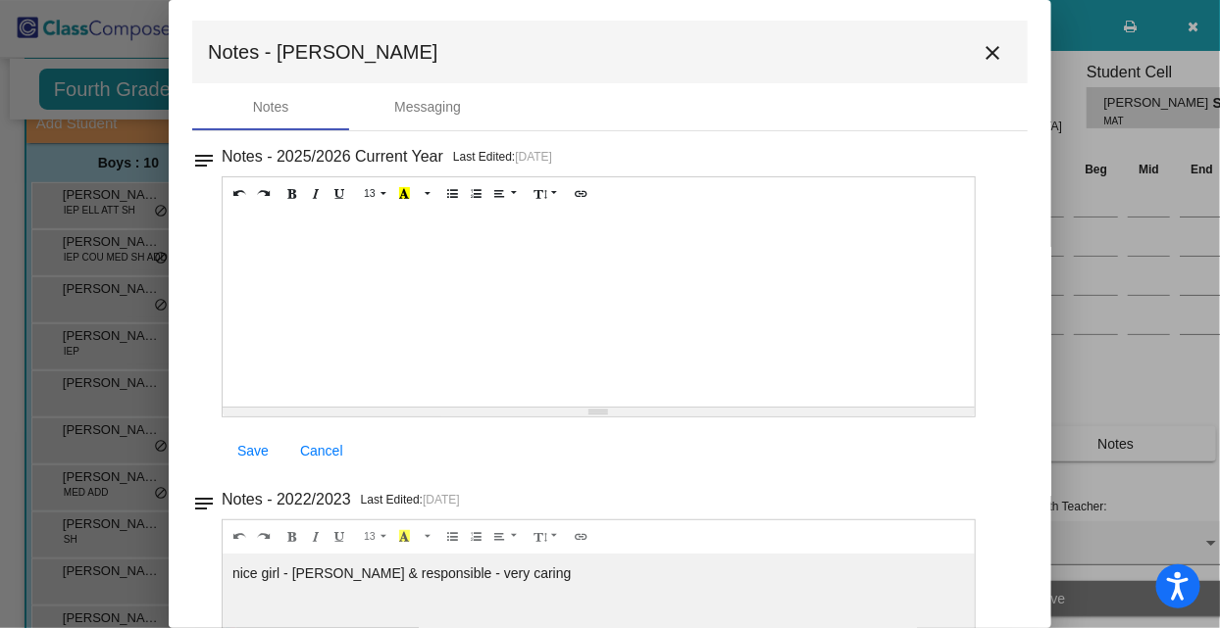
scroll to position [0, 0]
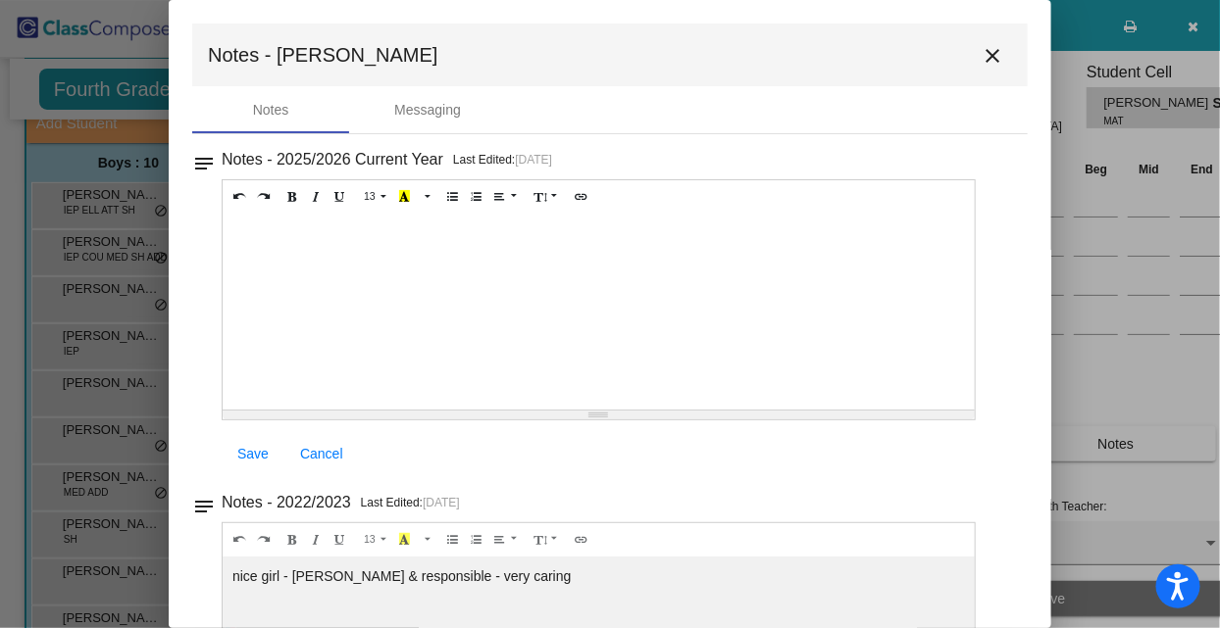
click at [980, 57] on mat-icon "close" at bounding box center [992, 56] width 24 height 24
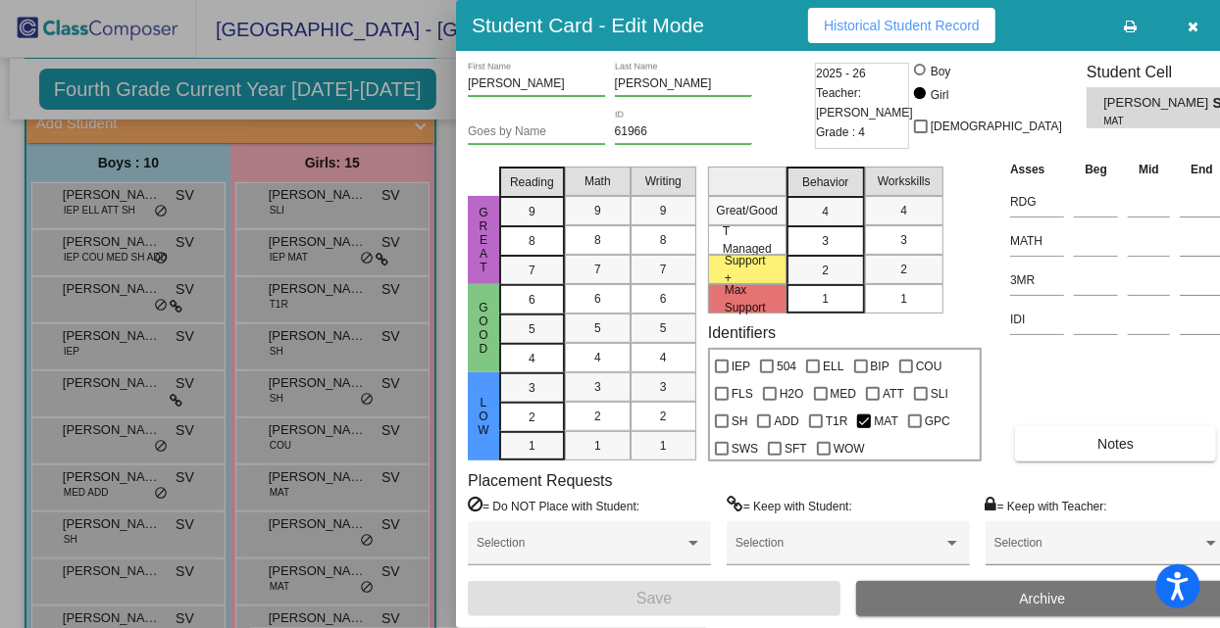
click at [331, 517] on div at bounding box center [610, 314] width 1220 height 628
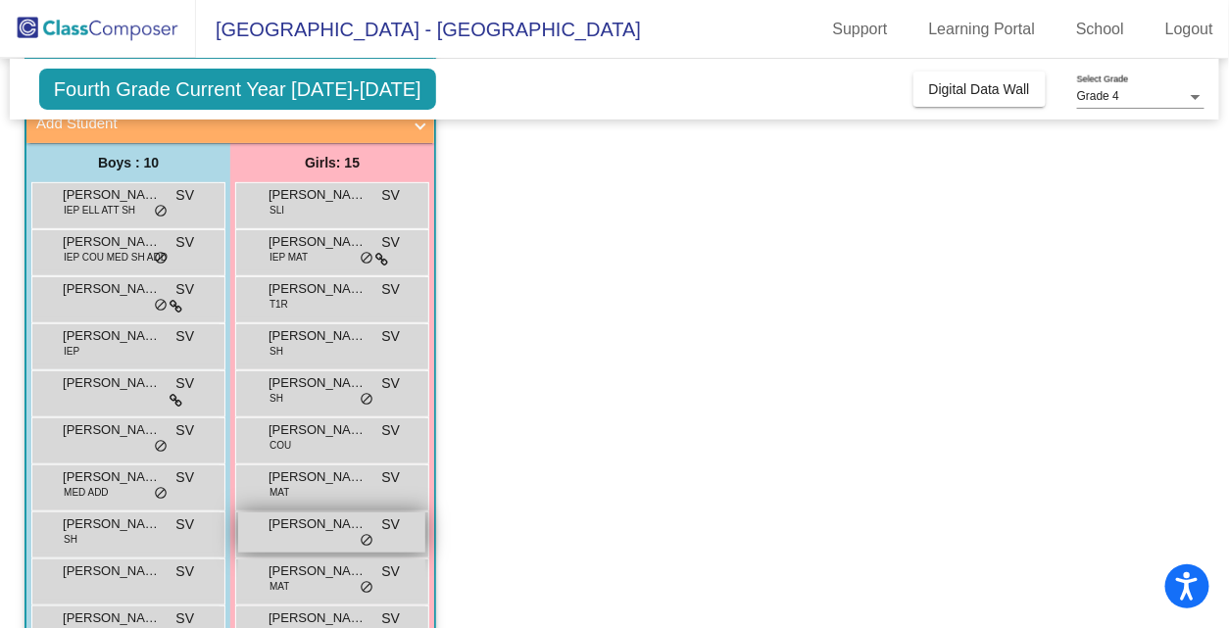
click at [330, 523] on span "[PERSON_NAME]" at bounding box center [318, 525] width 98 height 20
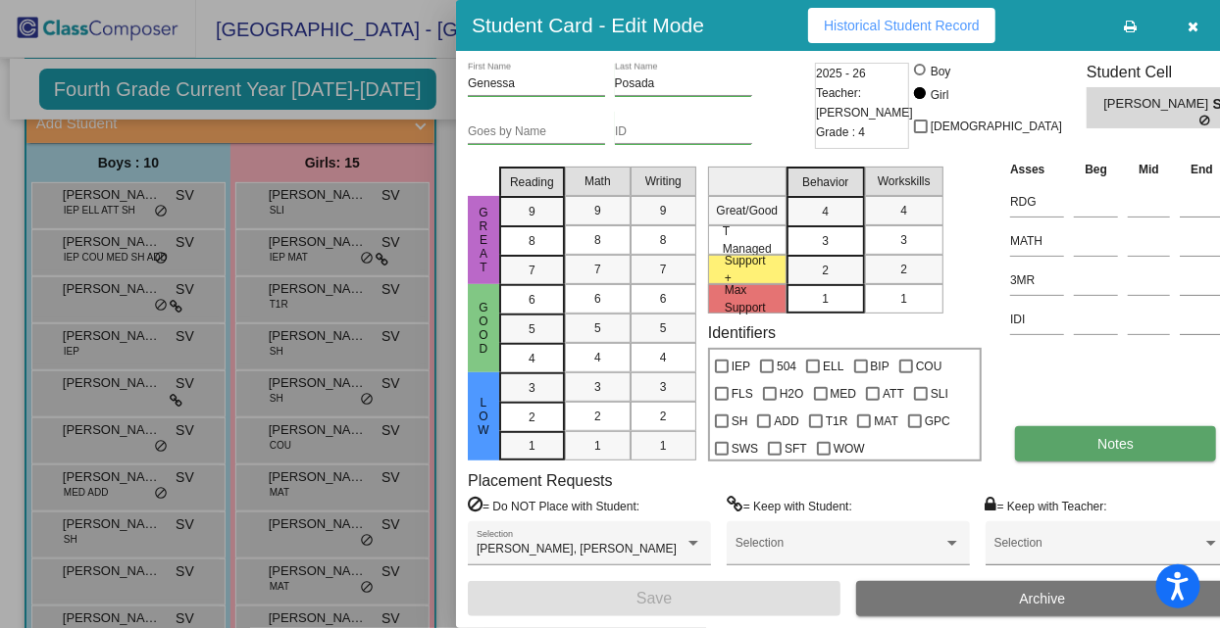
click at [1021, 440] on button "Notes" at bounding box center [1115, 443] width 201 height 35
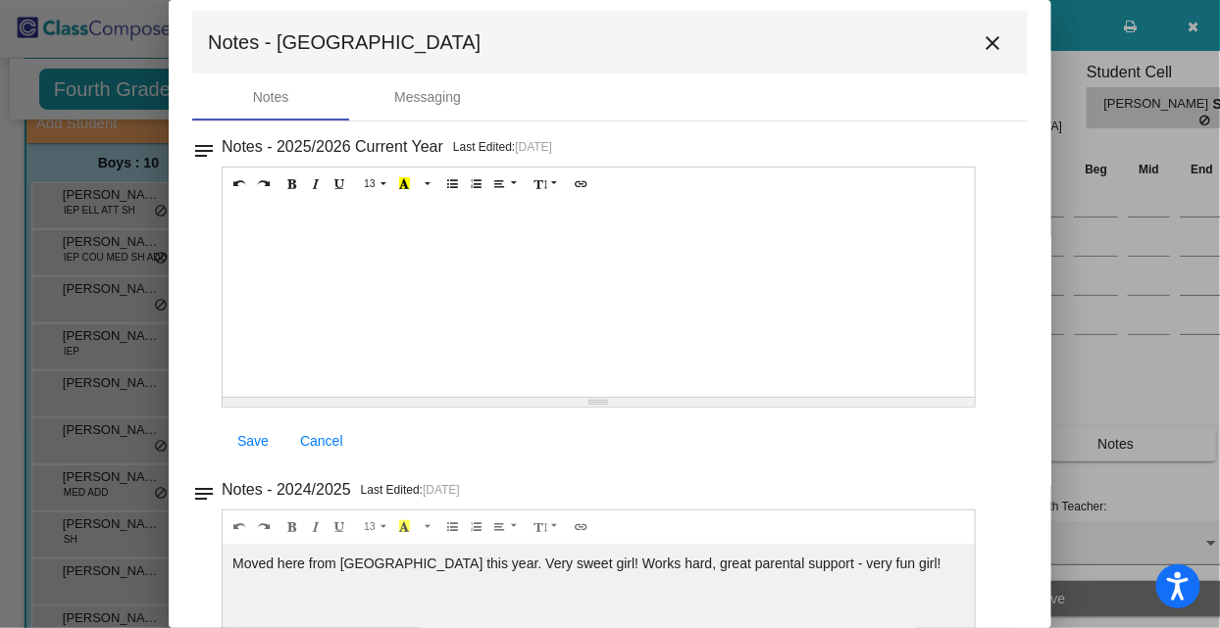
scroll to position [15, 0]
click at [986, 35] on mat-icon "close" at bounding box center [992, 41] width 24 height 24
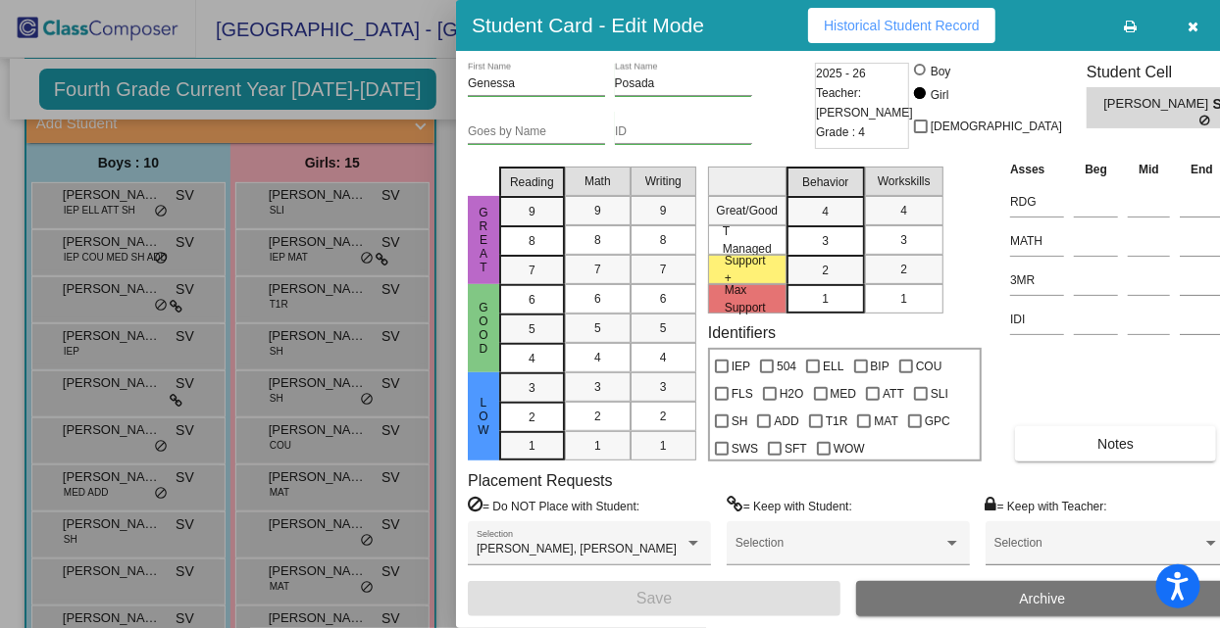
click at [320, 568] on div at bounding box center [610, 314] width 1220 height 628
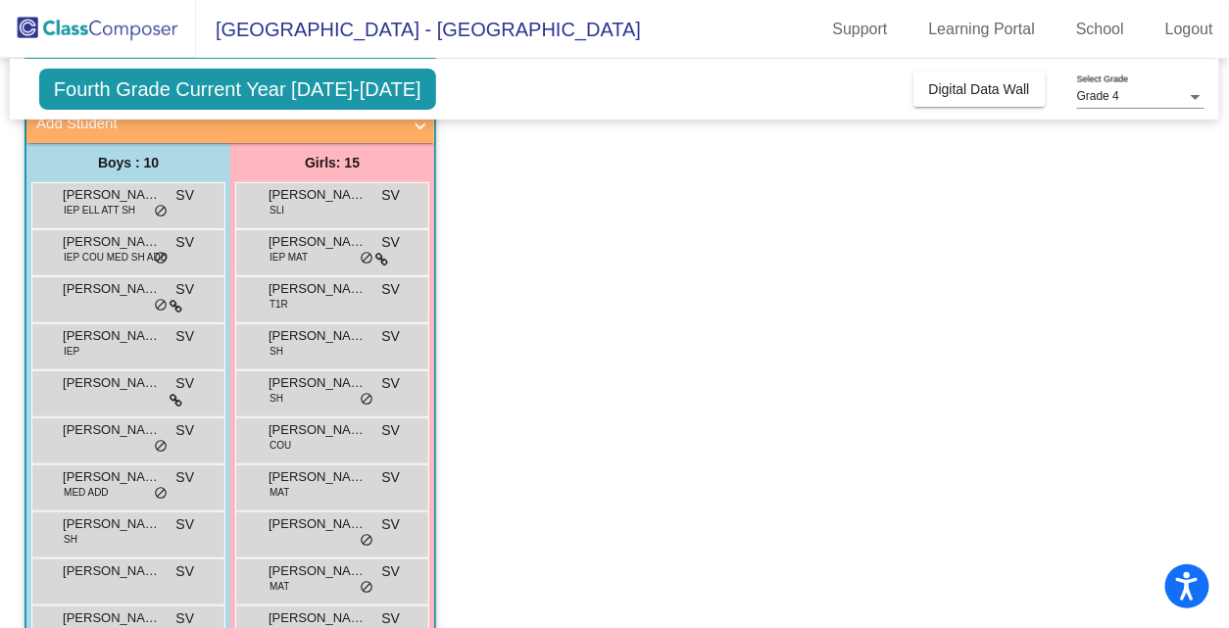
click at [320, 568] on span "[PERSON_NAME]" at bounding box center [318, 572] width 98 height 20
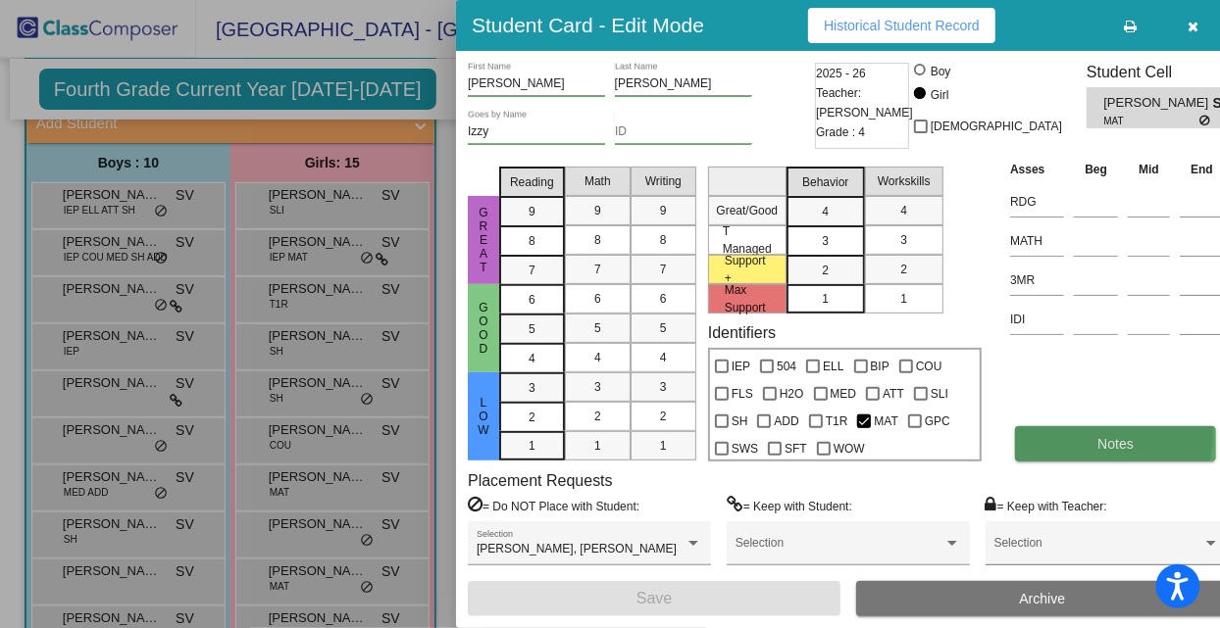
click at [1075, 433] on button "Notes" at bounding box center [1115, 443] width 201 height 35
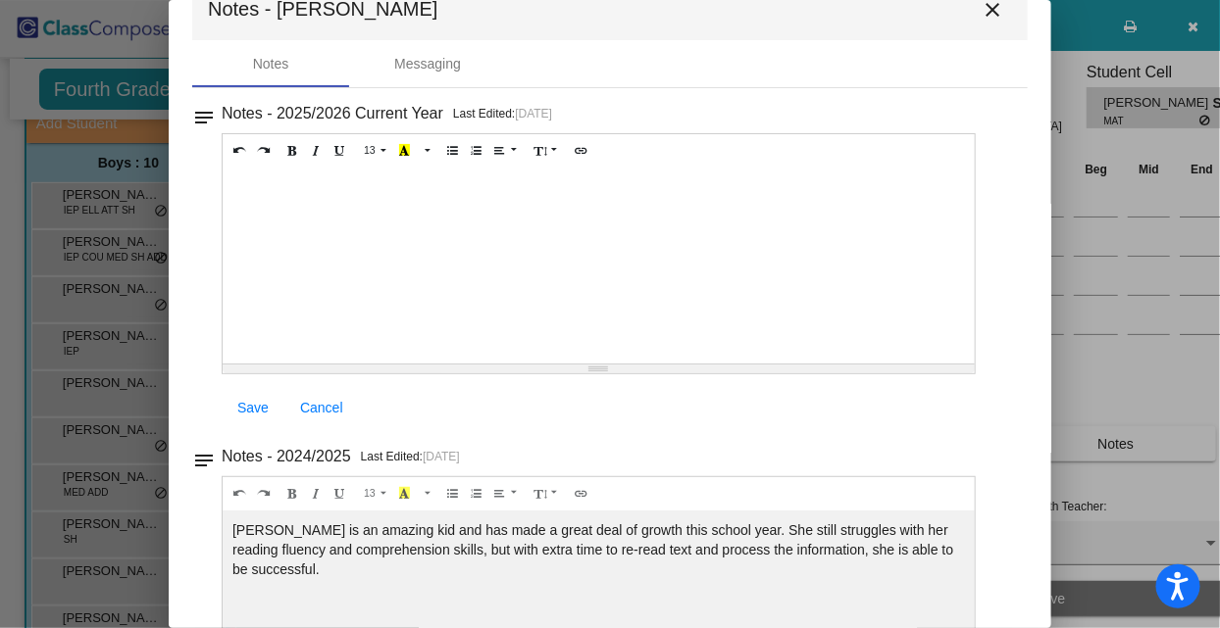
scroll to position [0, 0]
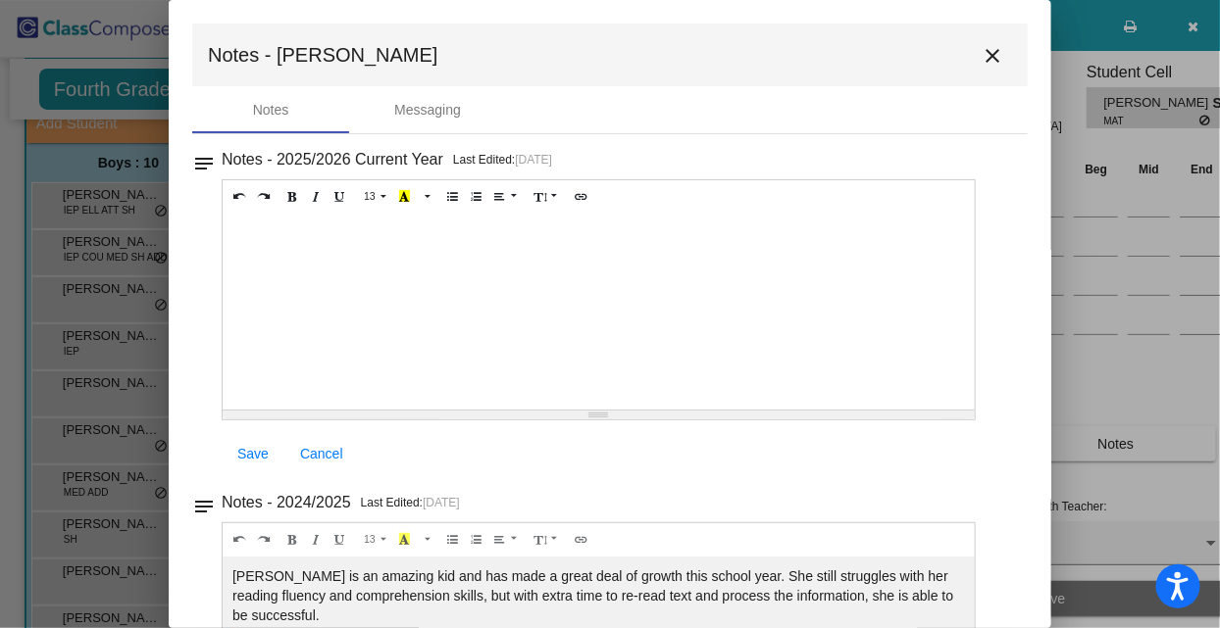
click at [989, 55] on mat-icon "close" at bounding box center [992, 56] width 24 height 24
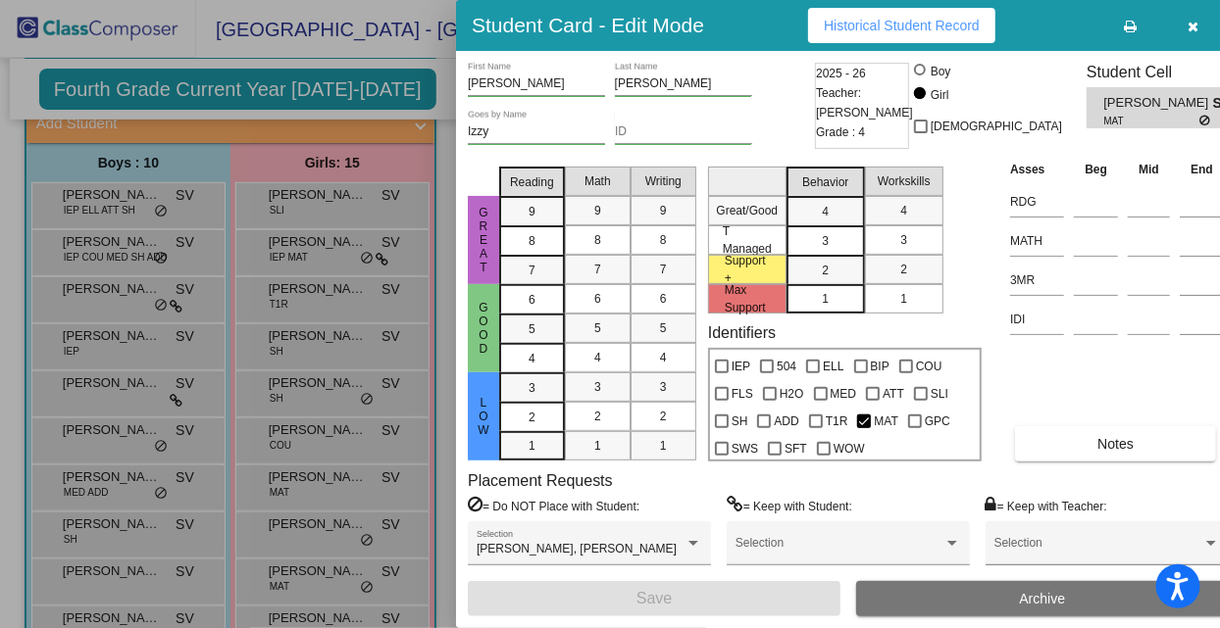
click at [306, 611] on div at bounding box center [610, 314] width 1220 height 628
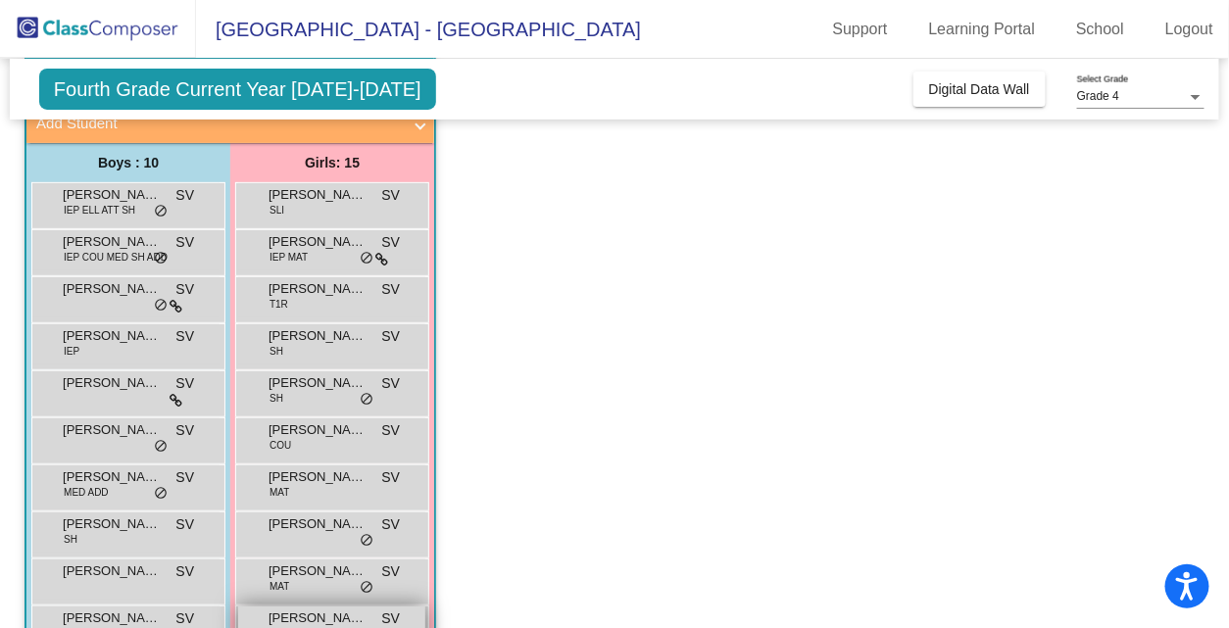
click at [306, 615] on span "[PERSON_NAME]" at bounding box center [318, 619] width 98 height 20
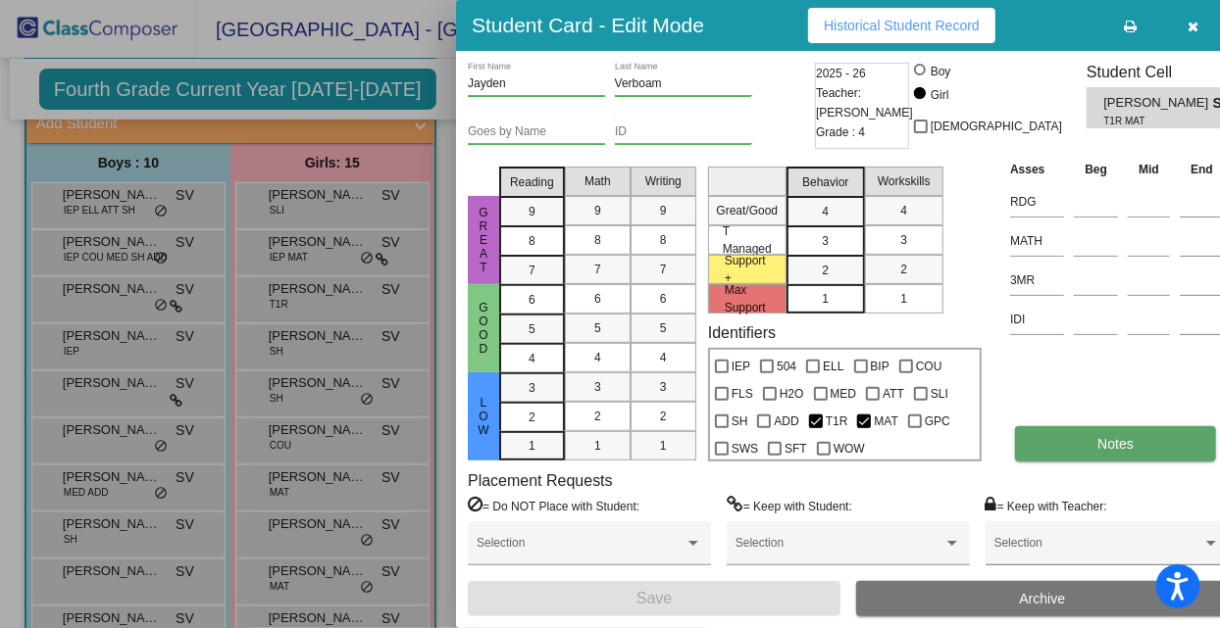
click at [1052, 445] on button "Notes" at bounding box center [1115, 443] width 201 height 35
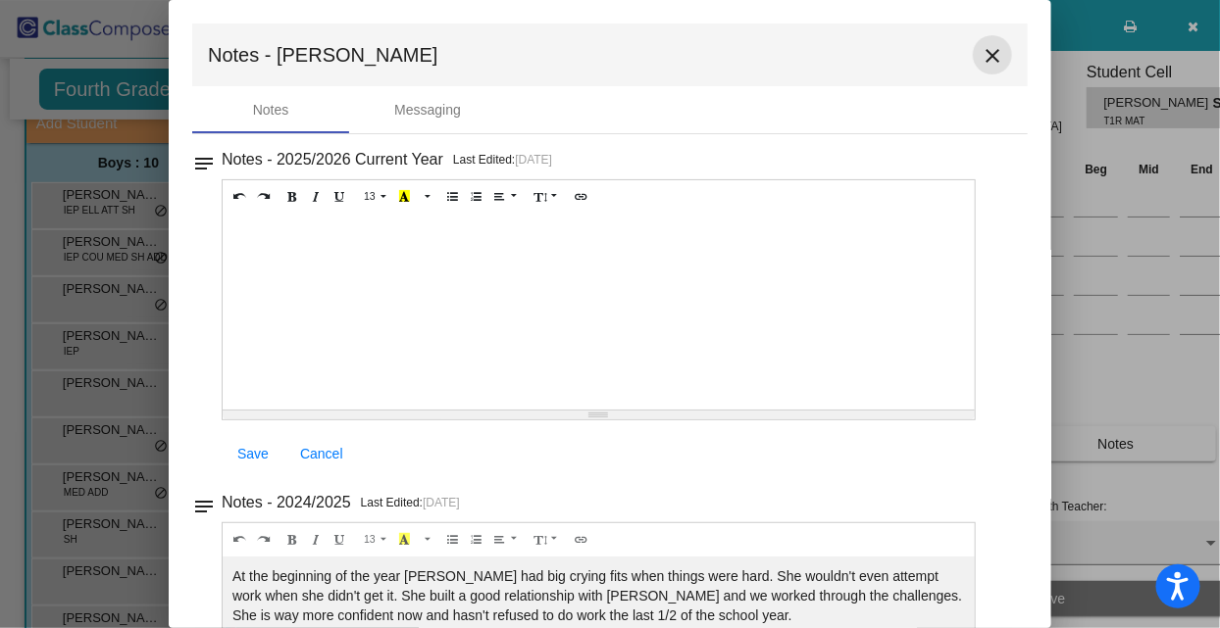
click at [984, 57] on mat-icon "close" at bounding box center [992, 56] width 24 height 24
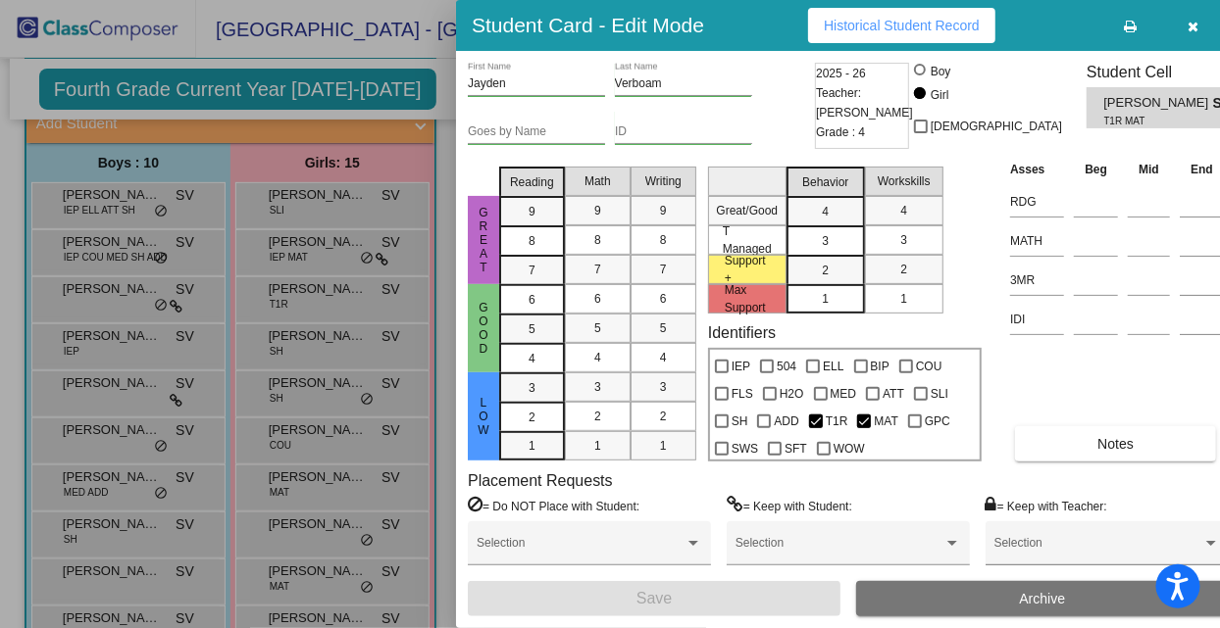
click at [334, 589] on div at bounding box center [610, 314] width 1220 height 628
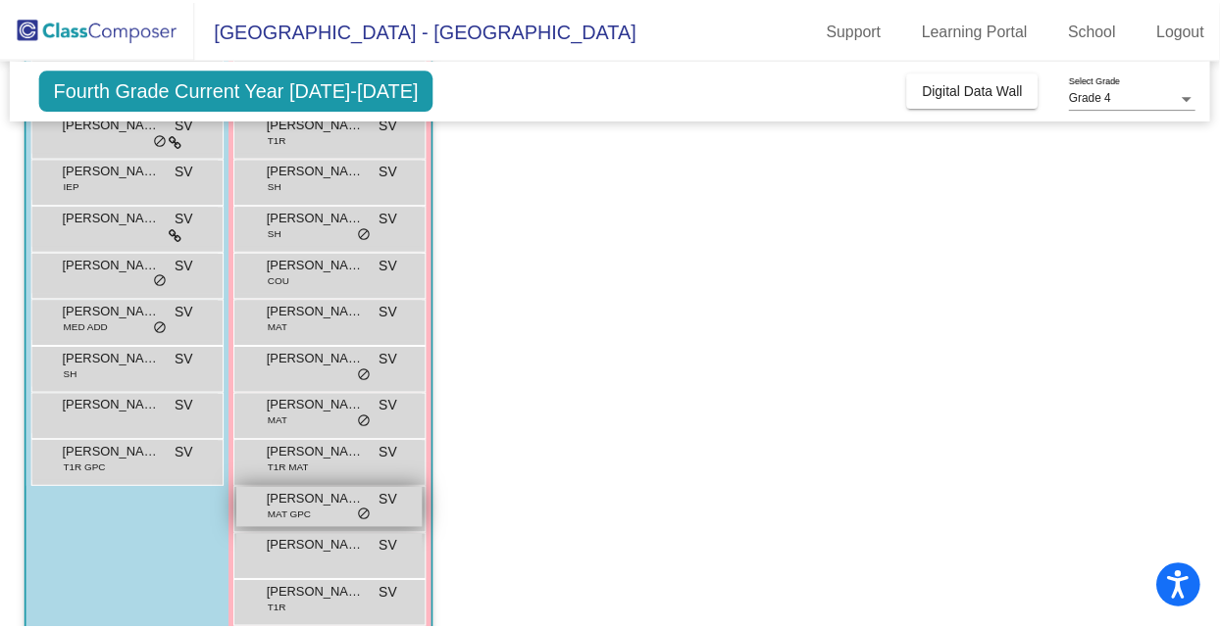
scroll to position [303, 0]
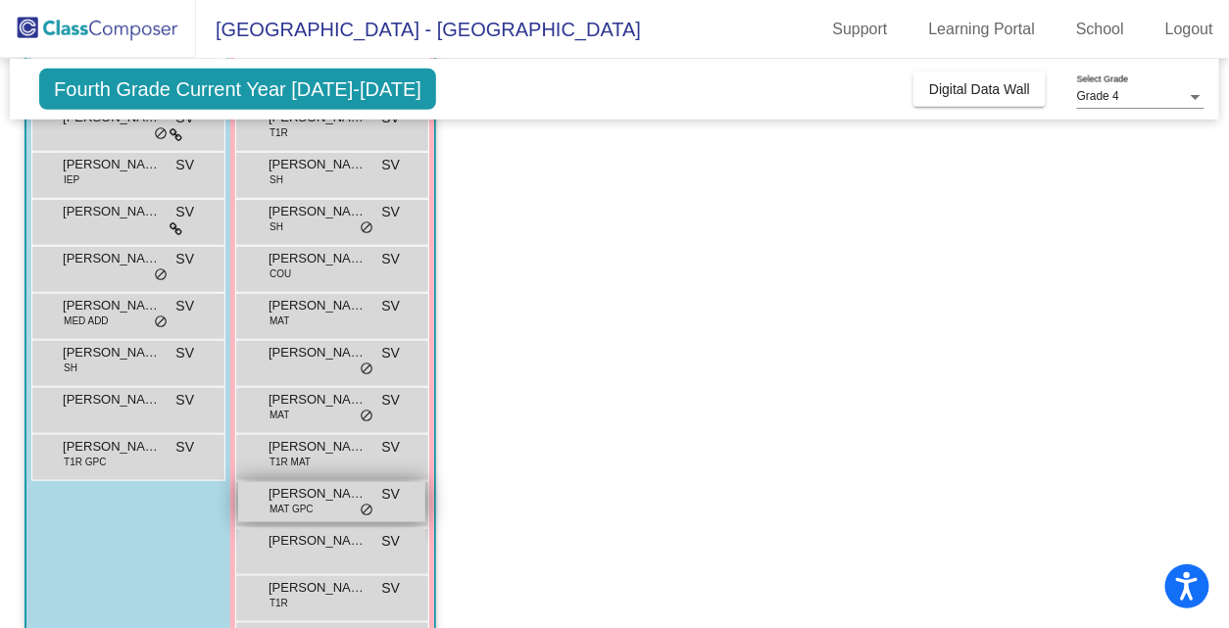
click at [330, 501] on span "[PERSON_NAME]" at bounding box center [318, 494] width 98 height 20
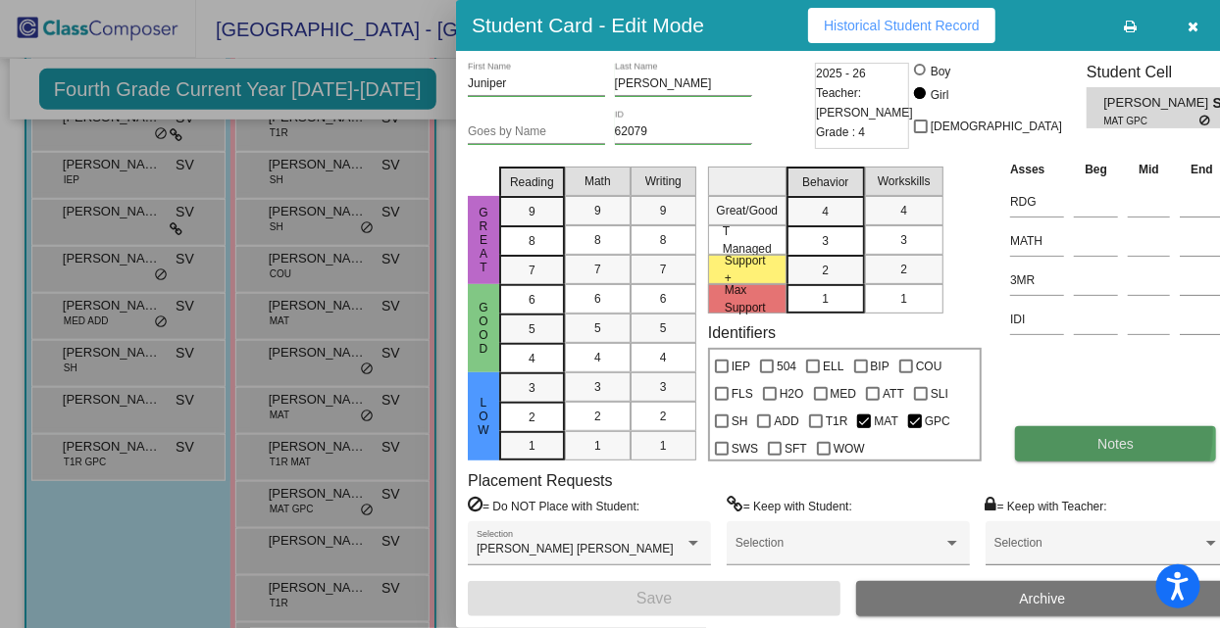
click at [1062, 430] on button "Notes" at bounding box center [1115, 443] width 201 height 35
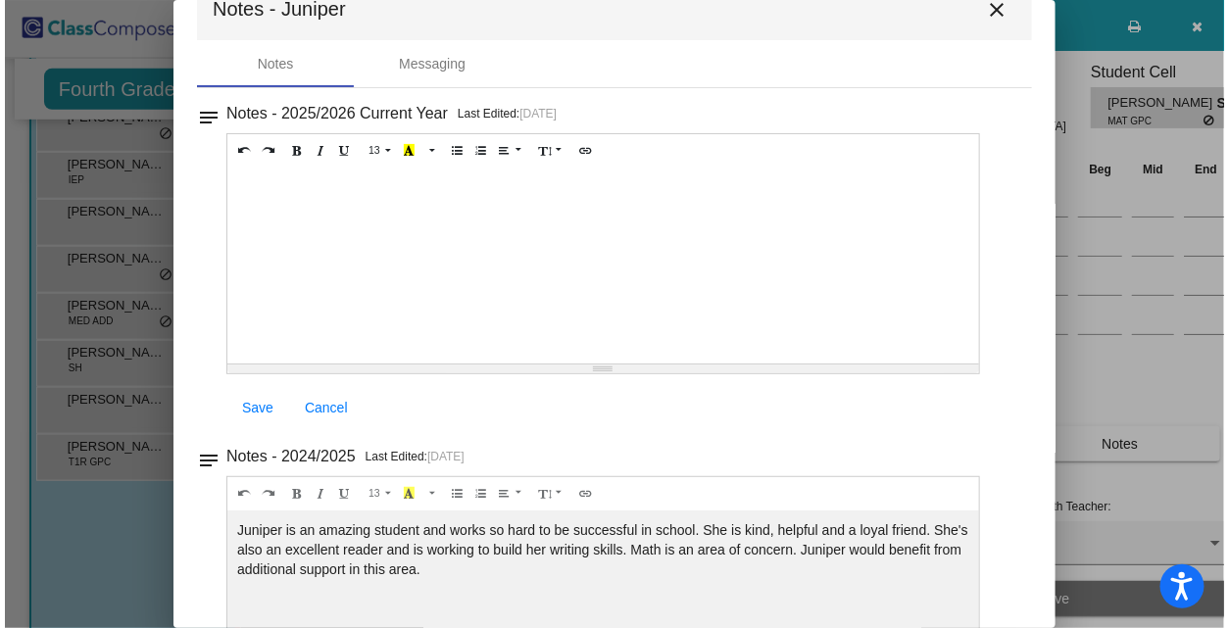
scroll to position [0, 0]
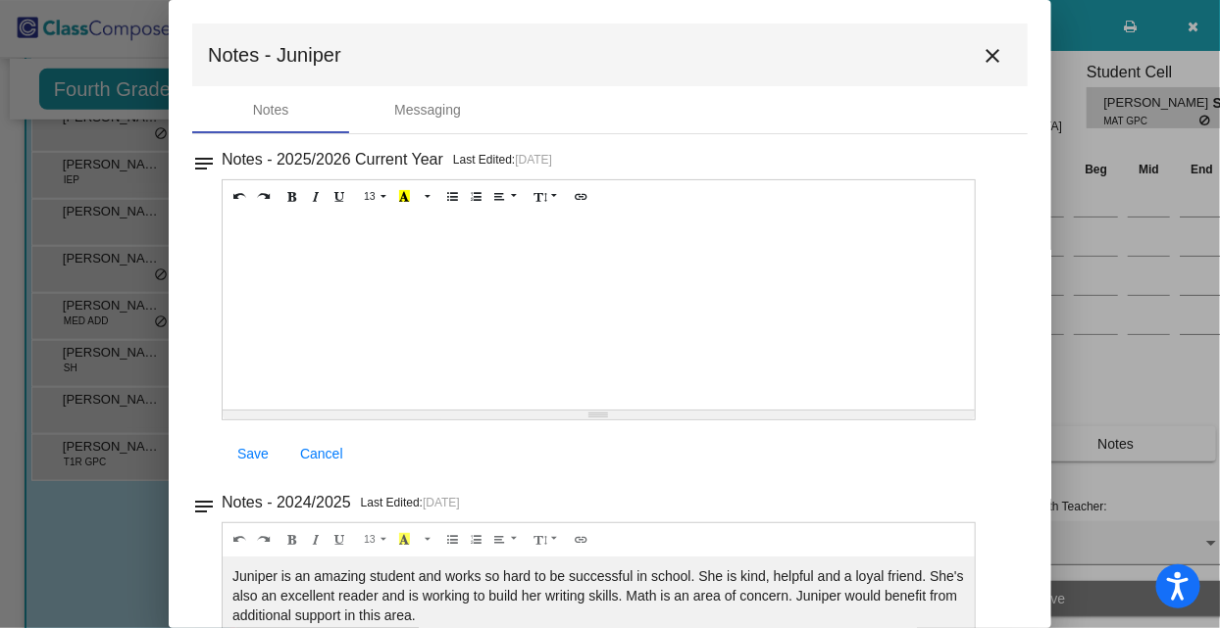
click at [987, 52] on mat-icon "close" at bounding box center [992, 56] width 24 height 24
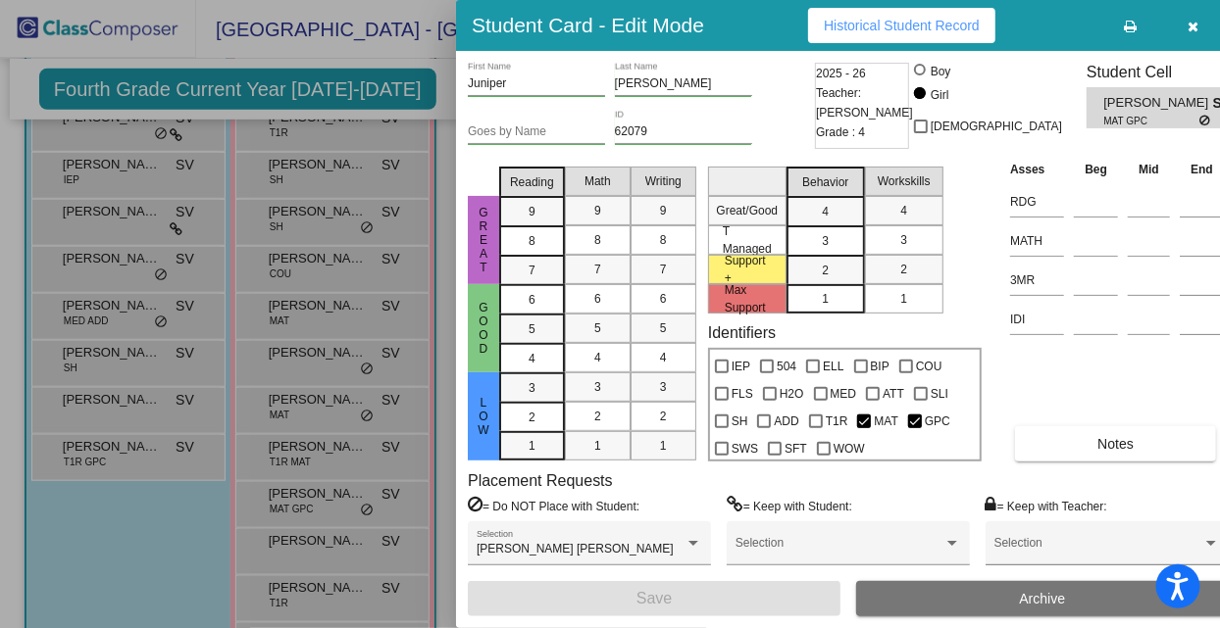
click at [363, 588] on div at bounding box center [610, 314] width 1220 height 628
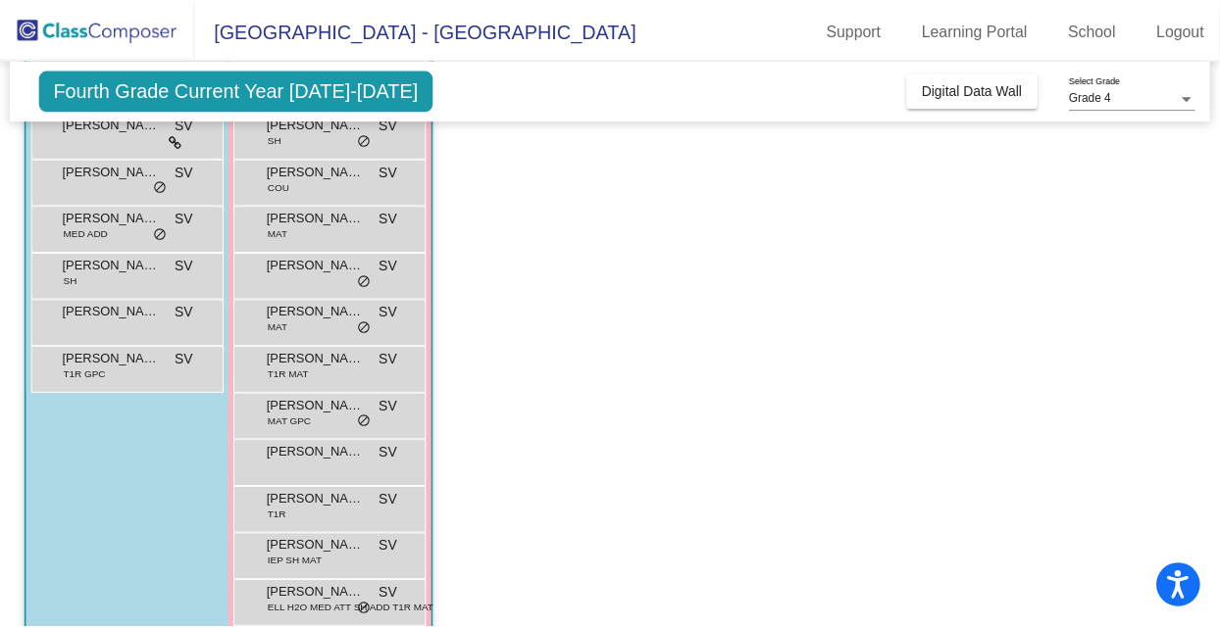
scroll to position [422, 0]
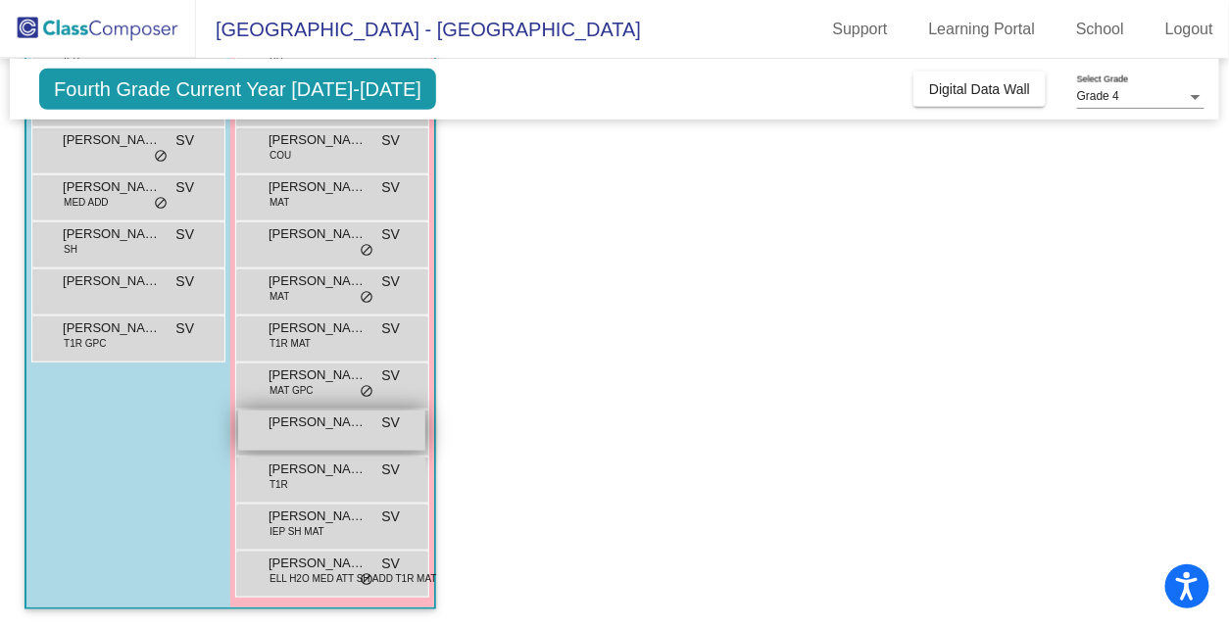
click at [342, 438] on div "[PERSON_NAME] SV lock do_not_disturb_alt" at bounding box center [331, 431] width 187 height 40
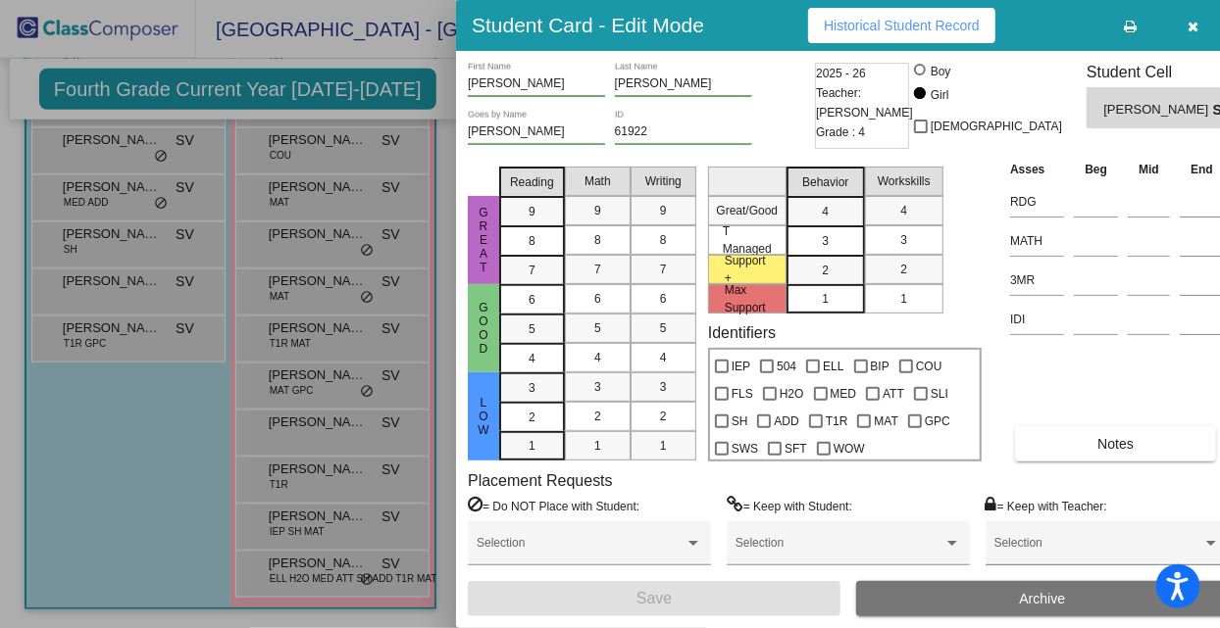
click at [1078, 419] on div "Asses Beg Mid End RDG MATH 3MR IDI Notes" at bounding box center [1117, 310] width 224 height 303
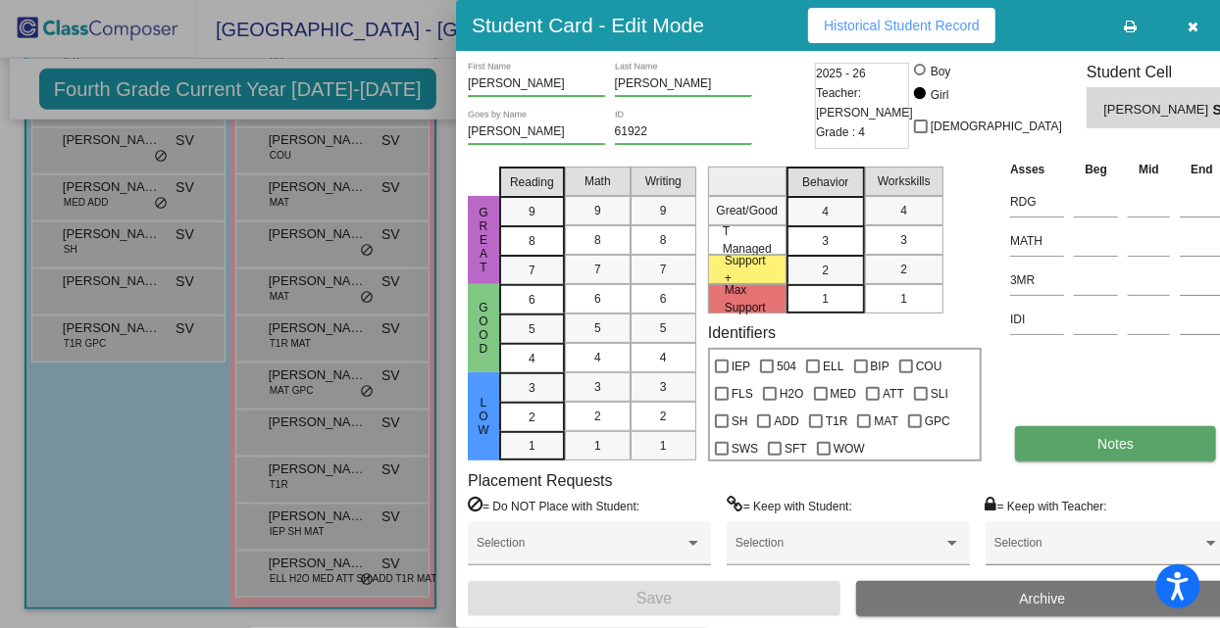
click at [1078, 457] on button "Notes" at bounding box center [1115, 443] width 201 height 35
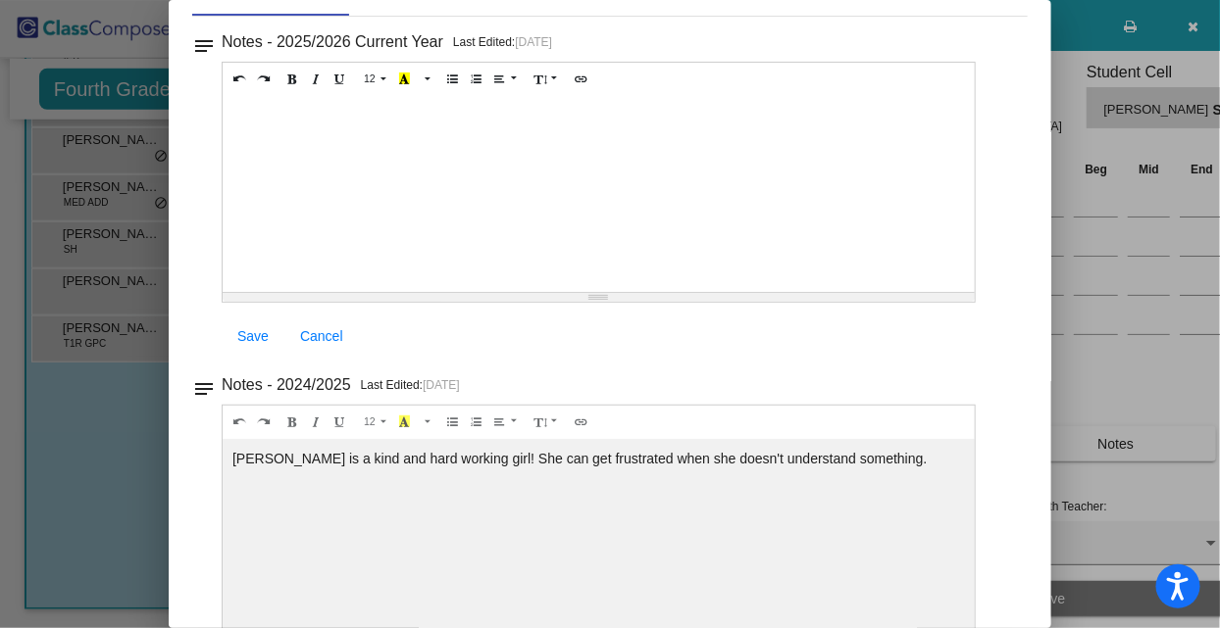
scroll to position [0, 0]
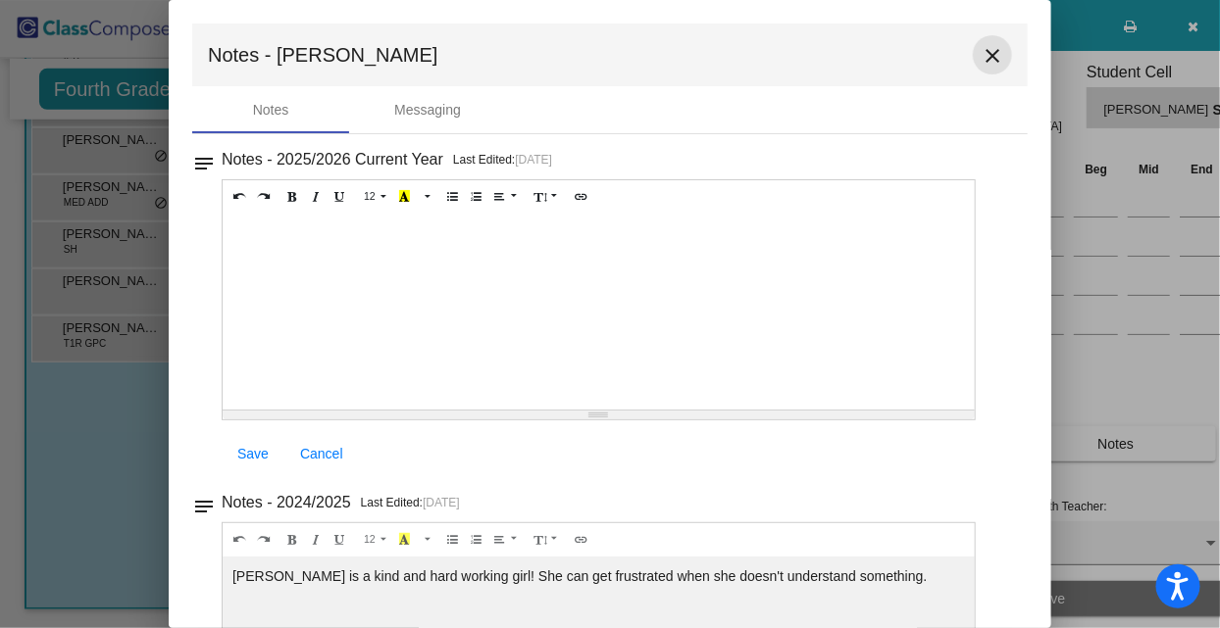
click at [988, 48] on mat-icon "close" at bounding box center [992, 56] width 24 height 24
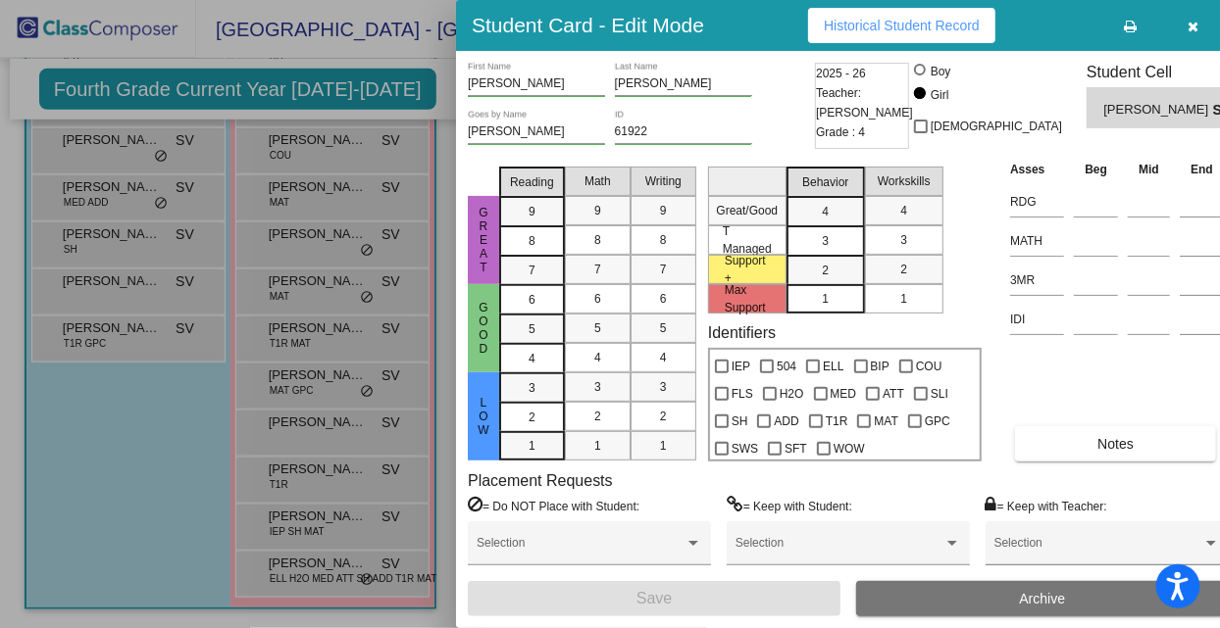
click at [339, 521] on div at bounding box center [610, 314] width 1220 height 628
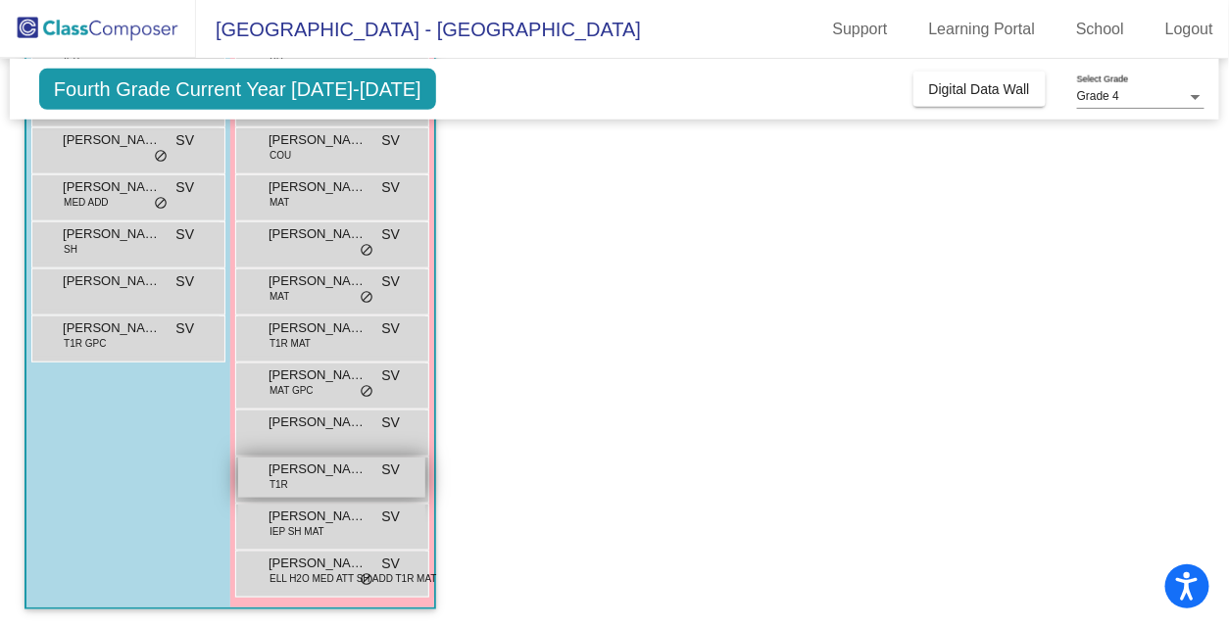
click at [339, 483] on div "[PERSON_NAME] T1R SV lock do_not_disturb_alt" at bounding box center [331, 478] width 187 height 40
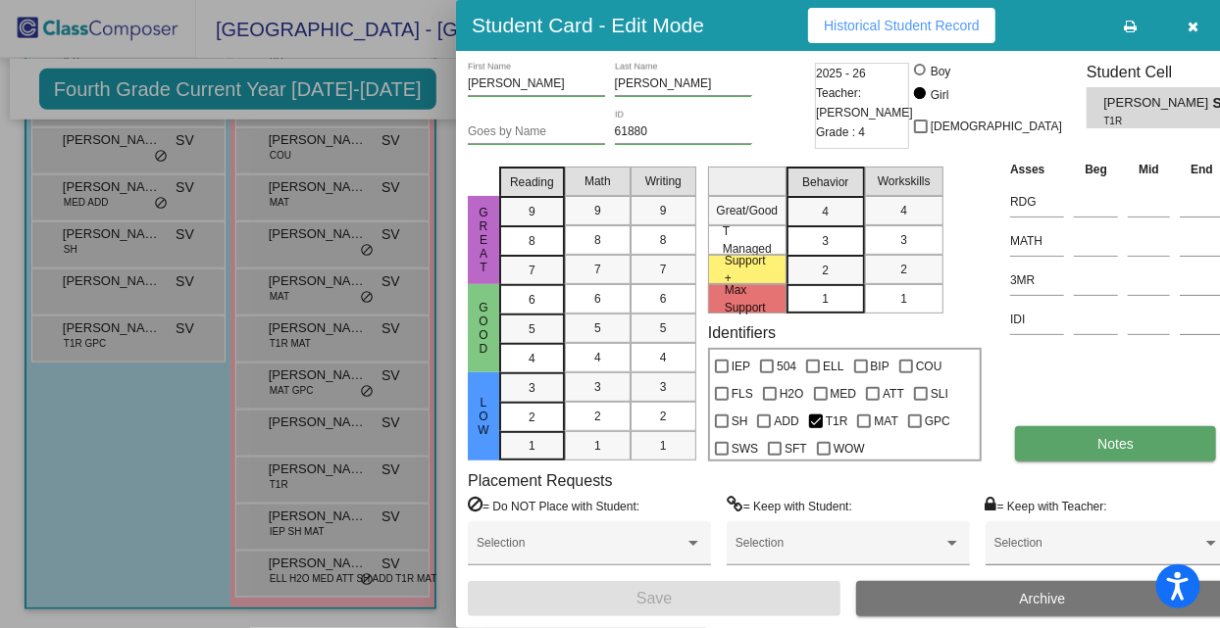
click at [1042, 448] on button "Notes" at bounding box center [1115, 443] width 201 height 35
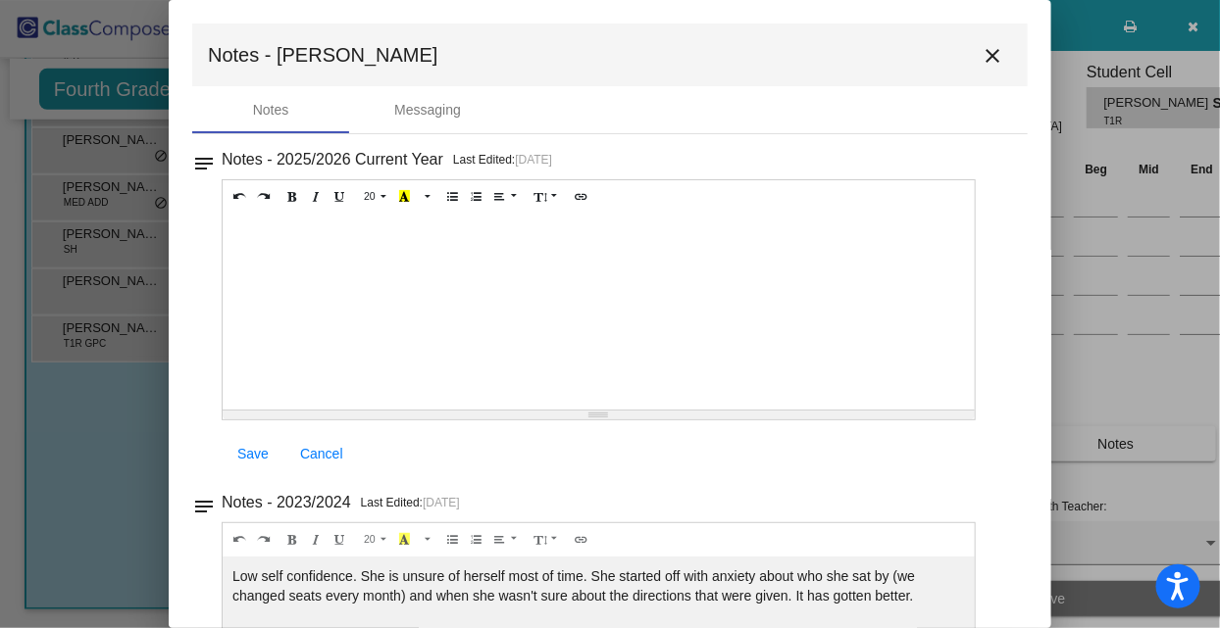
click at [978, 42] on button "close" at bounding box center [992, 54] width 39 height 39
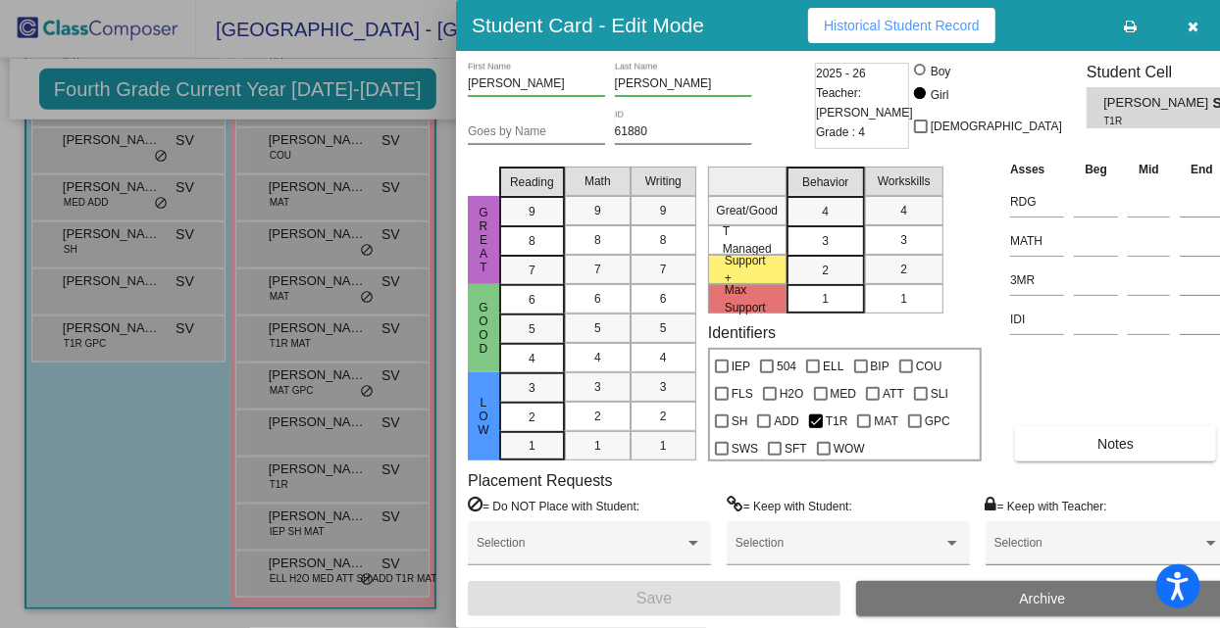
click at [342, 514] on div at bounding box center [610, 314] width 1220 height 628
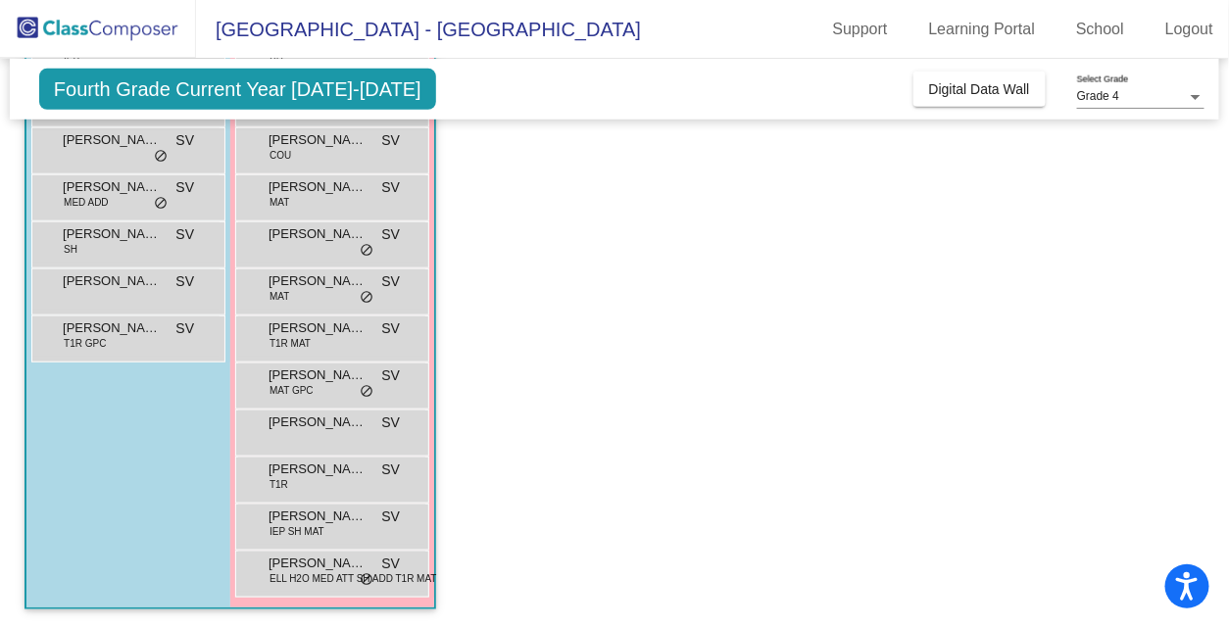
click at [342, 514] on span "[PERSON_NAME]" at bounding box center [318, 517] width 98 height 20
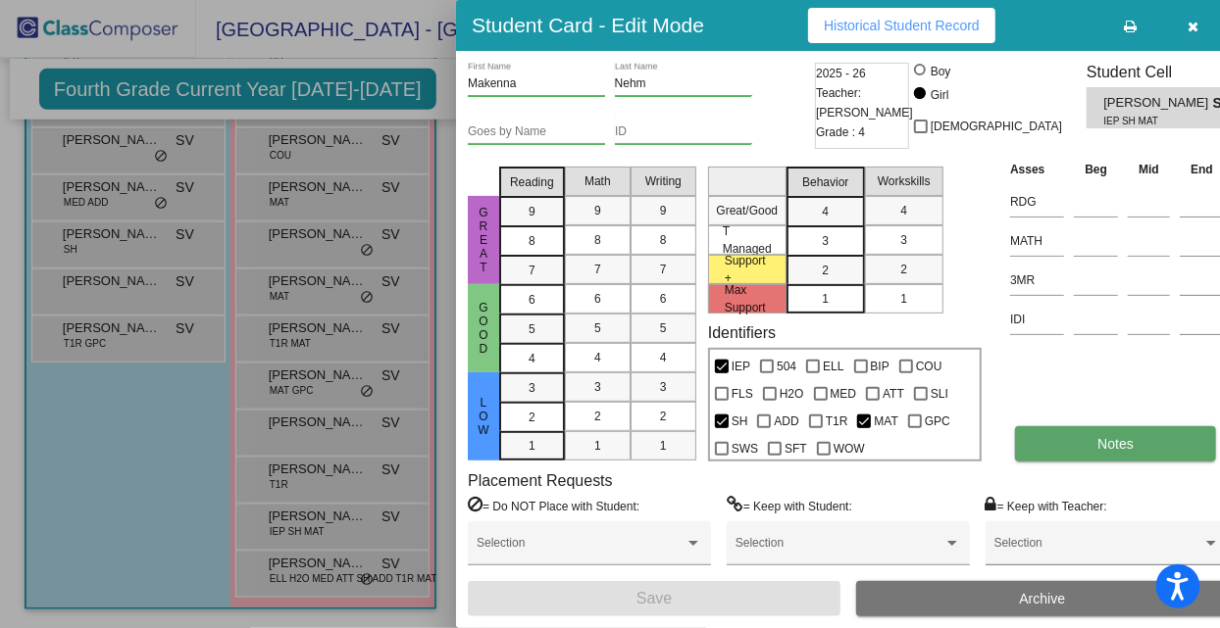
click at [1097, 439] on span "Notes" at bounding box center [1115, 444] width 36 height 16
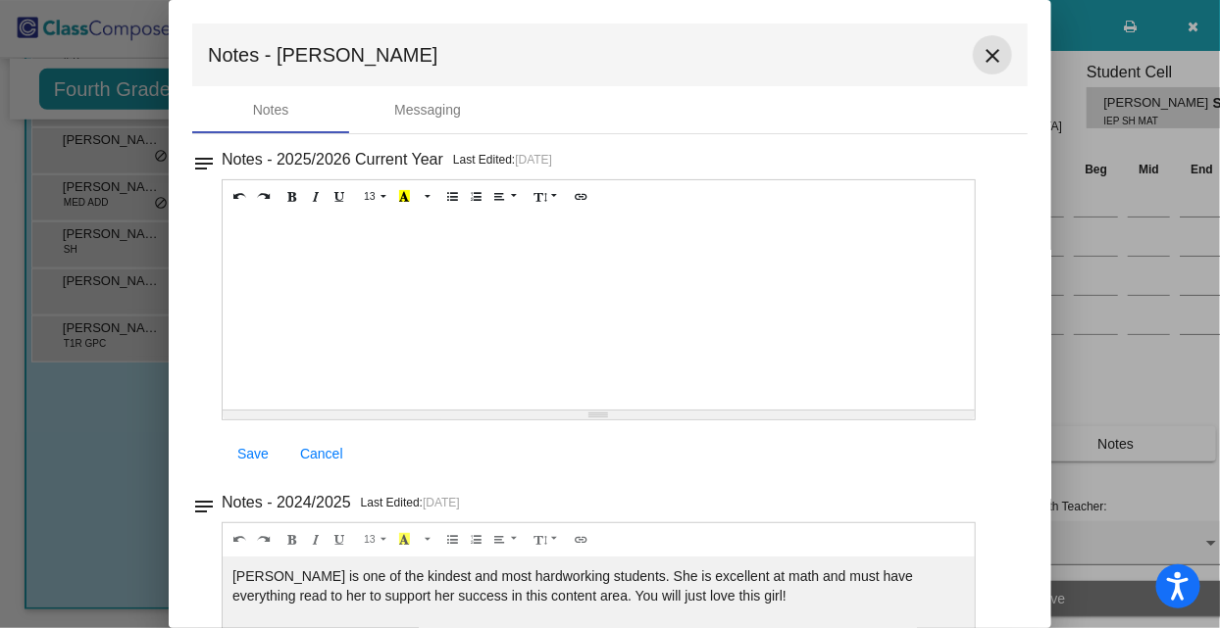
click at [980, 59] on mat-icon "close" at bounding box center [992, 56] width 24 height 24
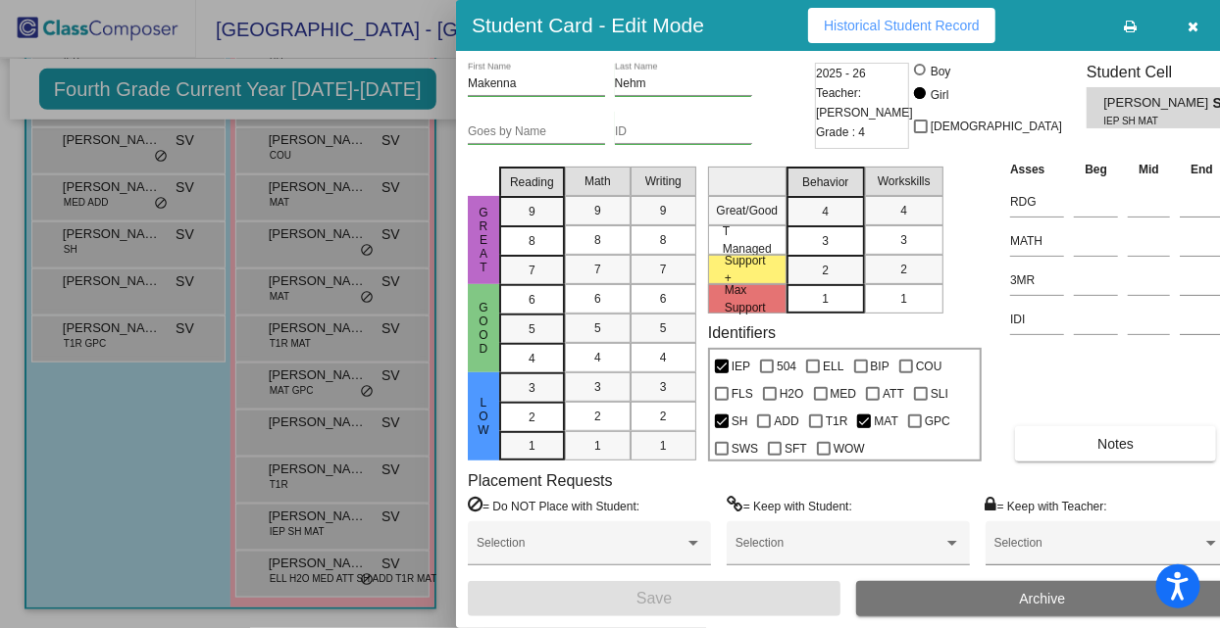
click at [316, 556] on div at bounding box center [610, 314] width 1220 height 628
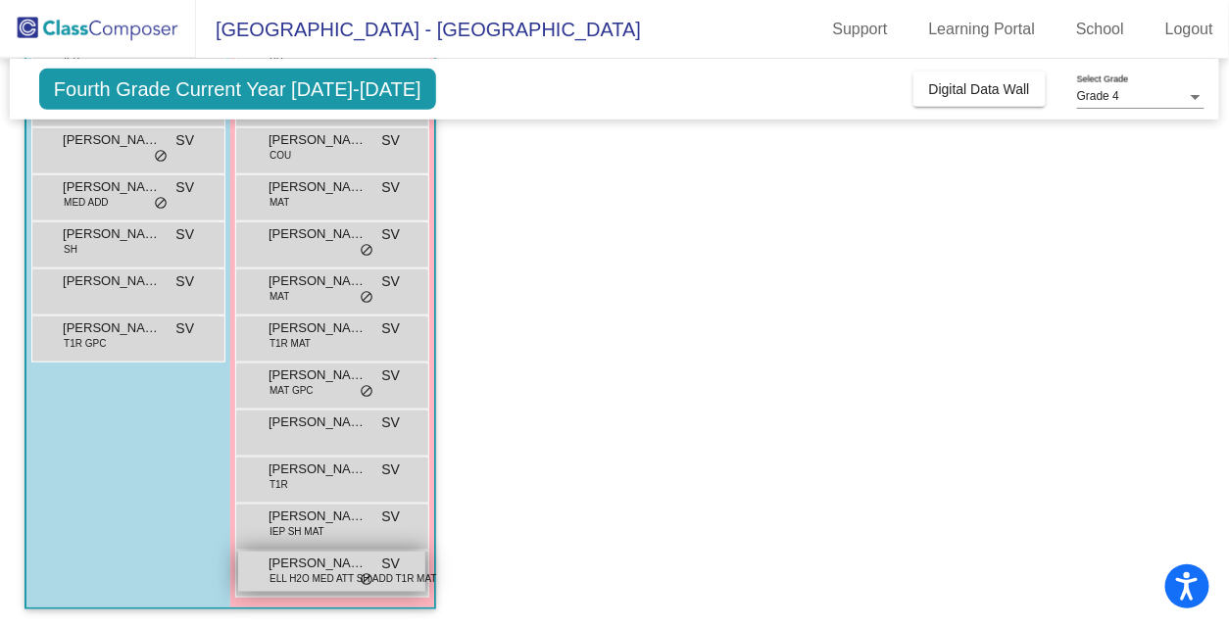
click at [316, 560] on span "[PERSON_NAME]" at bounding box center [318, 564] width 98 height 20
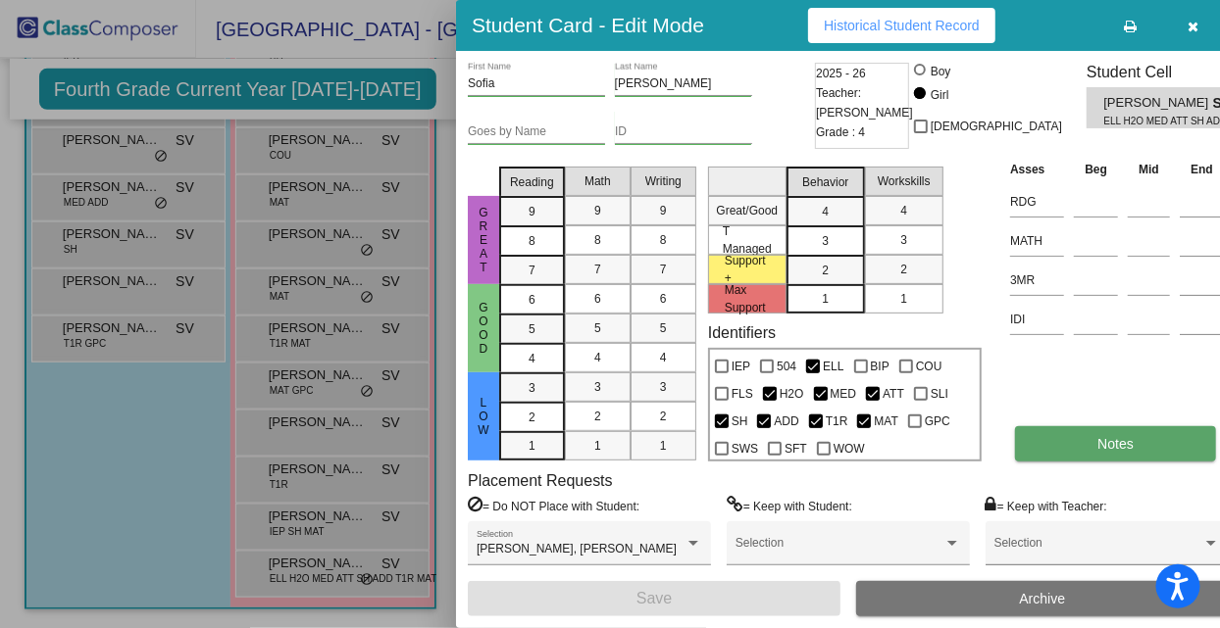
click at [1049, 458] on button "Notes" at bounding box center [1115, 443] width 201 height 35
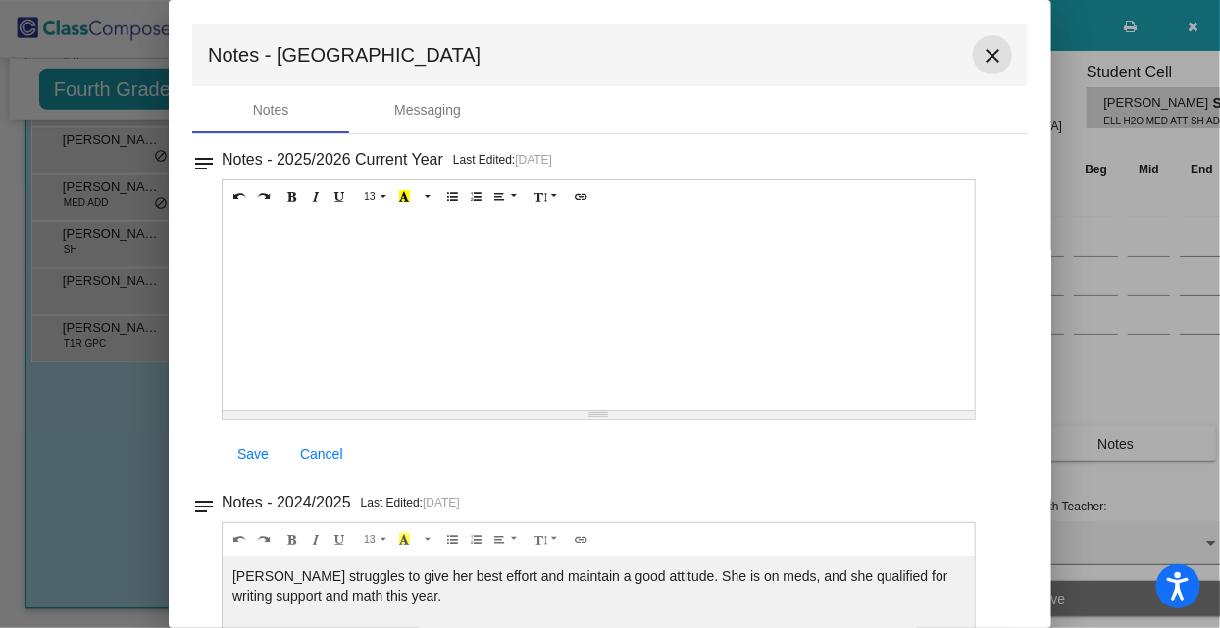
click at [980, 53] on mat-icon "close" at bounding box center [992, 56] width 24 height 24
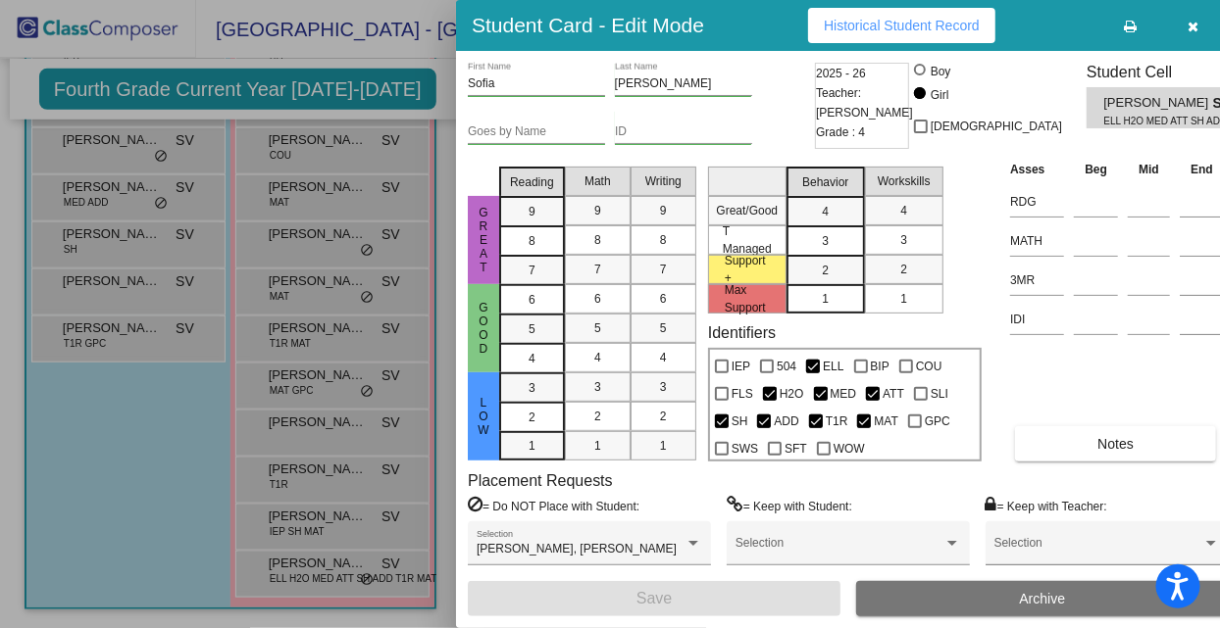
click at [70, 540] on div at bounding box center [610, 314] width 1220 height 628
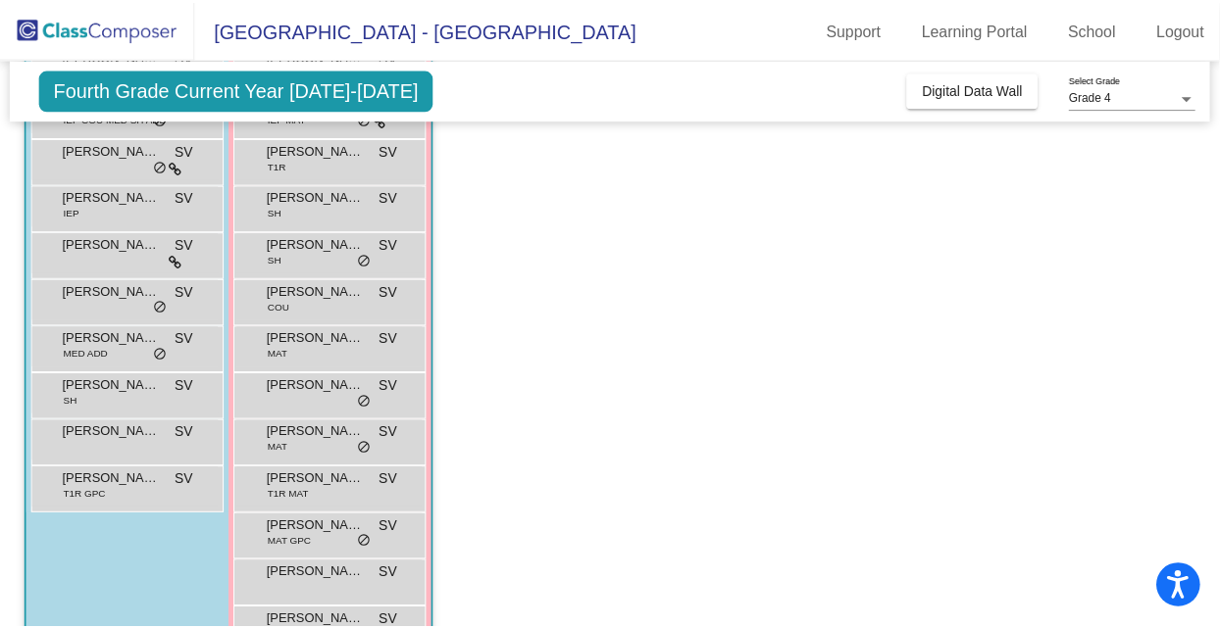
scroll to position [265, 0]
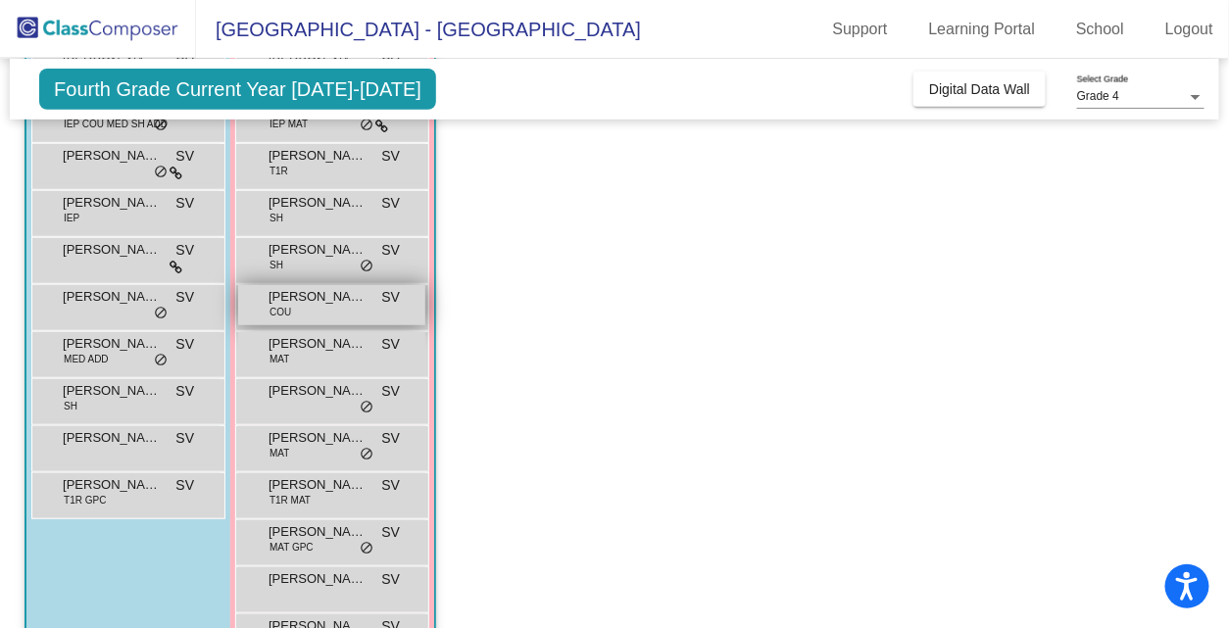
click at [323, 310] on div "[PERSON_NAME] COU SV lock do_not_disturb_alt" at bounding box center [331, 305] width 187 height 40
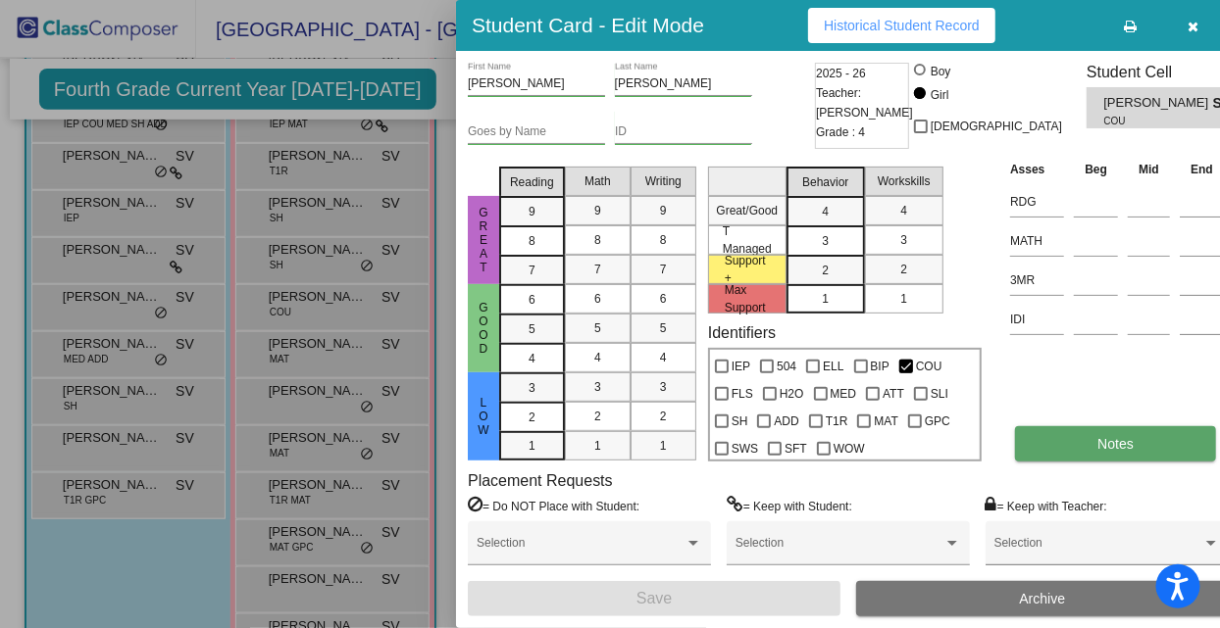
click at [1081, 459] on button "Notes" at bounding box center [1115, 443] width 201 height 35
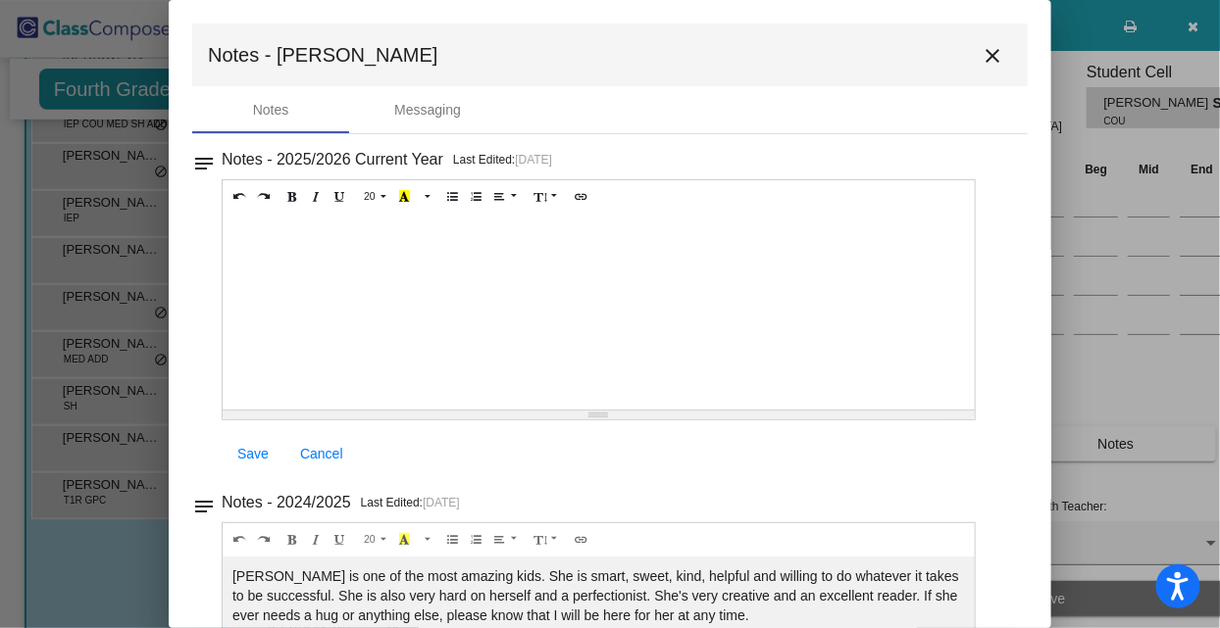
click at [984, 49] on mat-icon "close" at bounding box center [992, 56] width 24 height 24
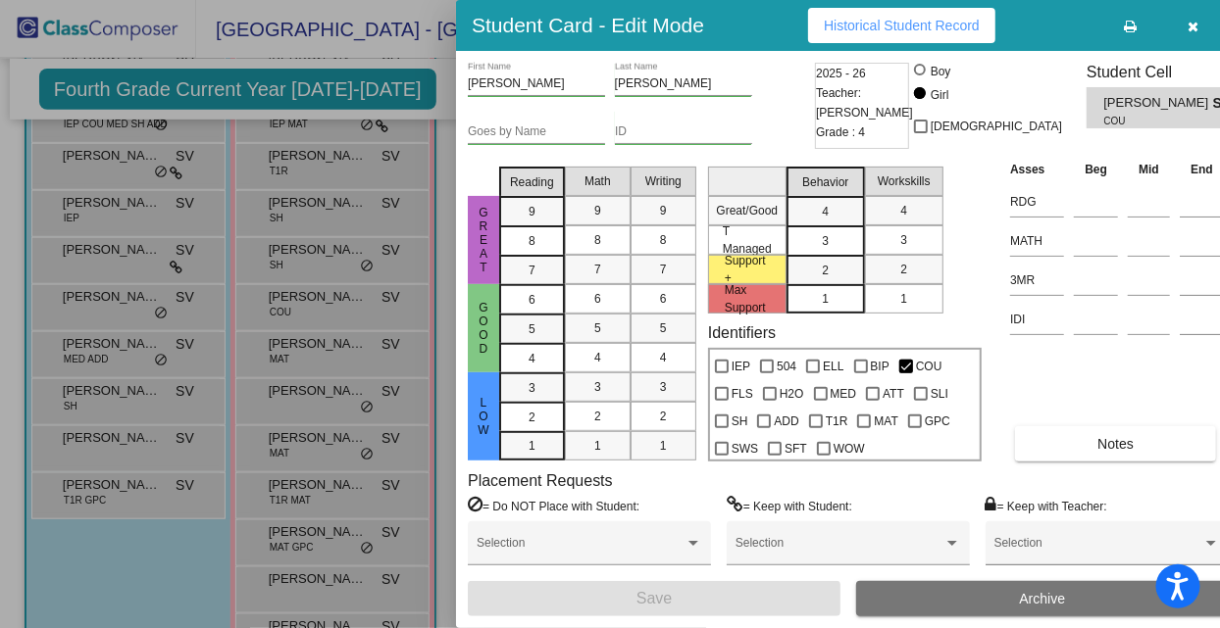
click at [307, 194] on div at bounding box center [610, 314] width 1220 height 628
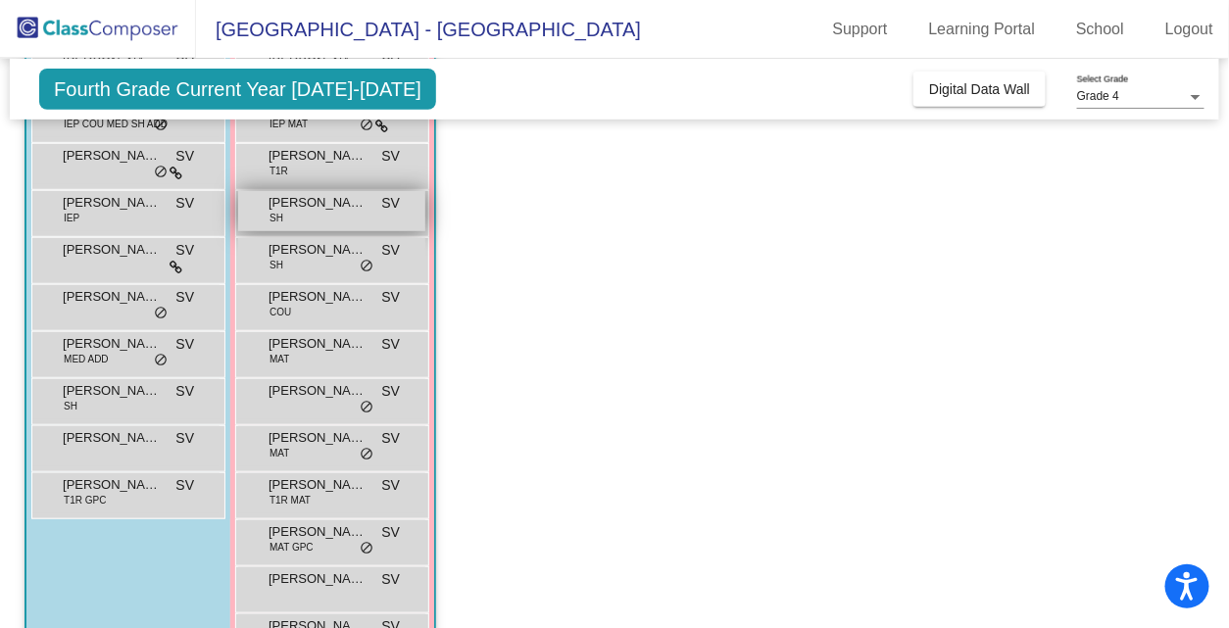
click at [308, 200] on span "[PERSON_NAME]" at bounding box center [318, 203] width 98 height 20
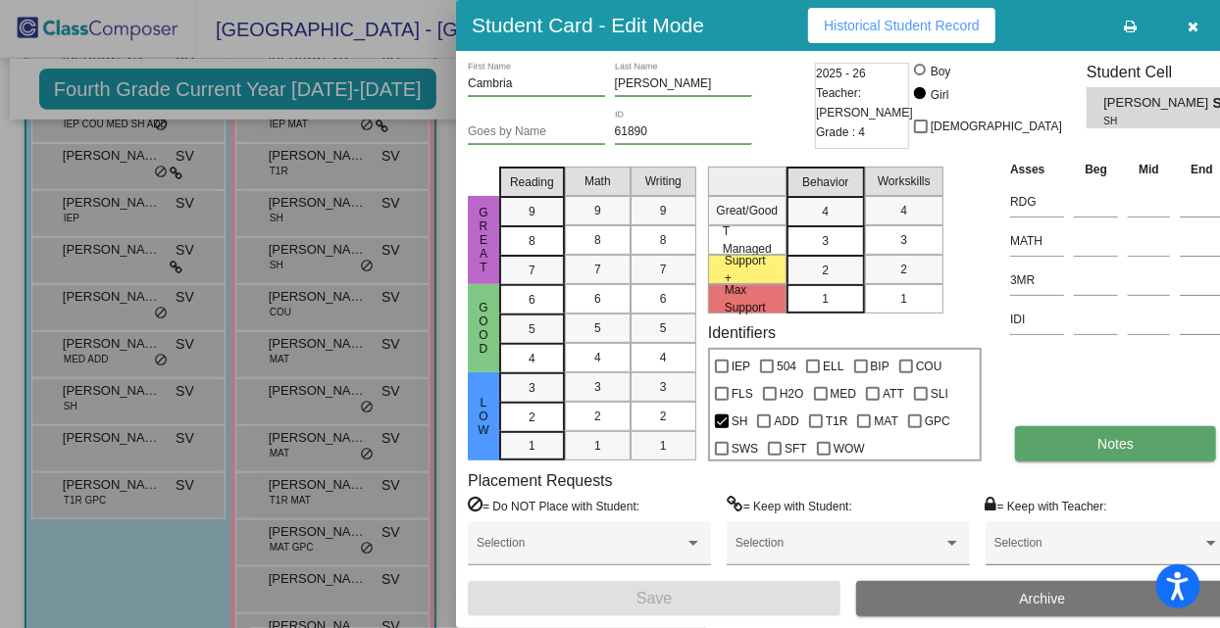
click at [1069, 448] on button "Notes" at bounding box center [1115, 443] width 201 height 35
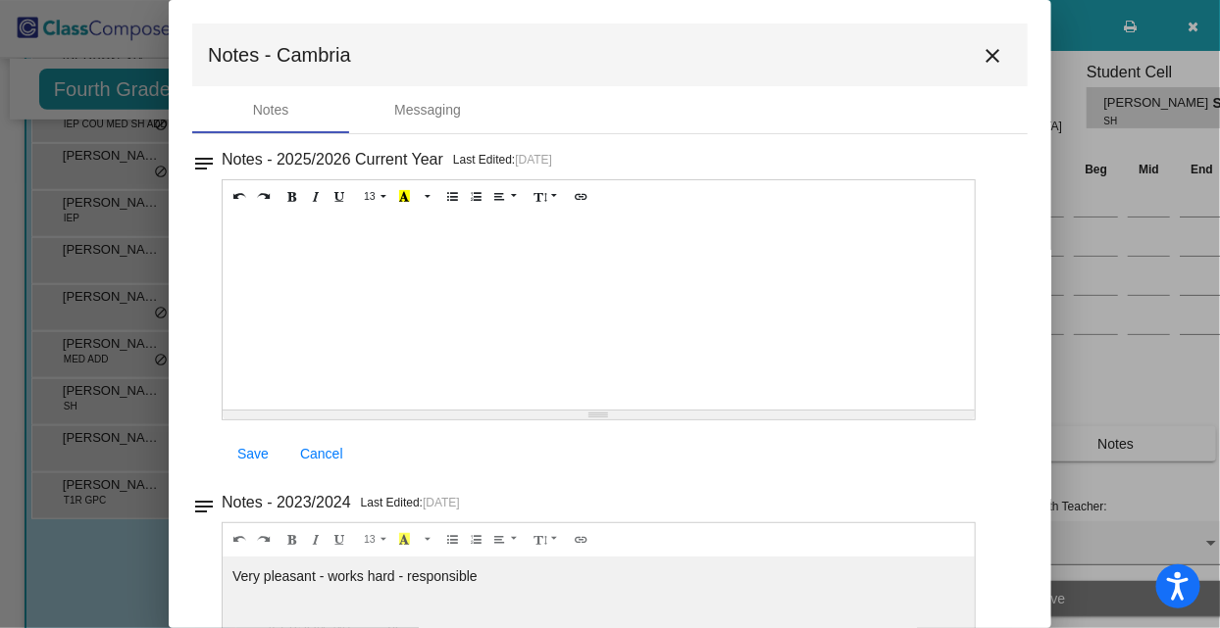
click at [980, 59] on mat-icon "close" at bounding box center [992, 56] width 24 height 24
